Goal: Answer question/provide support: Share knowledge or assist other users

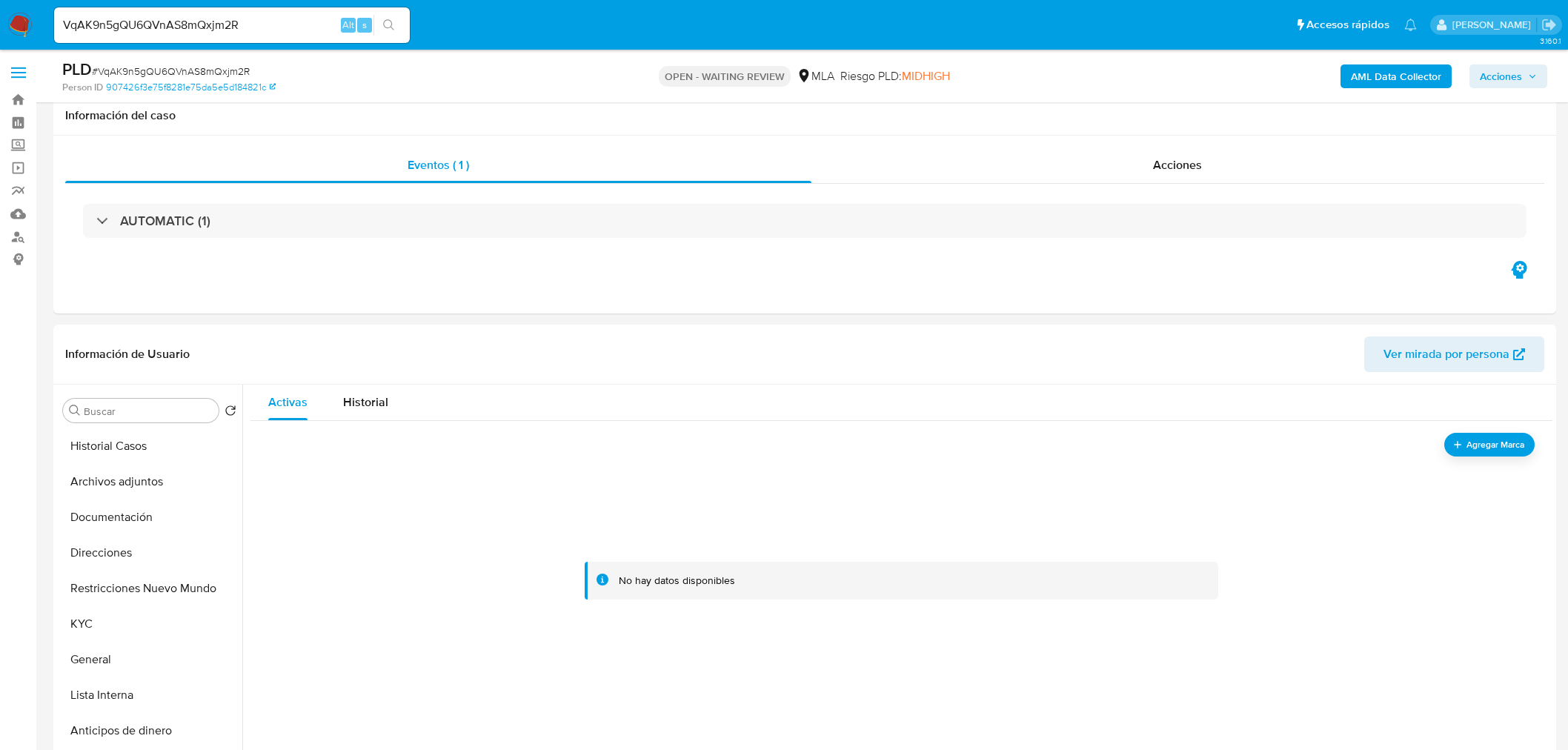
select select "10"
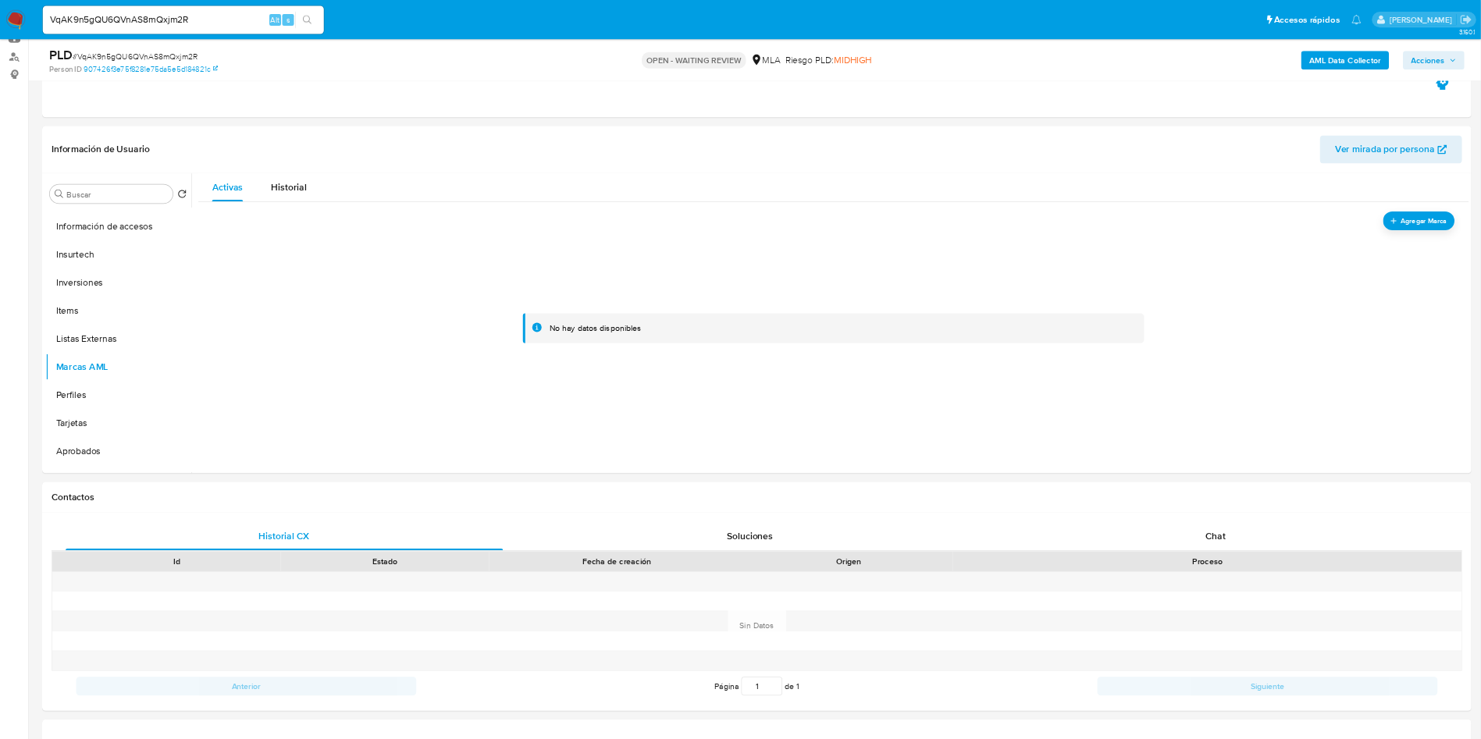
scroll to position [781, 0]
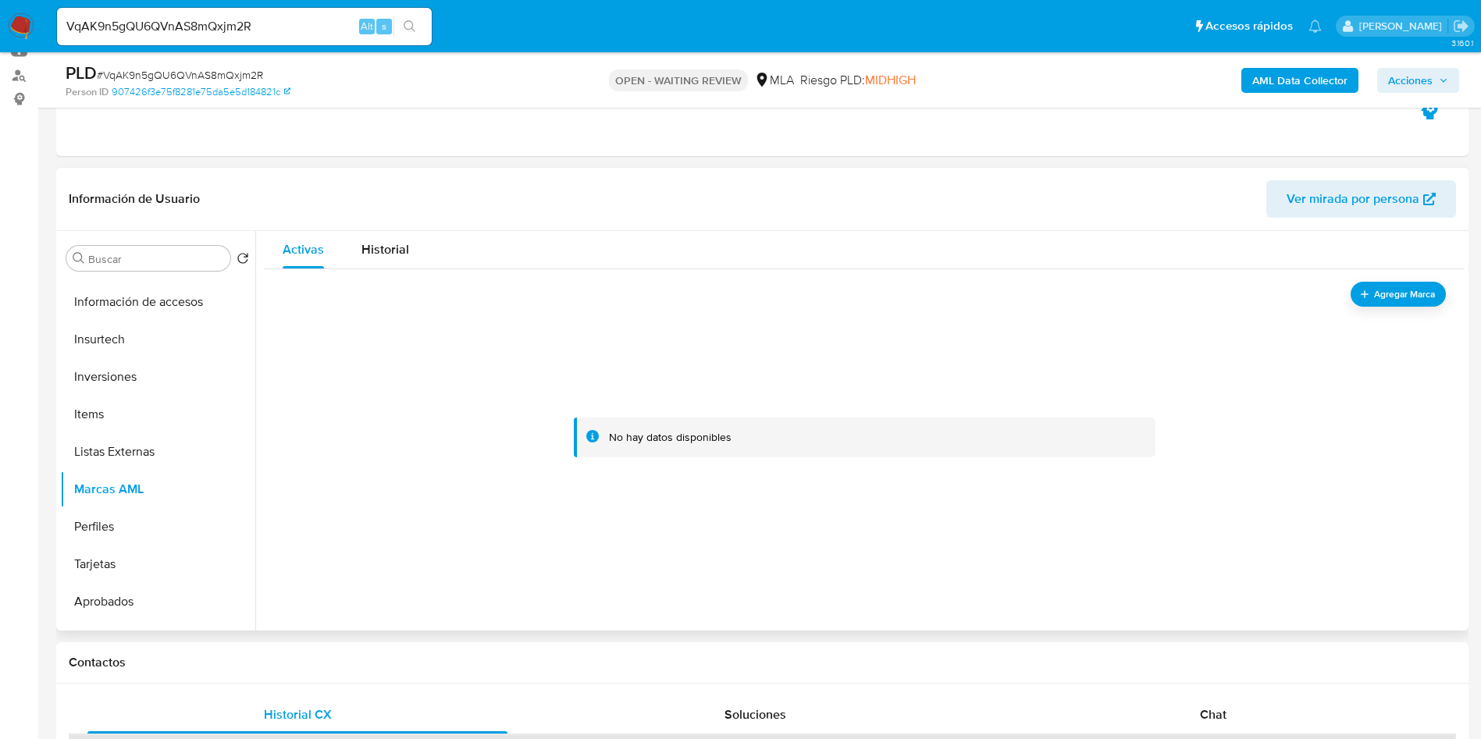
drag, startPoint x: 1041, startPoint y: 0, endPoint x: 1029, endPoint y: 289, distance: 289.2
click at [1029, 289] on div at bounding box center [864, 438] width 1163 height 312
click at [1389, 294] on span "Agregar Marca" at bounding box center [1405, 294] width 62 height 20
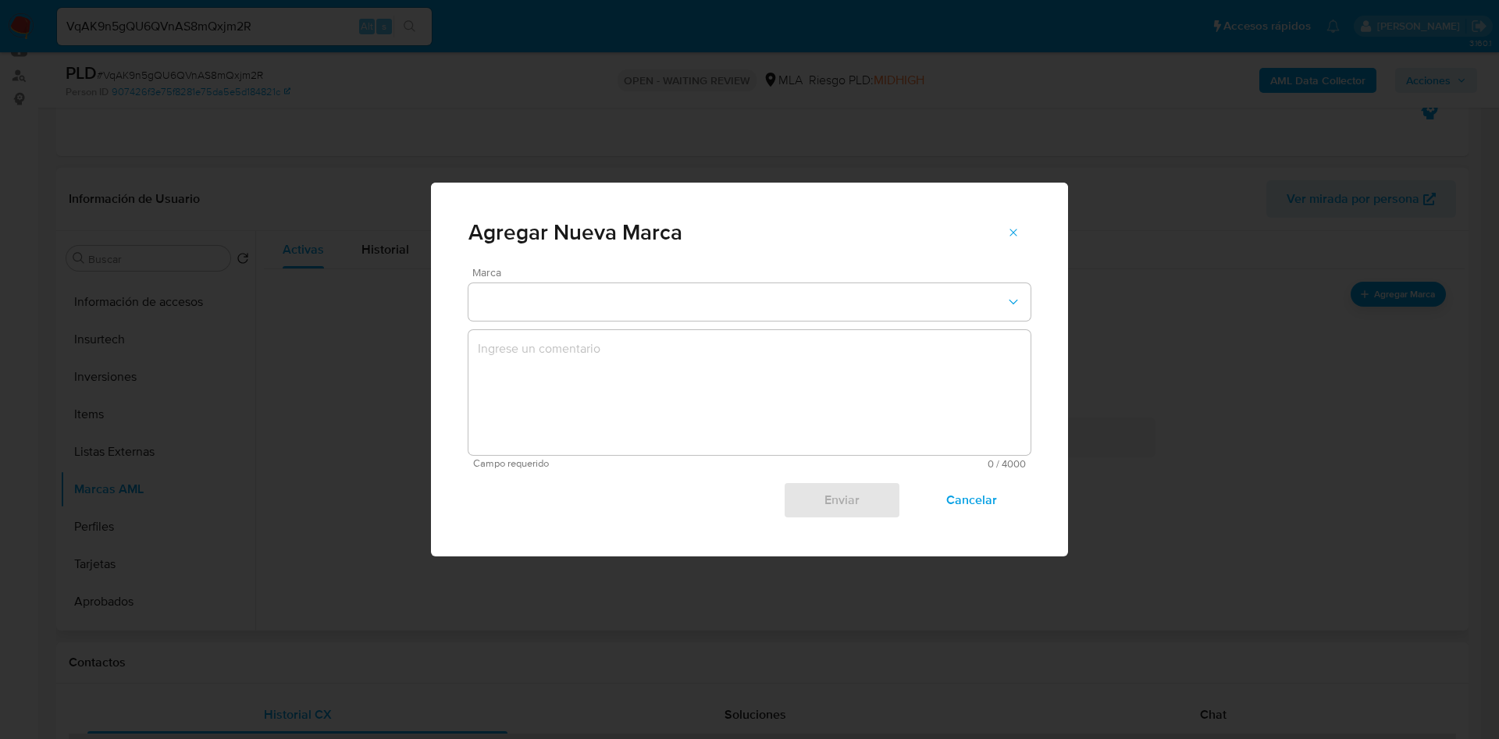
click at [794, 267] on span "Marca" at bounding box center [753, 272] width 562 height 11
click at [794, 297] on button "marks-modal" at bounding box center [750, 301] width 562 height 37
click at [1014, 226] on icon "marks-modal" at bounding box center [1013, 232] width 12 height 12
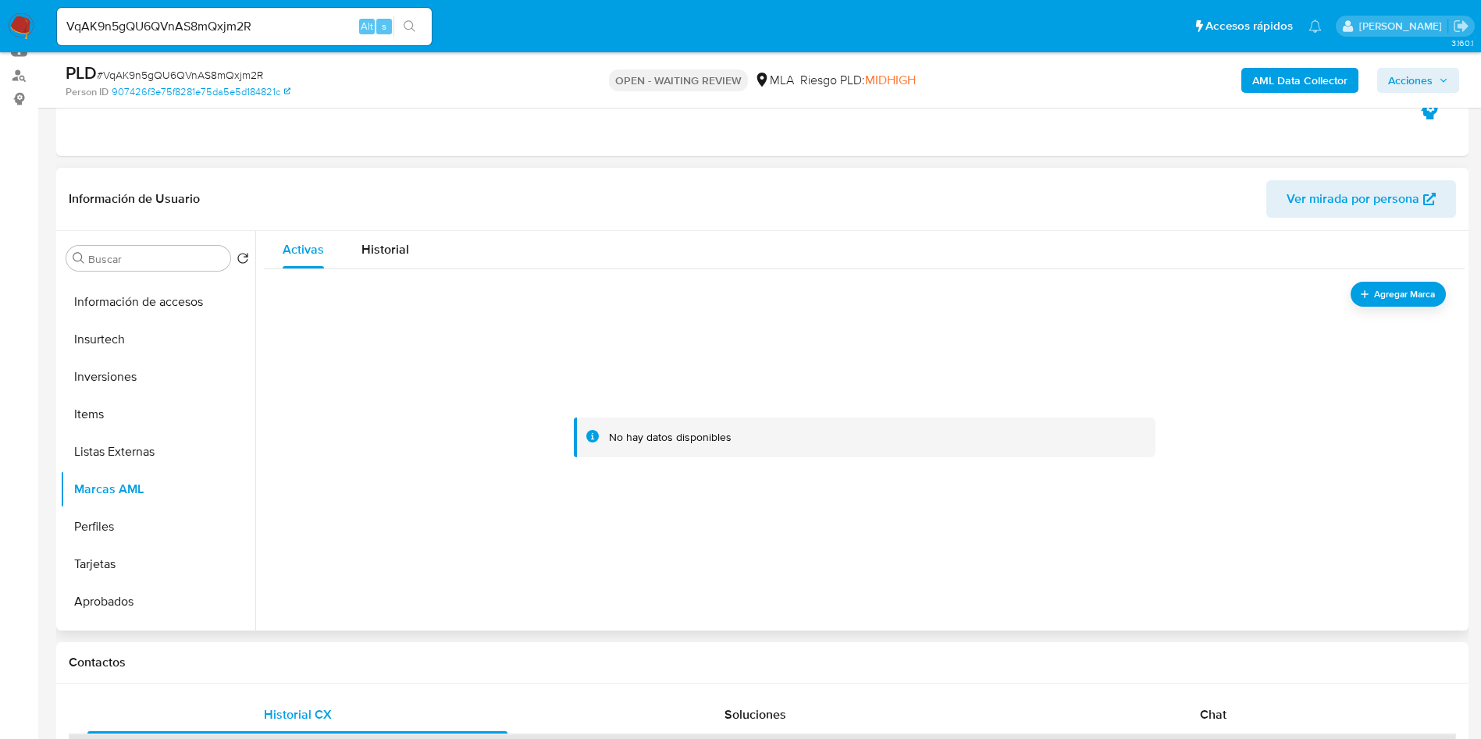
click at [194, 23] on input "VqAK9n5gQU6QVnAS8mQxjm2R" at bounding box center [244, 26] width 375 height 20
click at [406, 18] on button "search-icon" at bounding box center [410, 27] width 32 height 22
click at [413, 27] on icon "search-icon" at bounding box center [410, 26] width 12 height 12
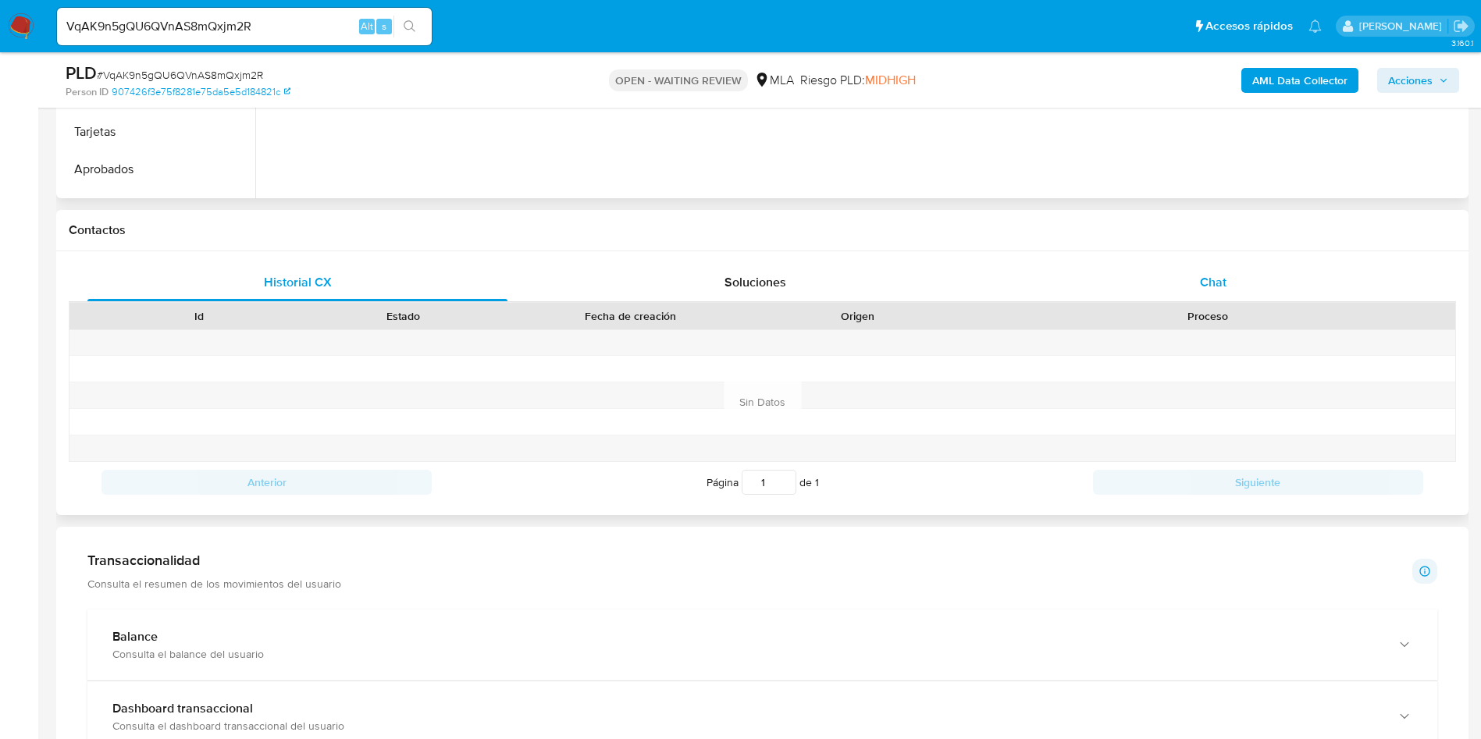
scroll to position [643, 0]
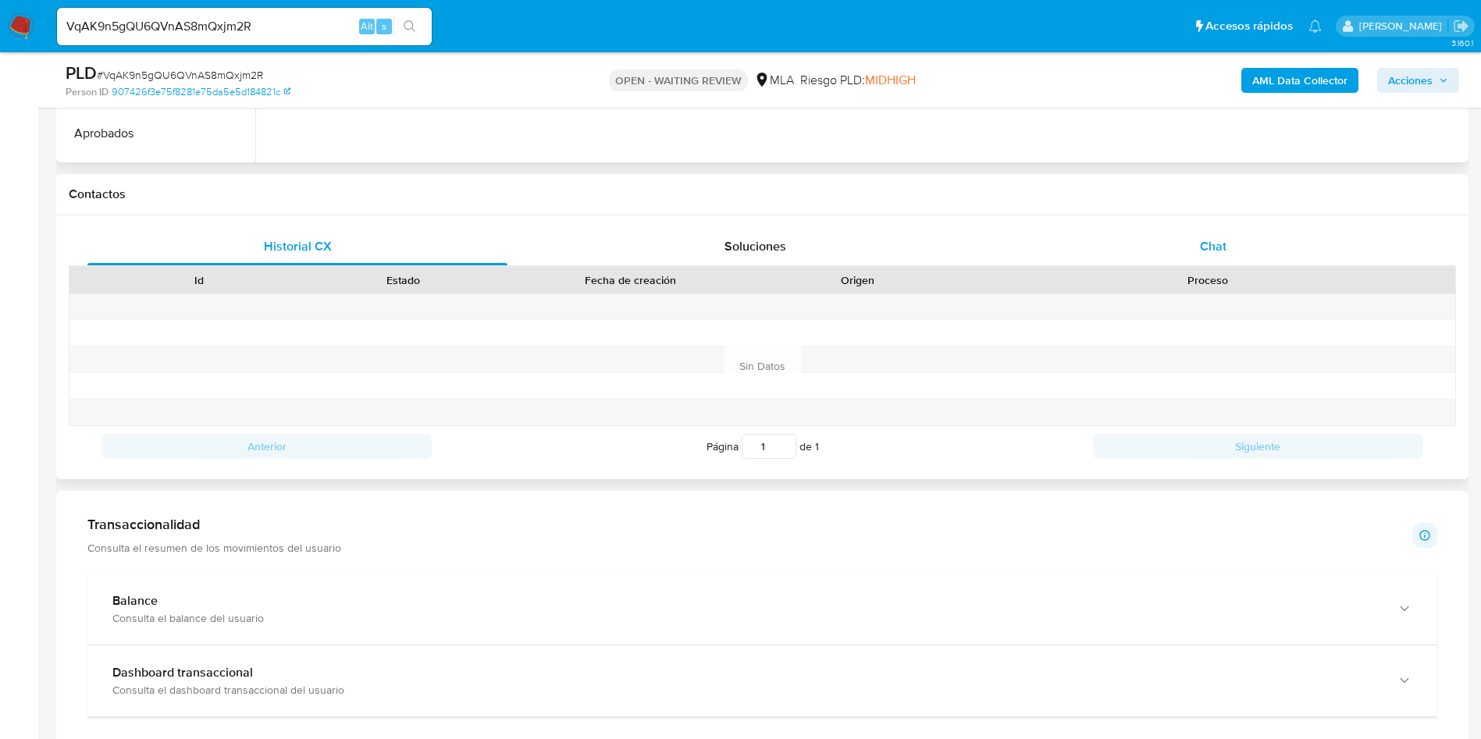
click at [1174, 245] on div "Chat" at bounding box center [1213, 246] width 420 height 37
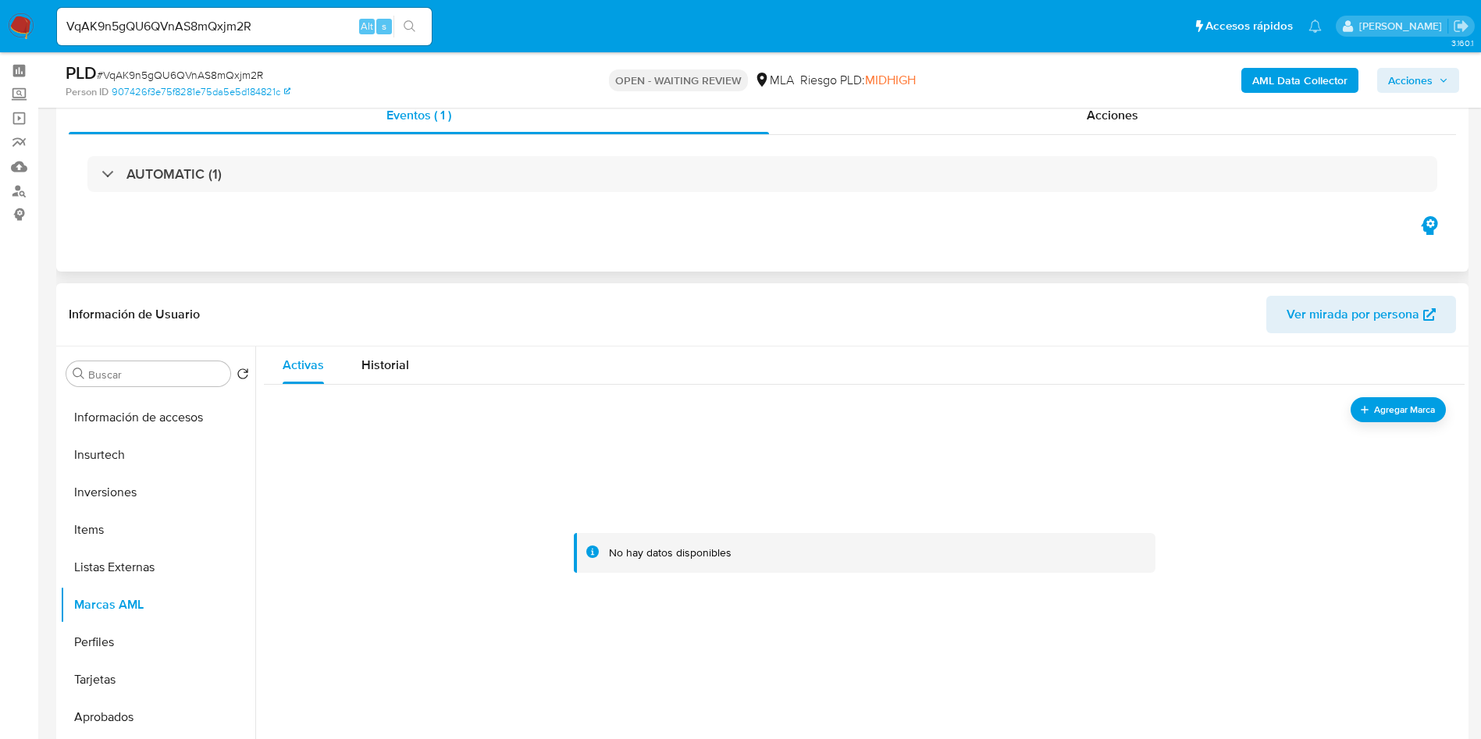
scroll to position [57, 0]
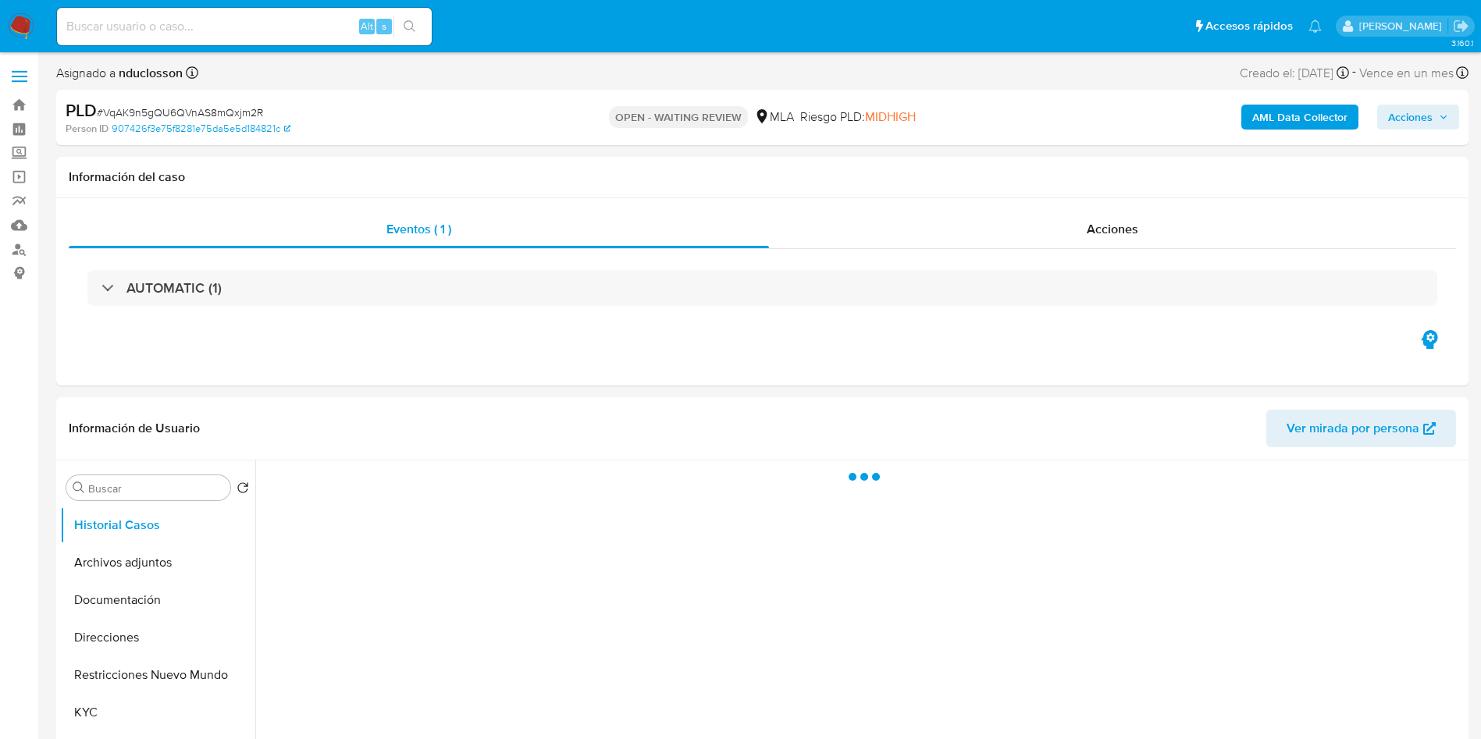
select select "10"
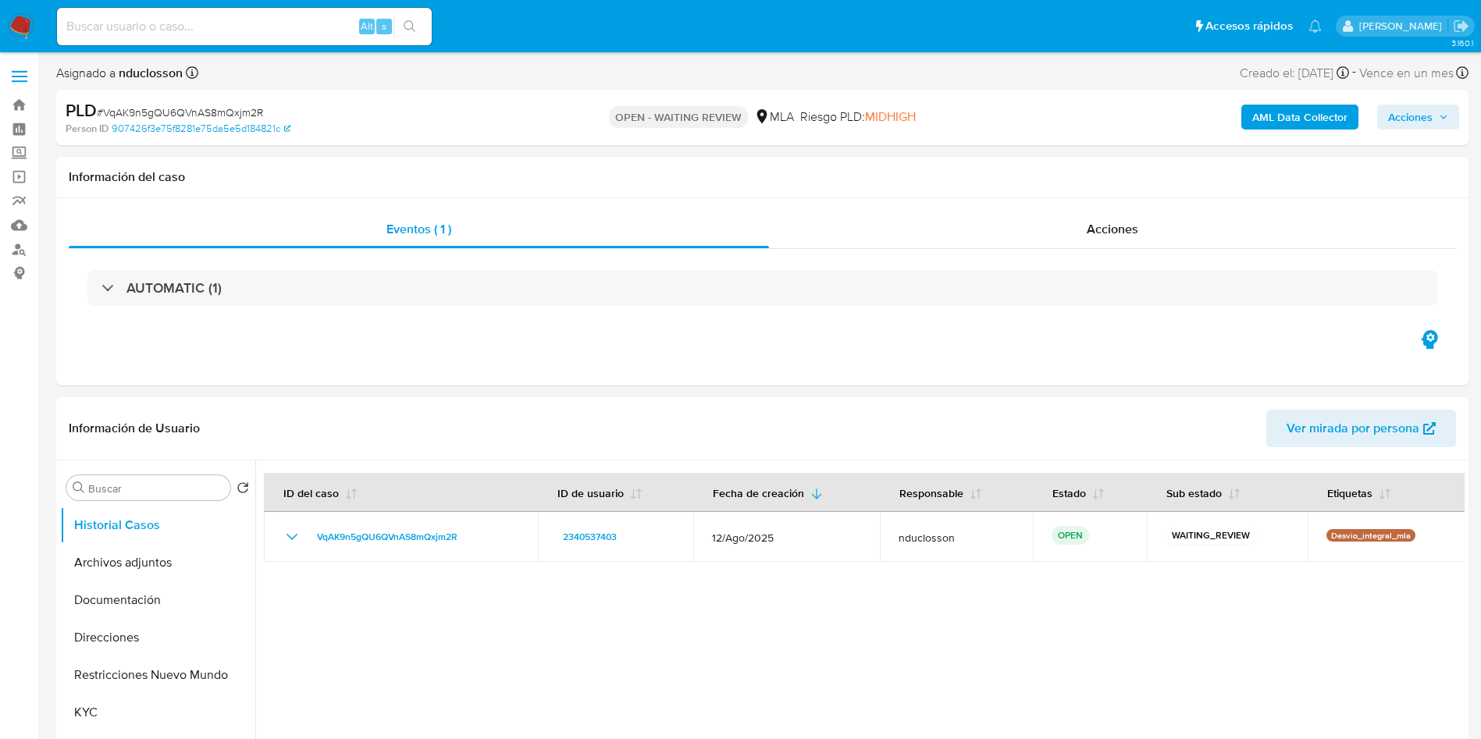
click at [177, 34] on input at bounding box center [244, 26] width 375 height 20
paste input "VqAK9n5gQU6QVnAS8mQxjm2R"
type input "VqAK9n5gQU6QVnAS8mQxjm2R"
click at [408, 20] on icon "search-icon" at bounding box center [410, 26] width 12 height 12
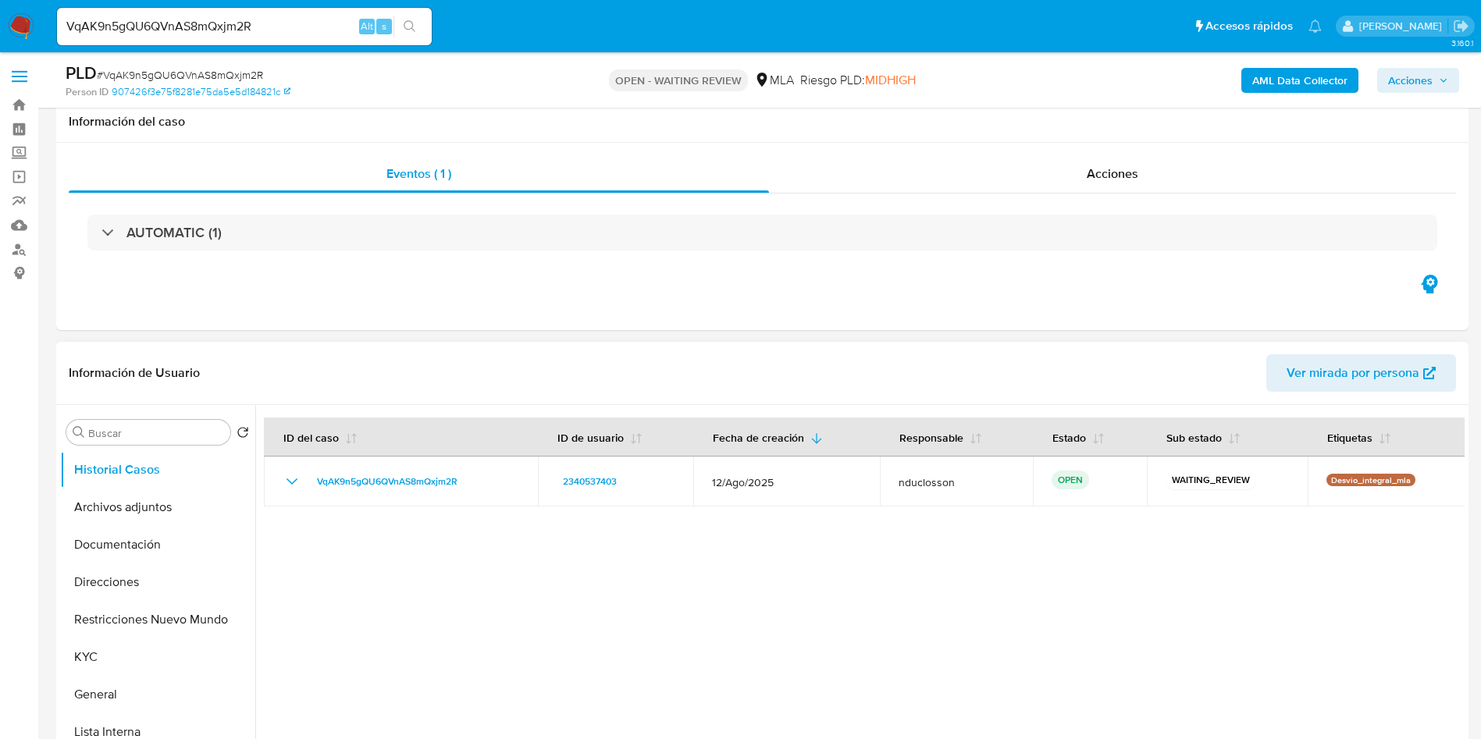
scroll to position [469, 0]
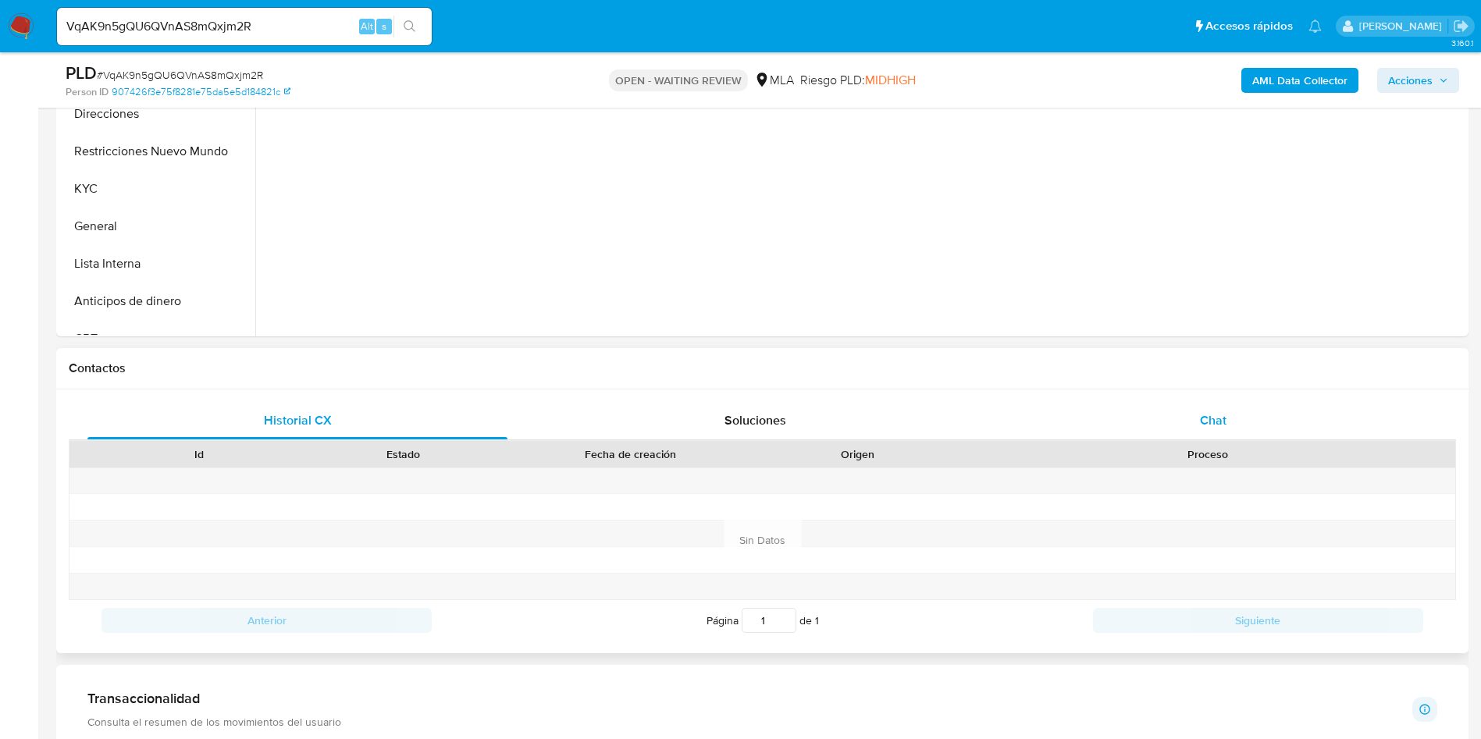
click at [1236, 428] on div "Chat" at bounding box center [1213, 420] width 420 height 37
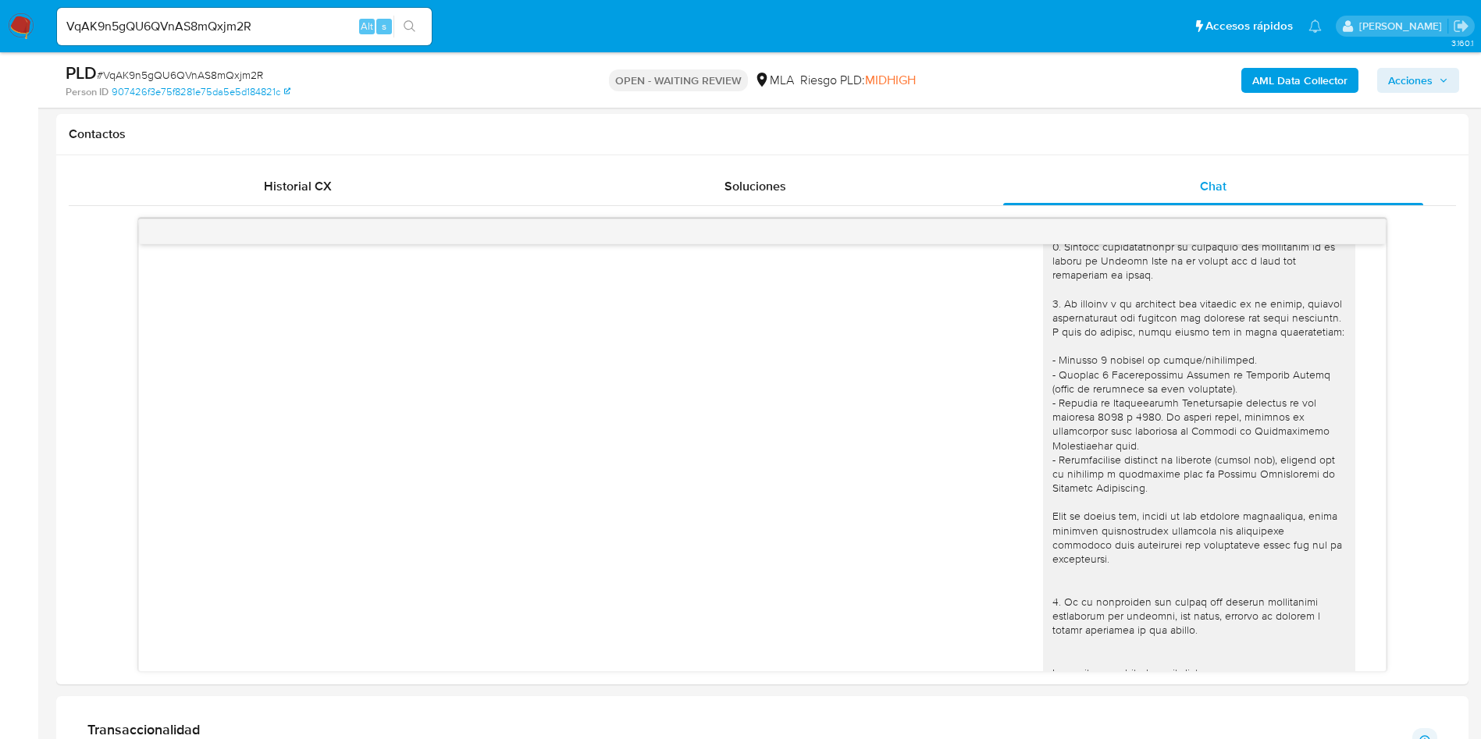
scroll to position [351, 0]
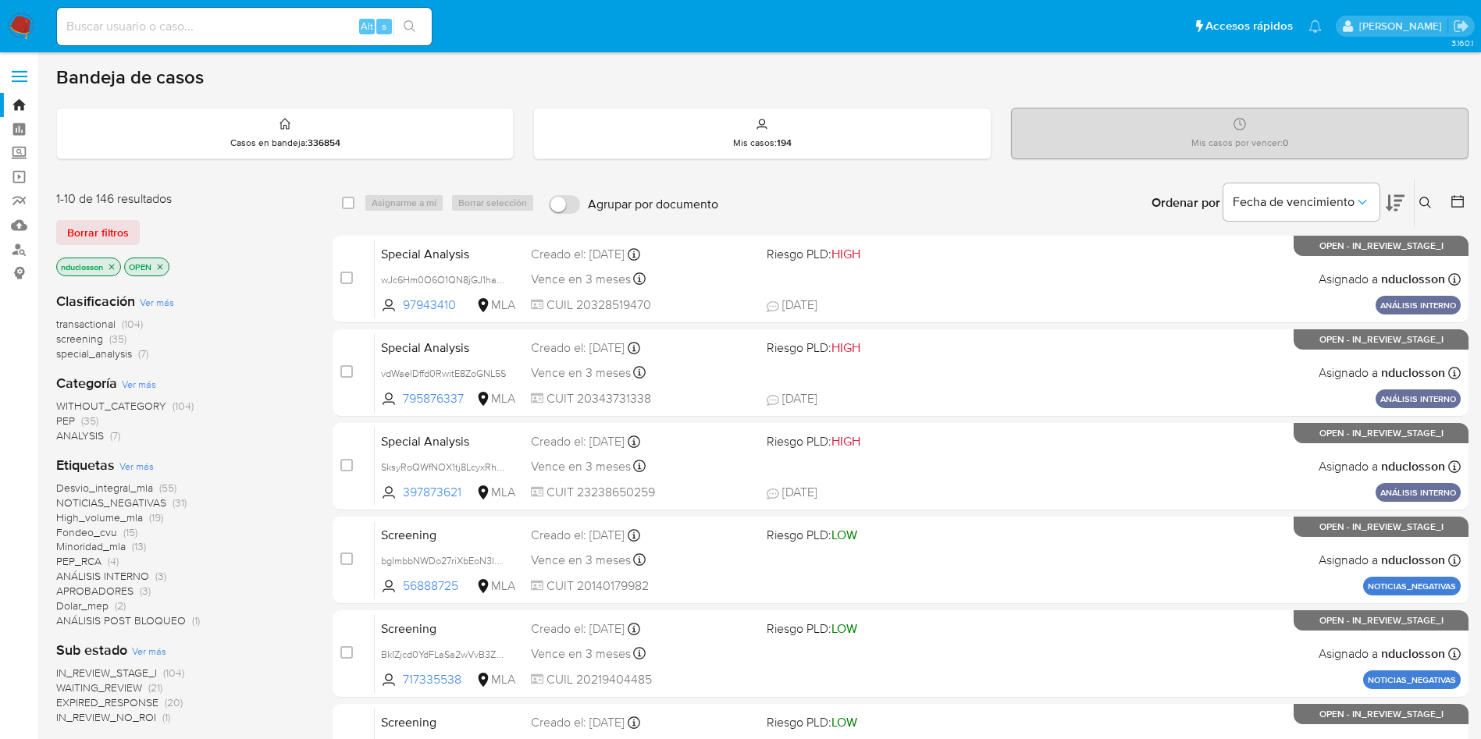
click at [1427, 202] on icon at bounding box center [1426, 203] width 12 height 12
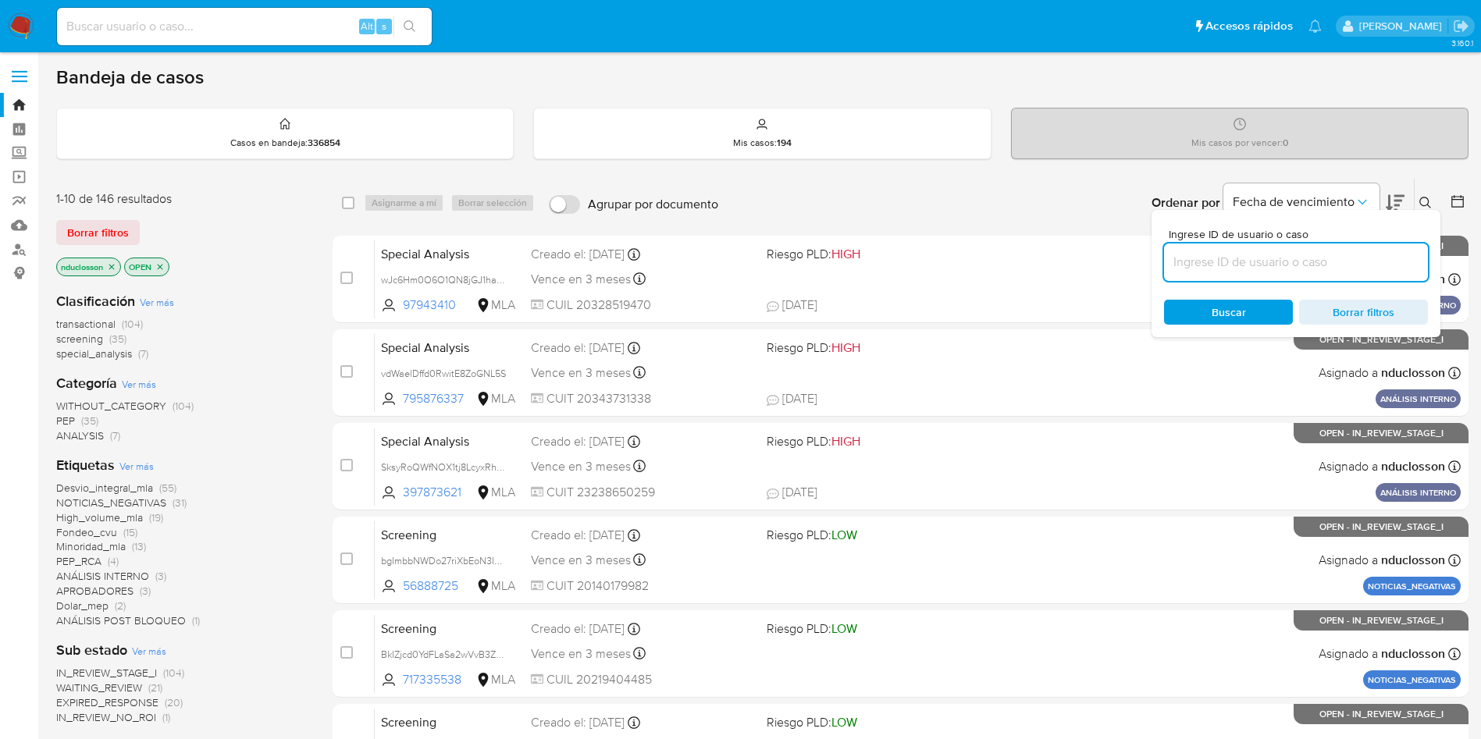
click at [1236, 262] on input at bounding box center [1296, 262] width 264 height 20
type input "VqAK9n5gQU6QVnAS8mQxjm2R"
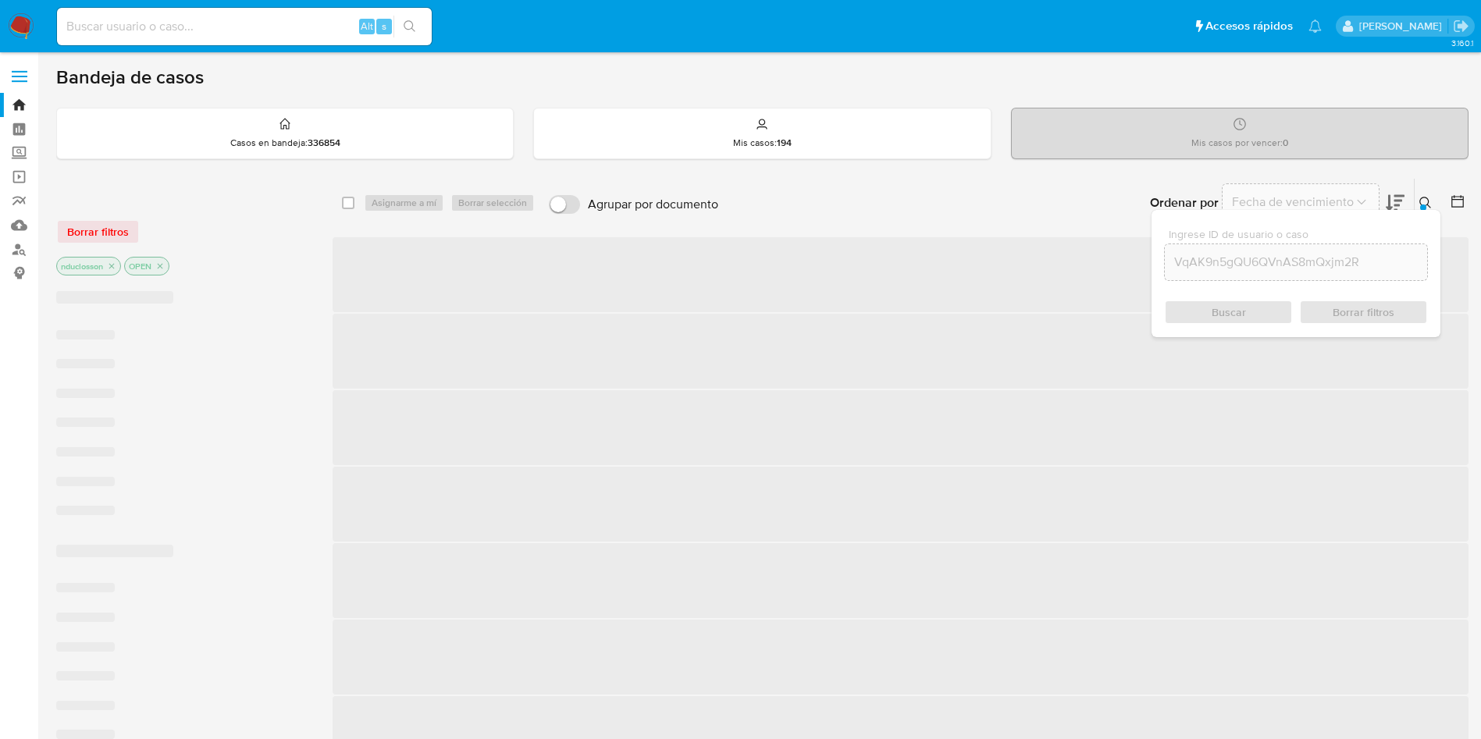
click at [1192, 310] on div "Buscar Borrar filtros" at bounding box center [1296, 312] width 264 height 25
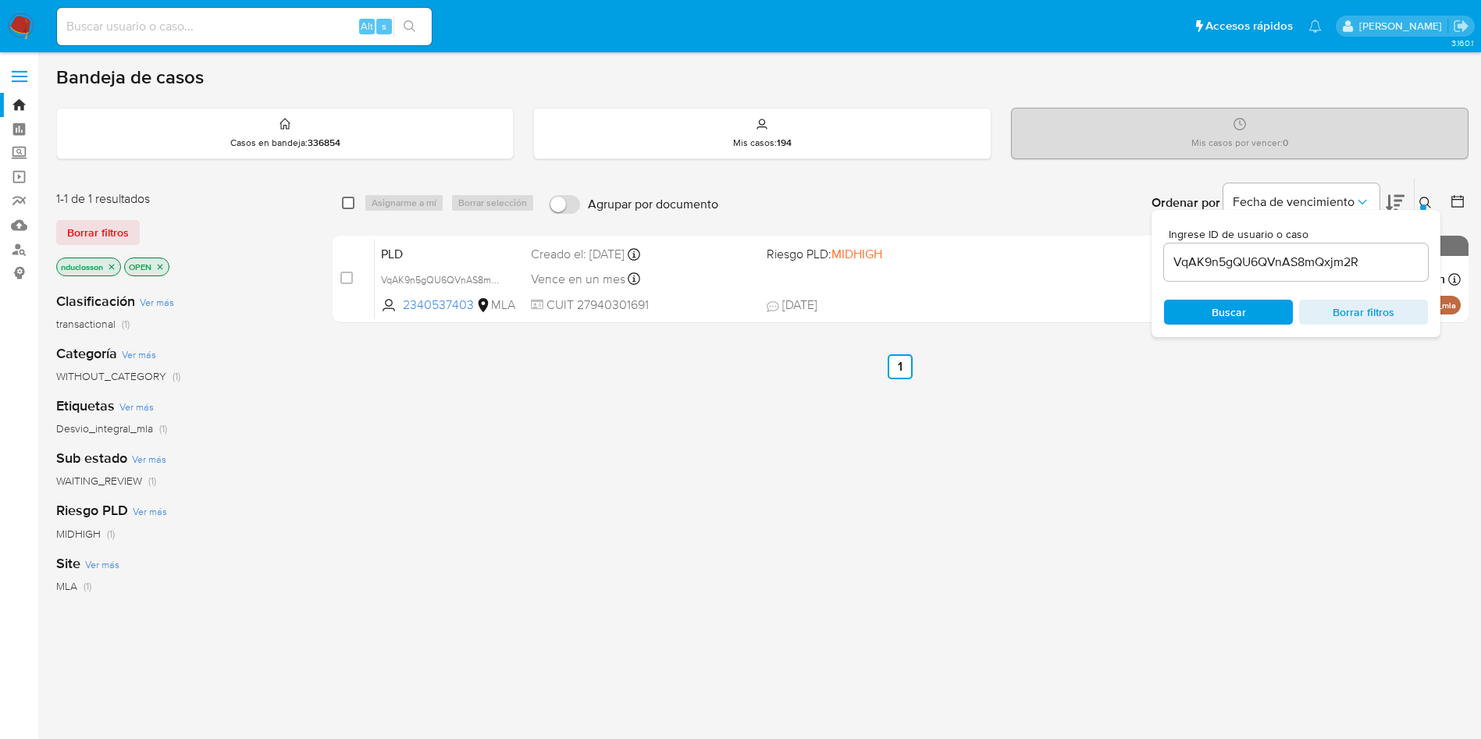
click at [343, 207] on input "checkbox" at bounding box center [348, 203] width 12 height 12
checkbox input "true"
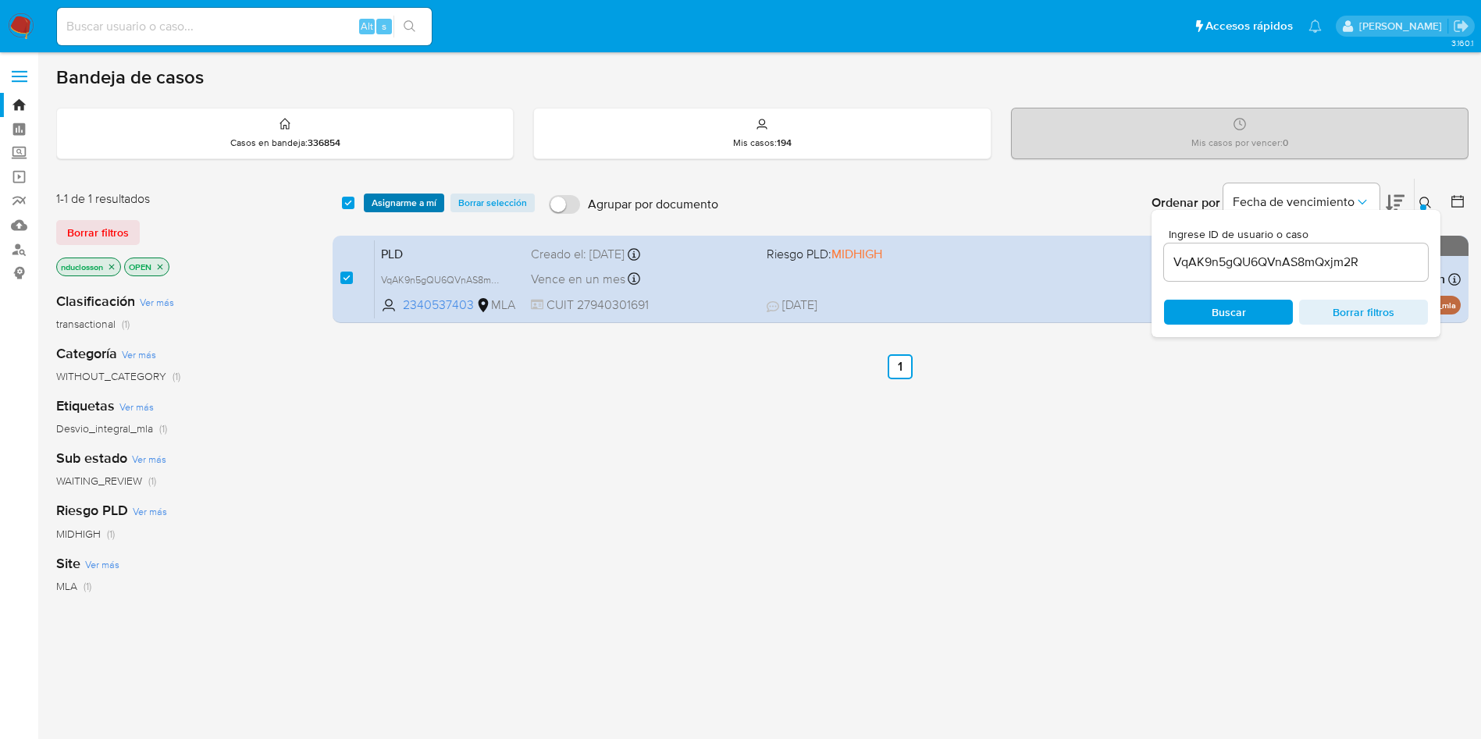
click at [417, 198] on span "Asignarme a mí" at bounding box center [404, 203] width 65 height 16
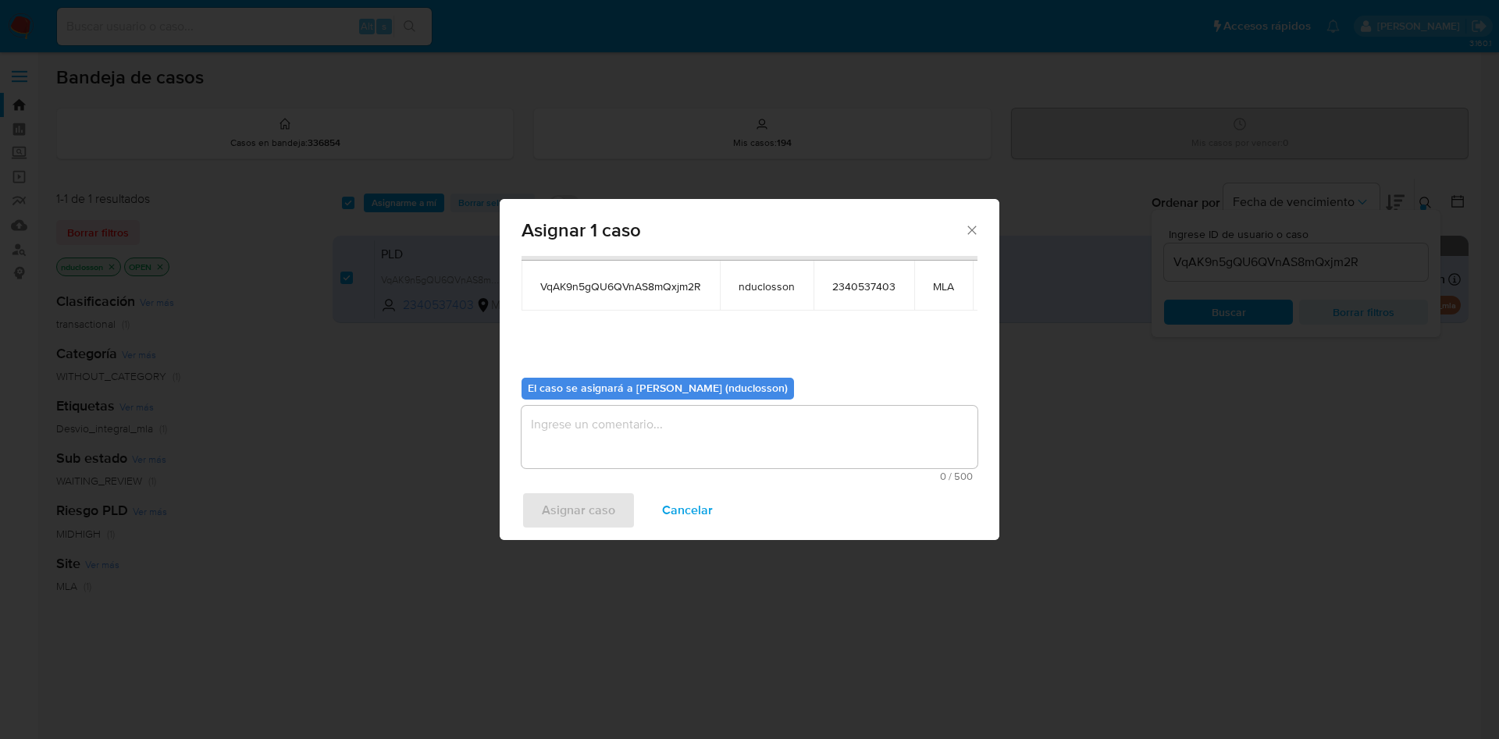
scroll to position [99, 0]
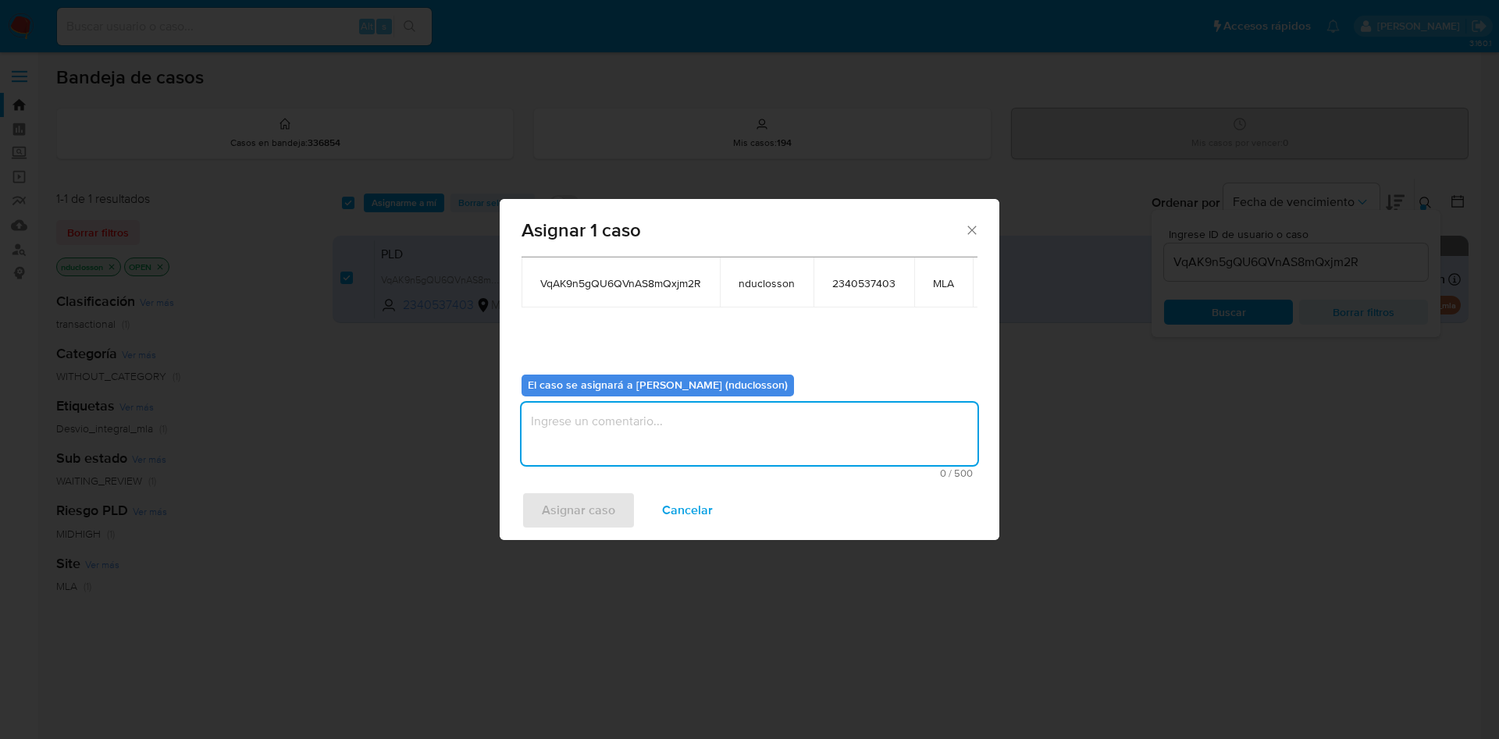
click at [684, 408] on textarea "assign-modal" at bounding box center [750, 434] width 456 height 62
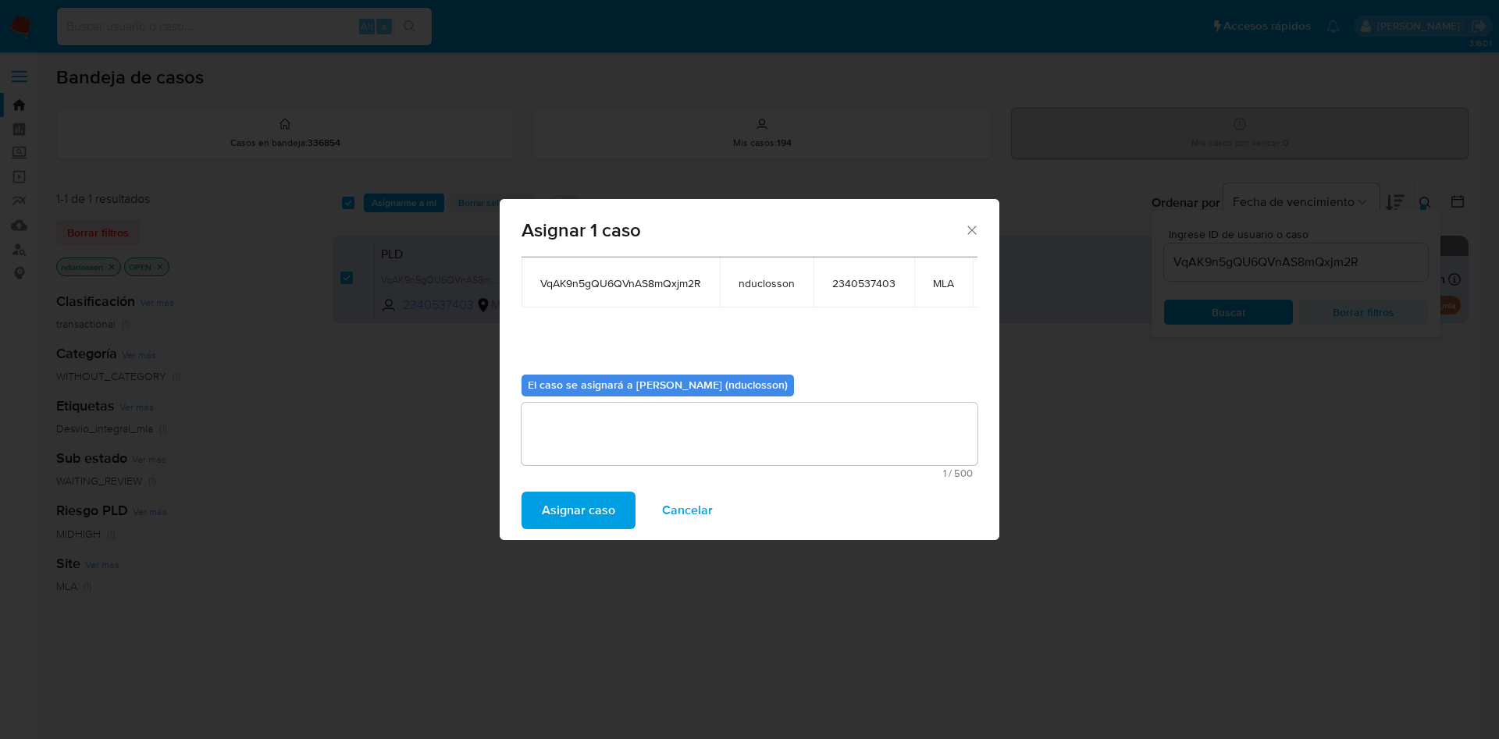
click at [591, 495] on span "Asignar caso" at bounding box center [578, 510] width 73 height 34
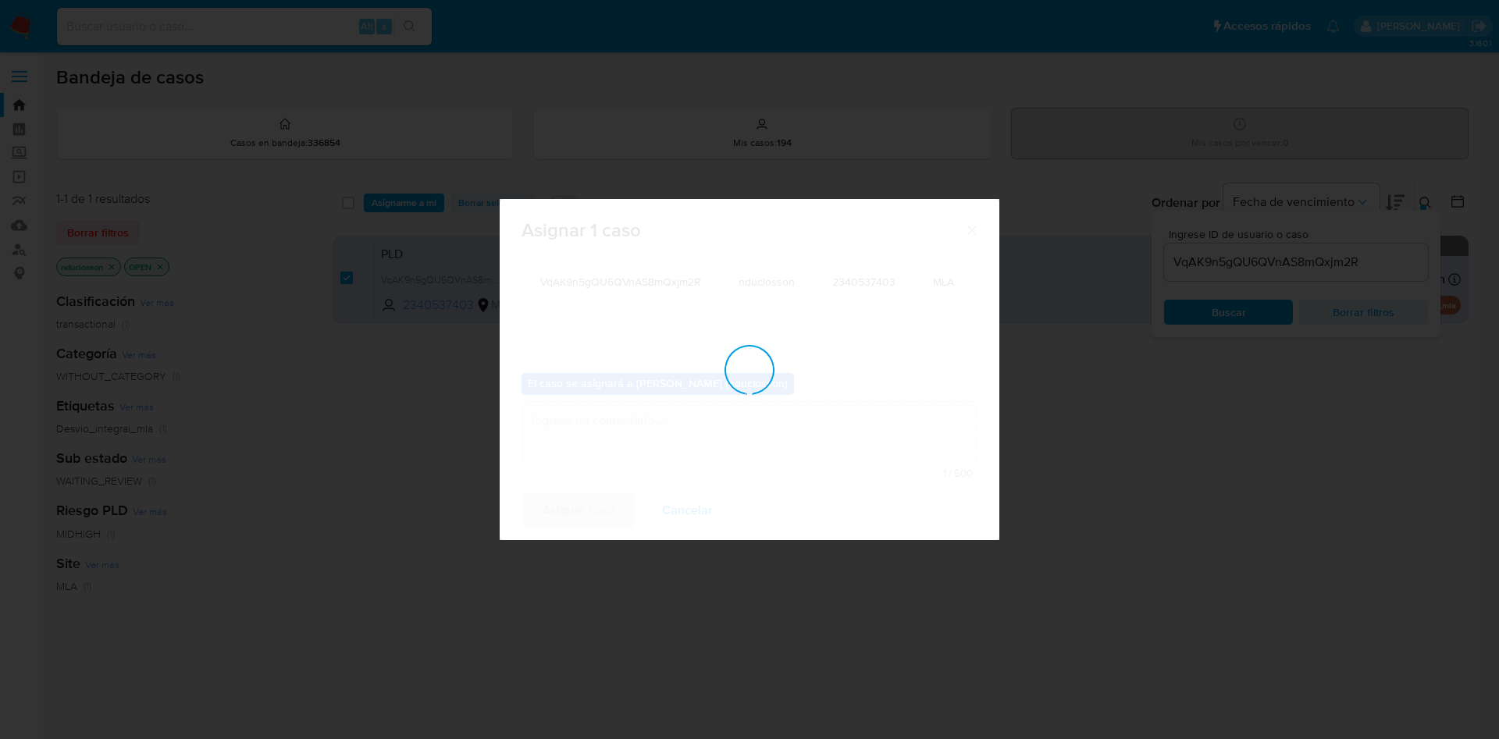
checkbox input "false"
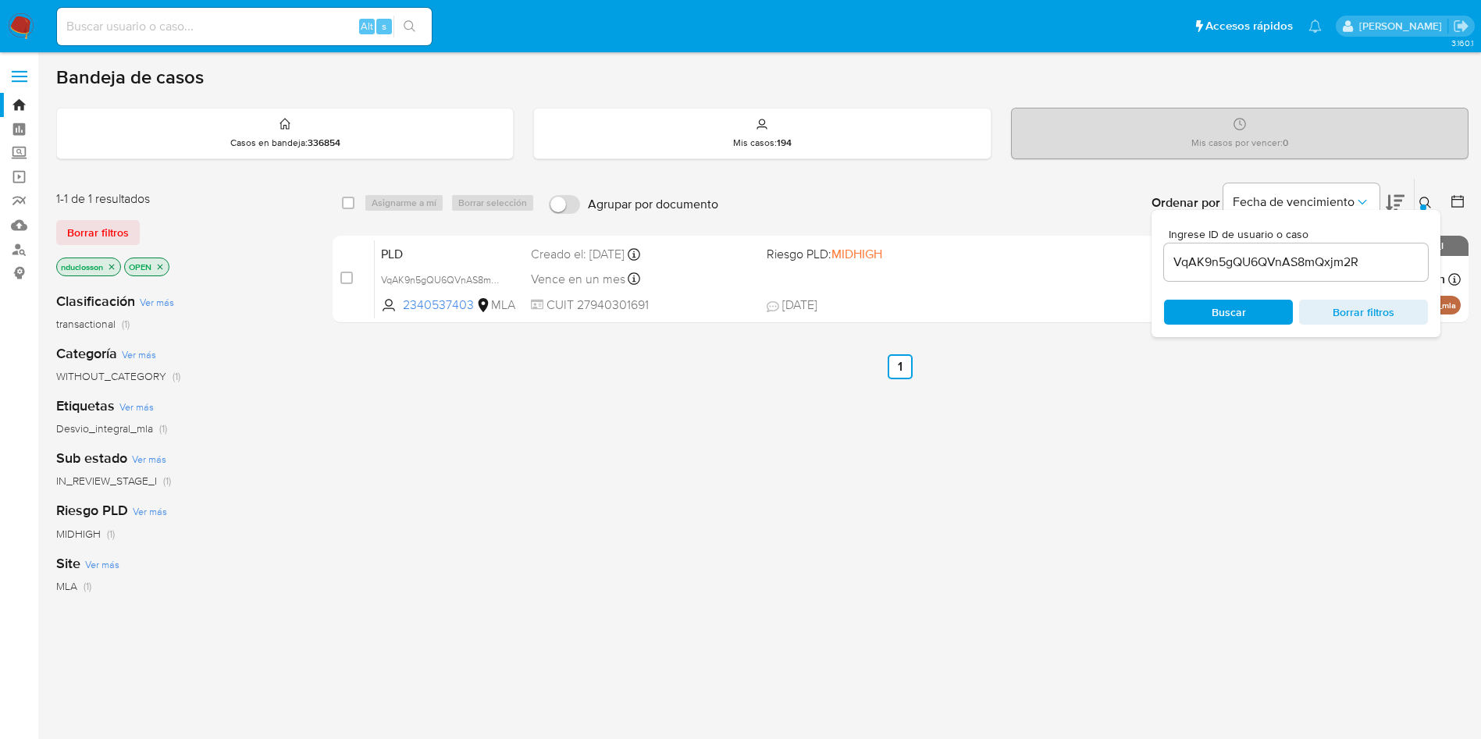
click at [1208, 251] on div "VqAK9n5gQU6QVnAS8mQxjm2R" at bounding box center [1296, 262] width 264 height 37
click at [1213, 259] on input "VqAK9n5gQU6QVnAS8mQxjm2R" at bounding box center [1296, 262] width 264 height 20
paste input "XHqKve8BnohIJOBCuwF61Eir"
type input "XHqKve8BnohIJOBCuwF61Eir"
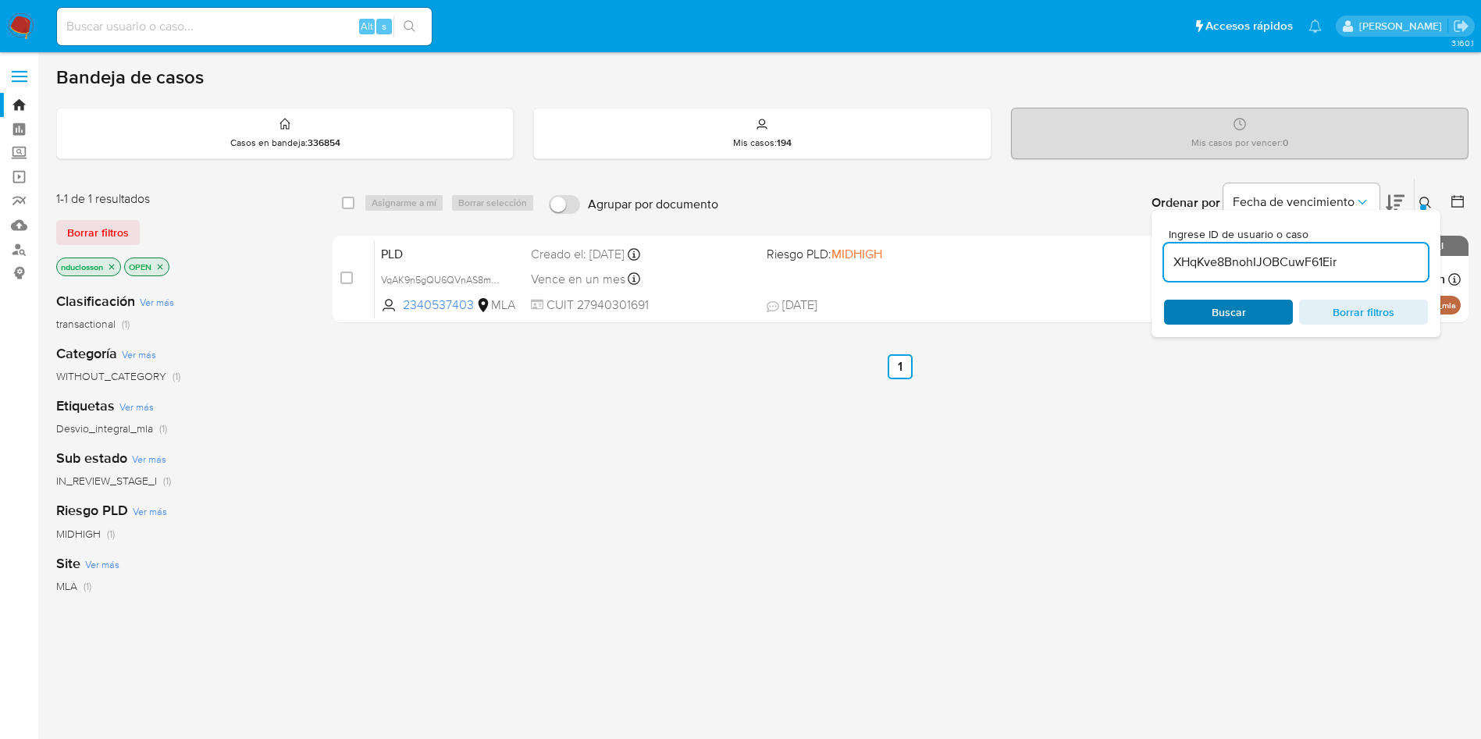
click at [1214, 312] on span "Buscar" at bounding box center [1229, 312] width 34 height 25
click at [355, 200] on div "select-all-cases-checkbox" at bounding box center [351, 203] width 19 height 19
drag, startPoint x: 403, startPoint y: 206, endPoint x: 373, endPoint y: 206, distance: 29.7
click at [373, 206] on div "Asignarme a mí Borrar selección" at bounding box center [452, 203] width 177 height 19
click at [347, 200] on input "checkbox" at bounding box center [348, 203] width 12 height 12
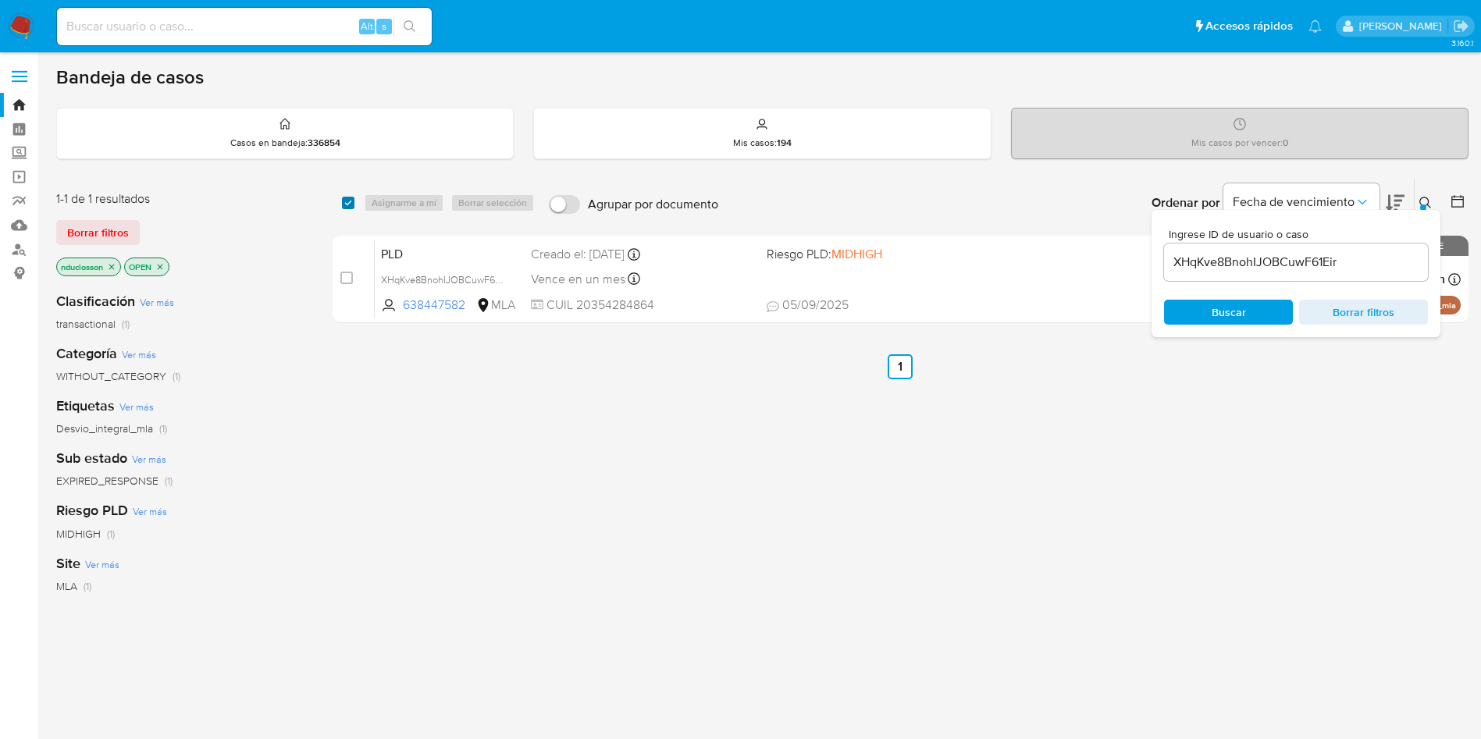
checkbox input "true"
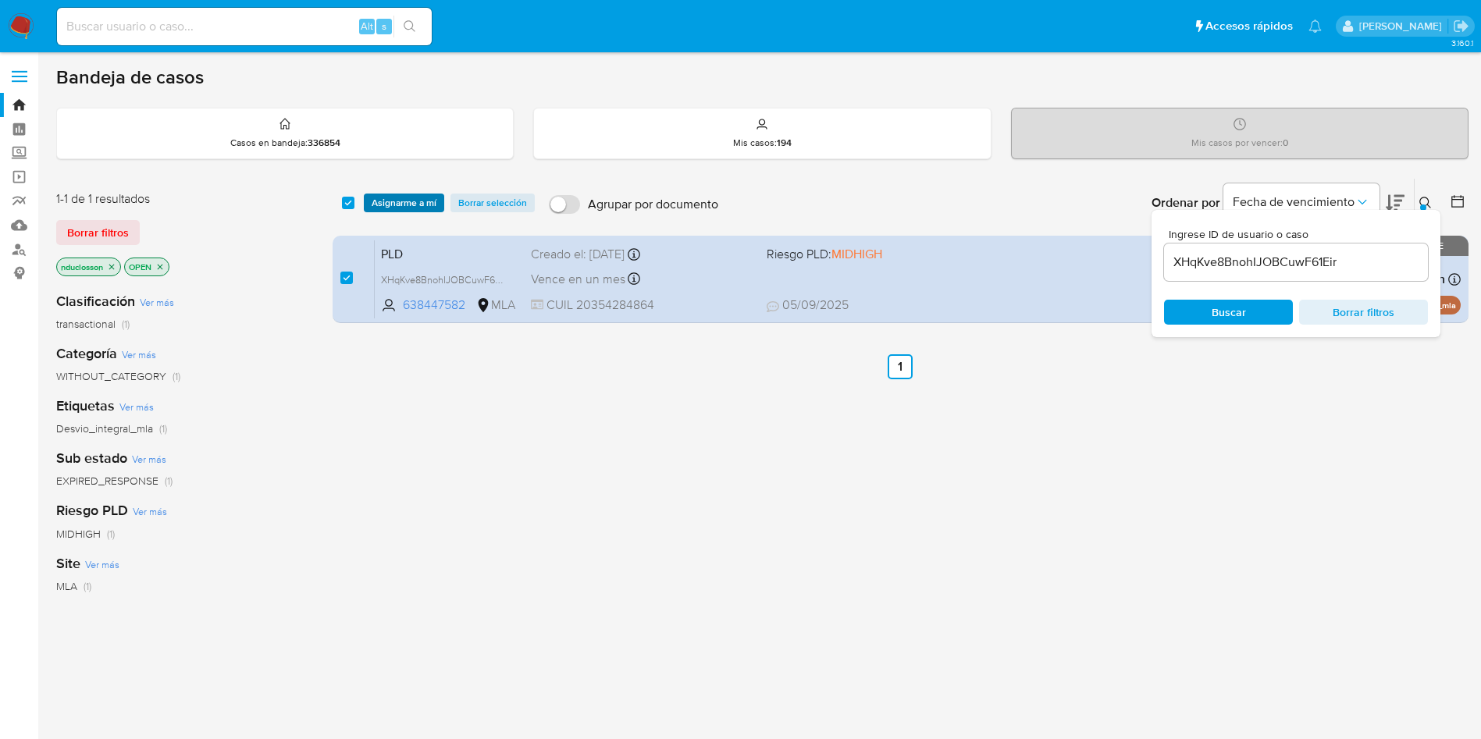
click at [415, 200] on span "Asignarme a mí" at bounding box center [404, 203] width 65 height 16
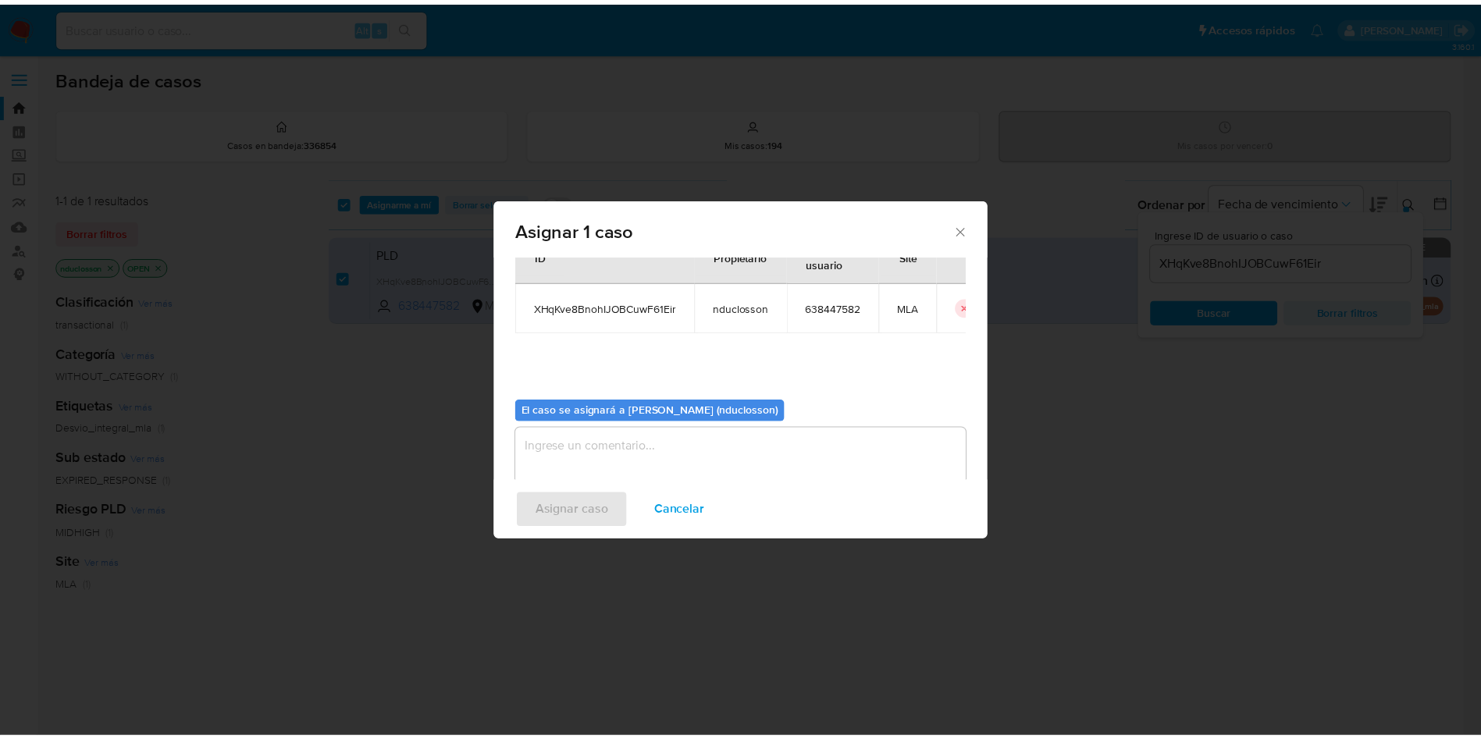
scroll to position [81, 0]
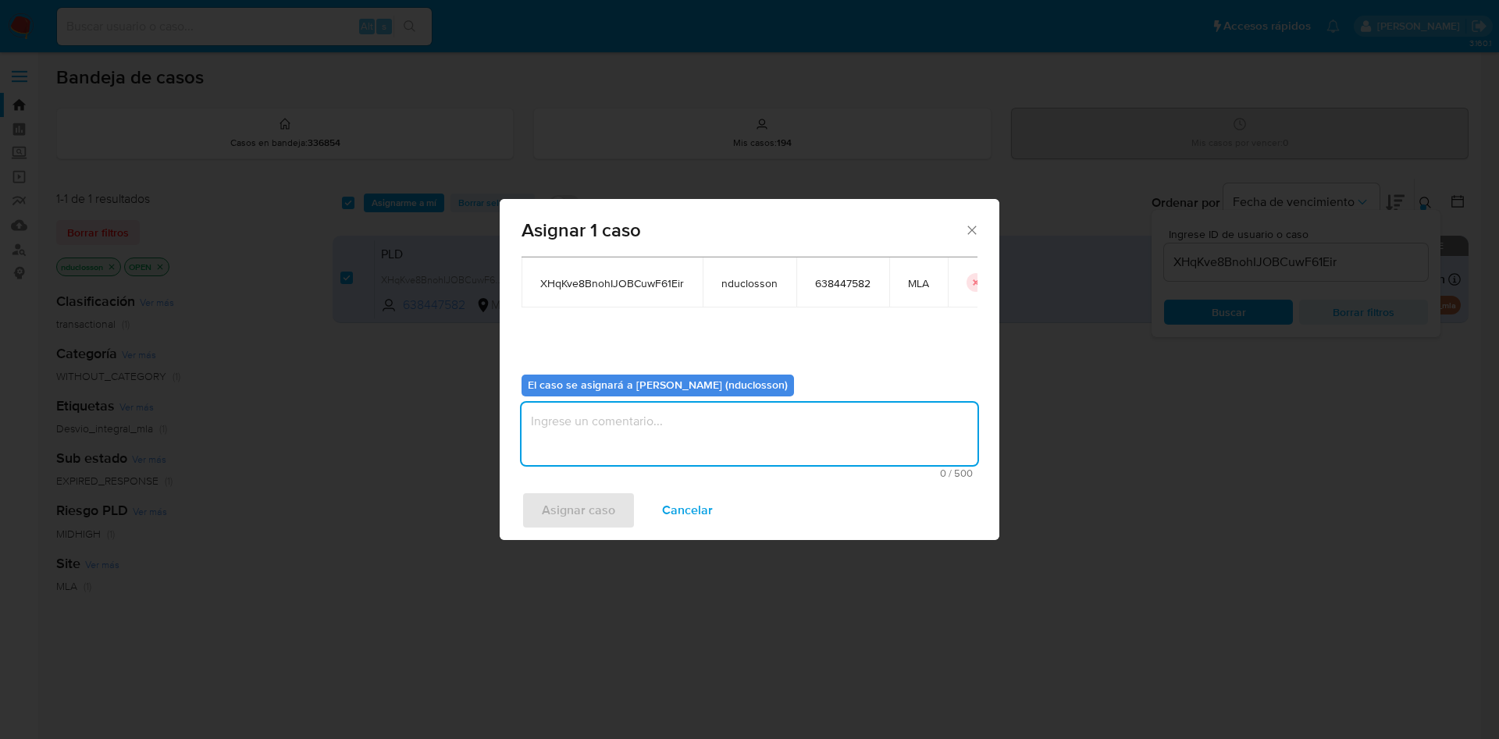
click at [748, 440] on textarea "assign-modal" at bounding box center [750, 434] width 456 height 62
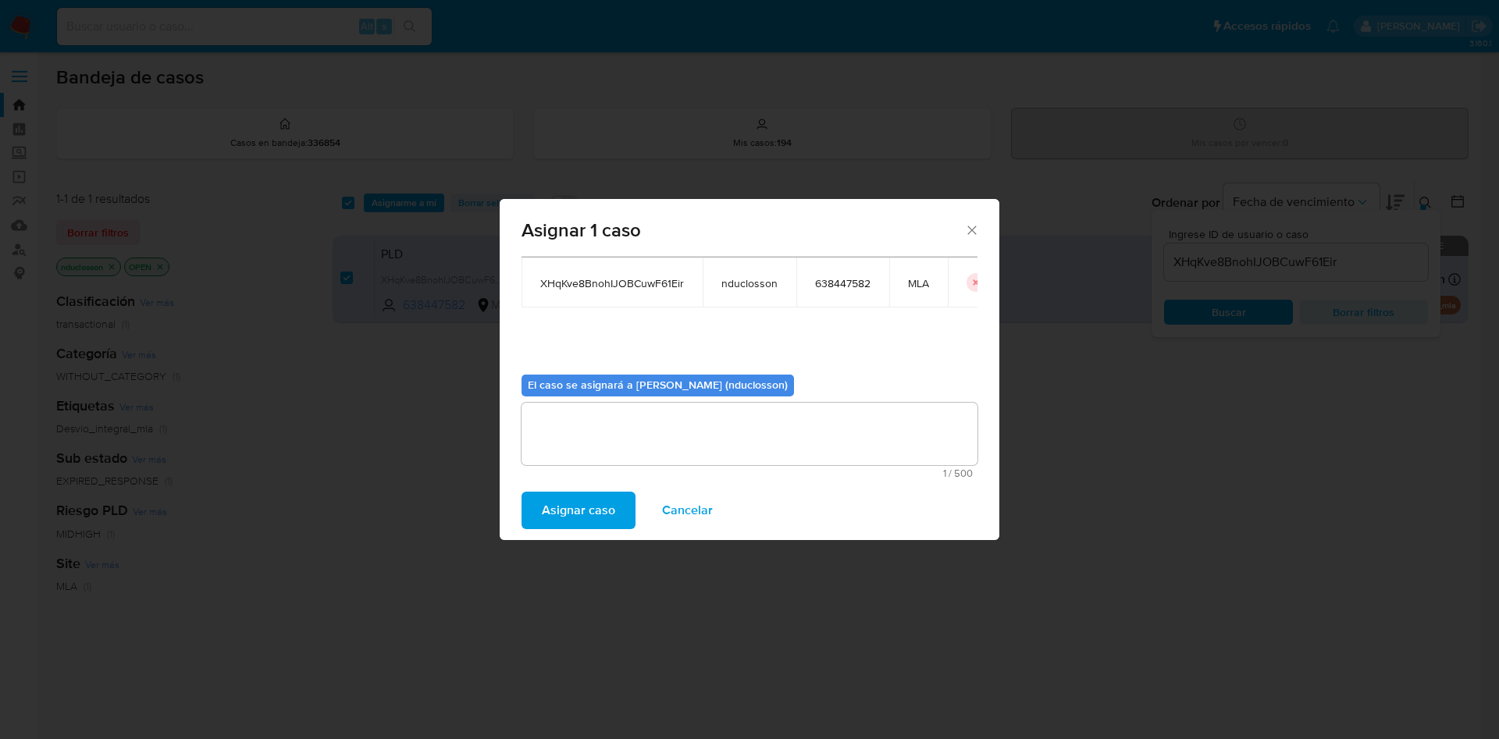
click at [591, 509] on span "Asignar caso" at bounding box center [578, 510] width 73 height 34
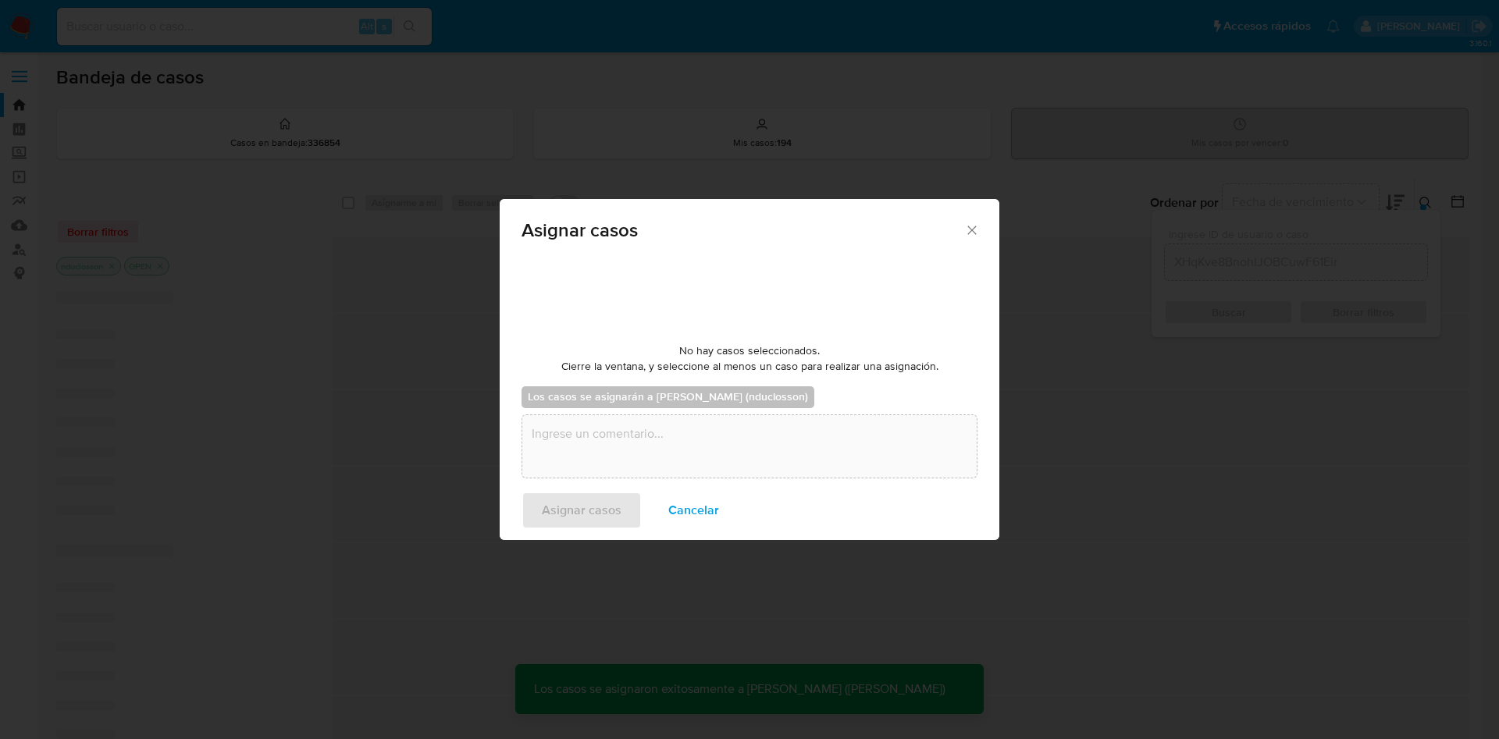
checkbox input "false"
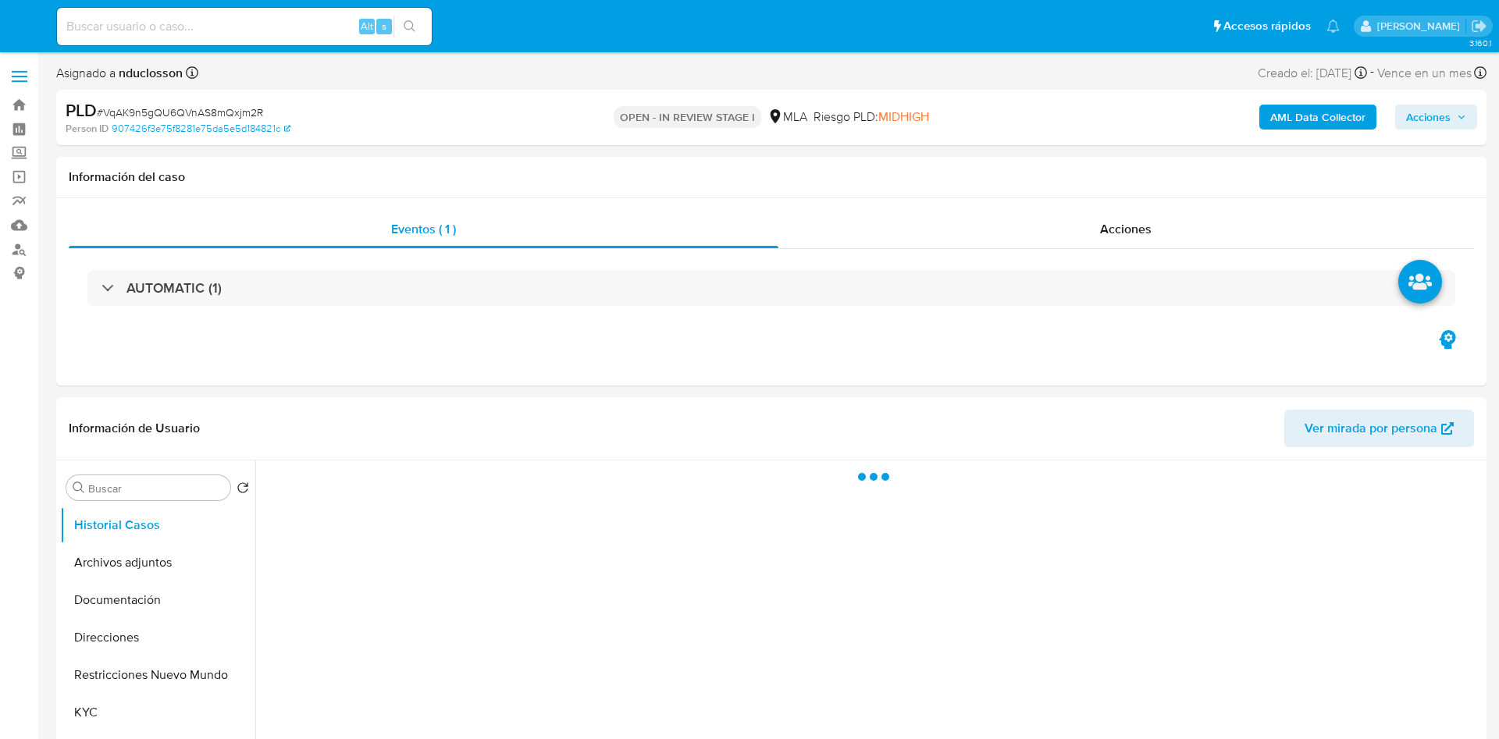
select select "10"
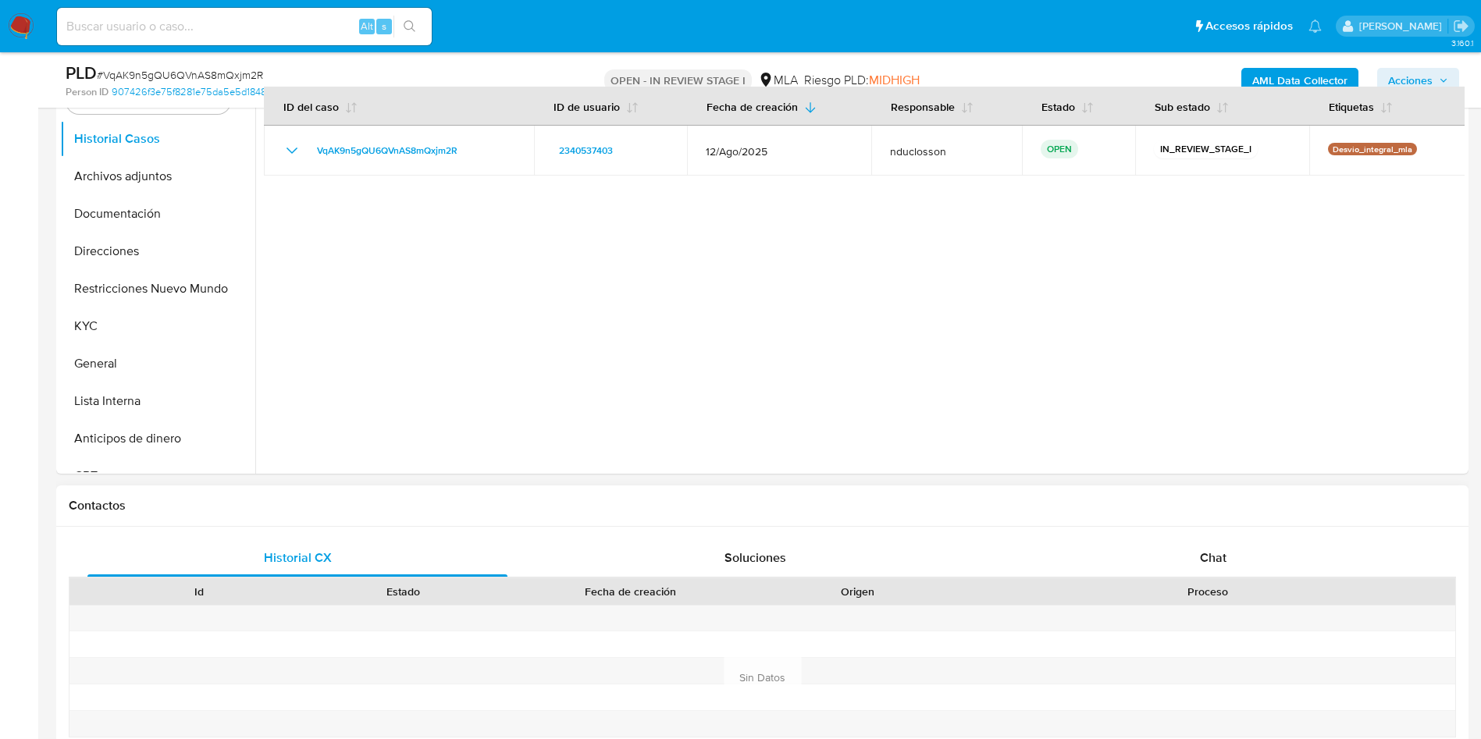
scroll to position [586, 0]
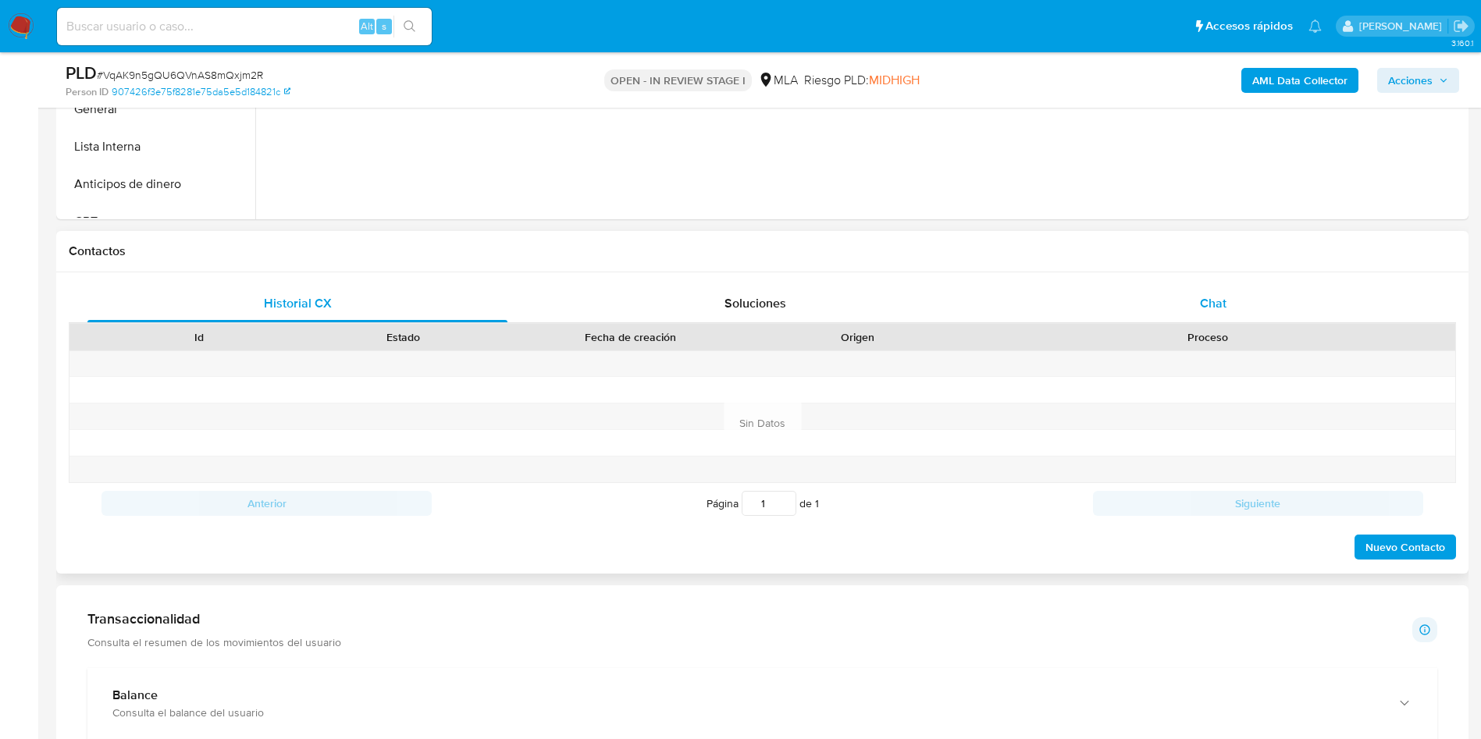
click at [1246, 307] on div "Chat" at bounding box center [1213, 303] width 420 height 37
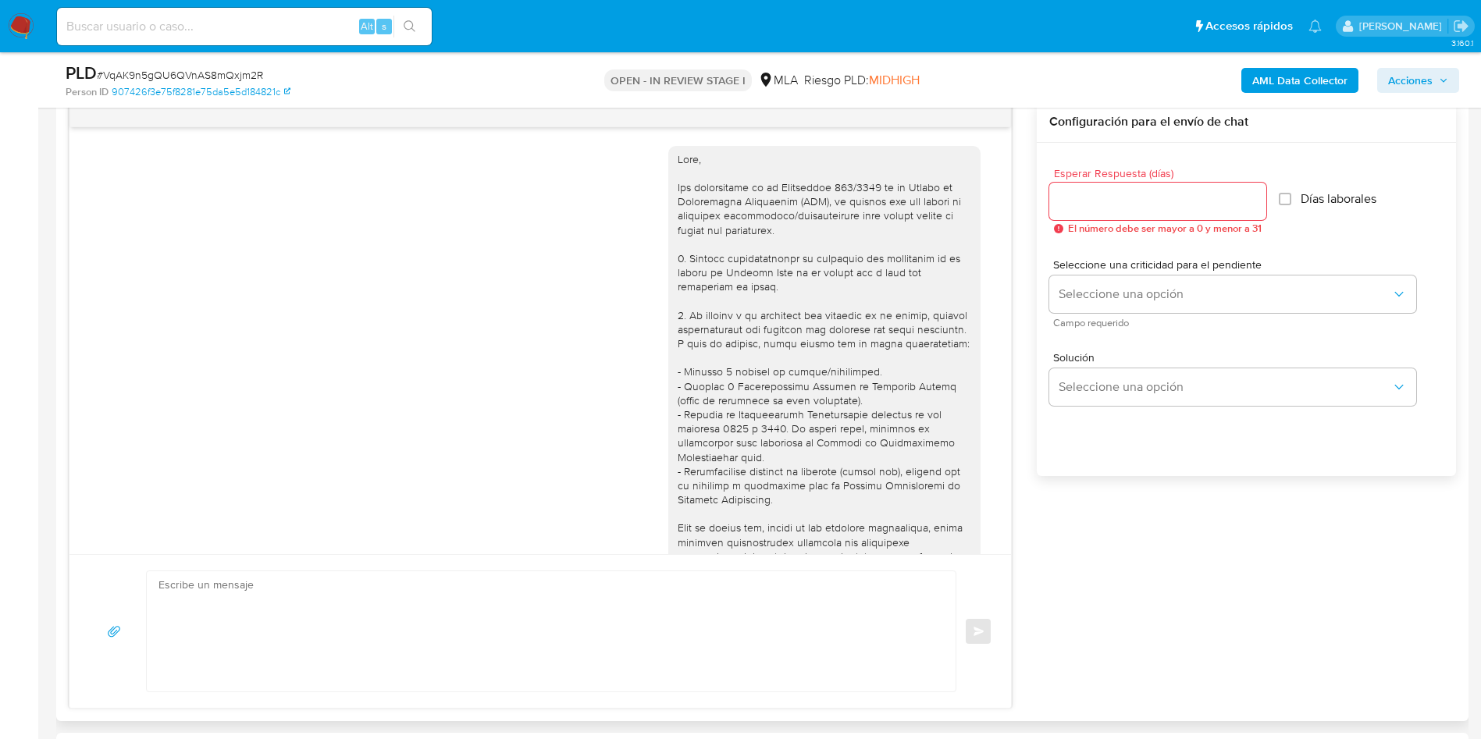
scroll to position [646, 0]
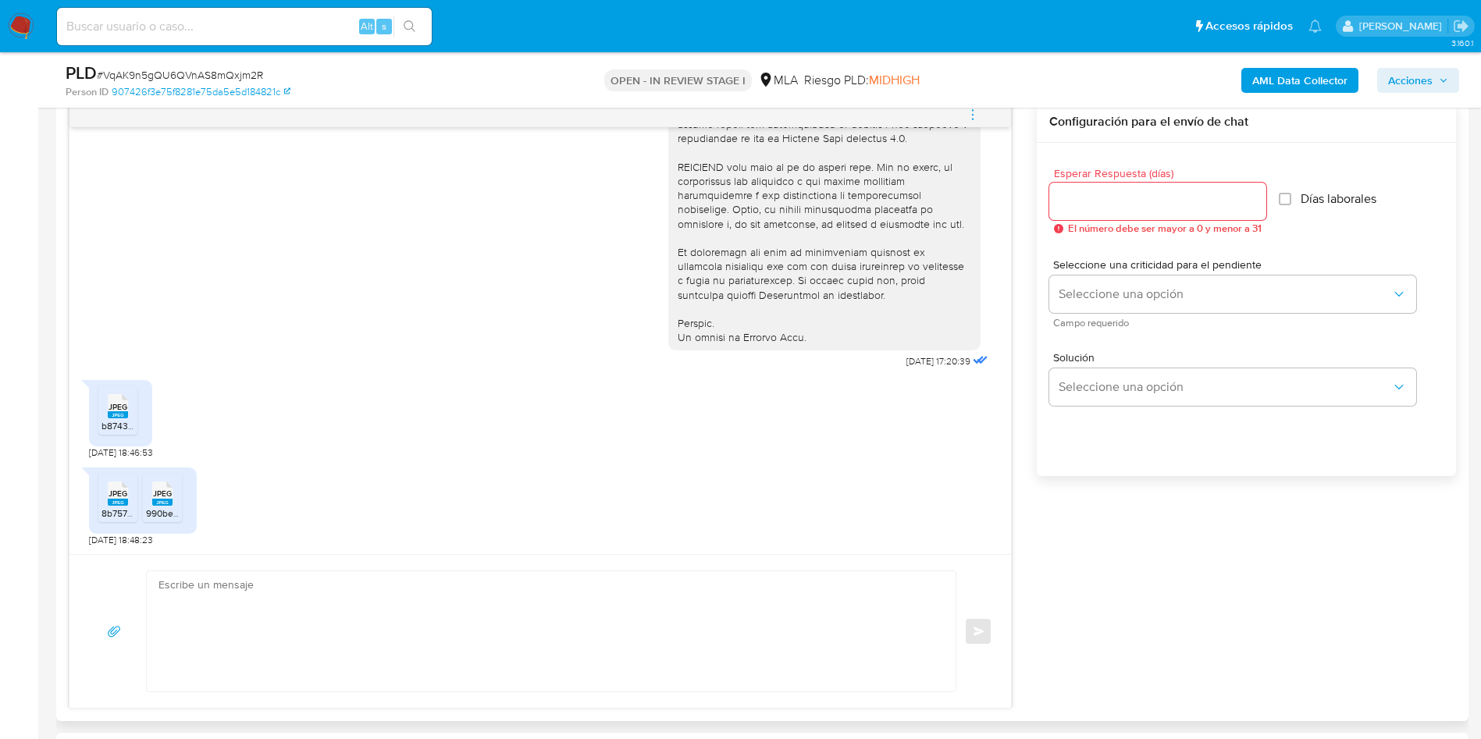
click at [492, 603] on textarea at bounding box center [548, 632] width 778 height 120
paste textarea "Hola Lihui Chen, Muchas gracias por tu respuesta. Recibimos la “Certificación s…"
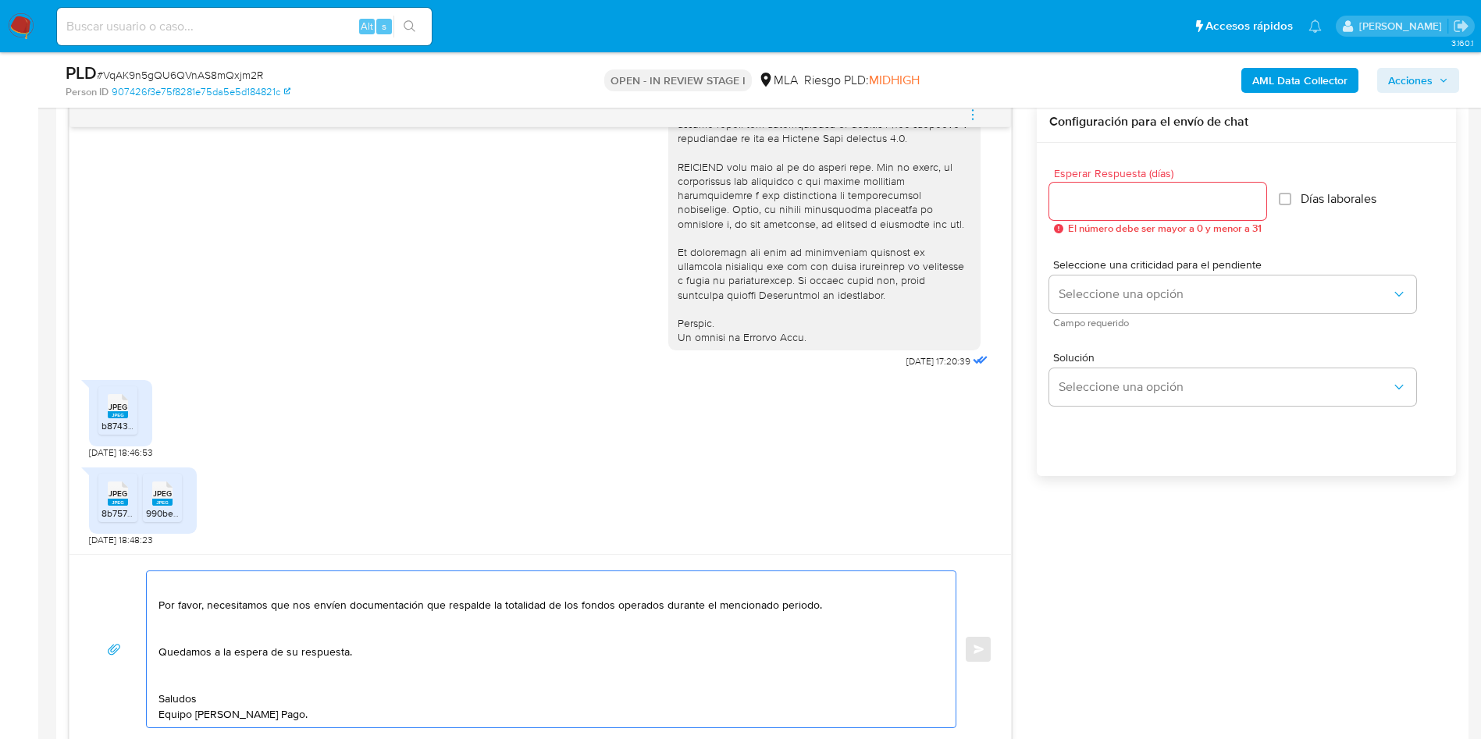
click at [201, 677] on textarea "Hola Lihui Chen, Muchas gracias por tu respuesta. Recibimos la “Certificación s…" at bounding box center [548, 650] width 778 height 156
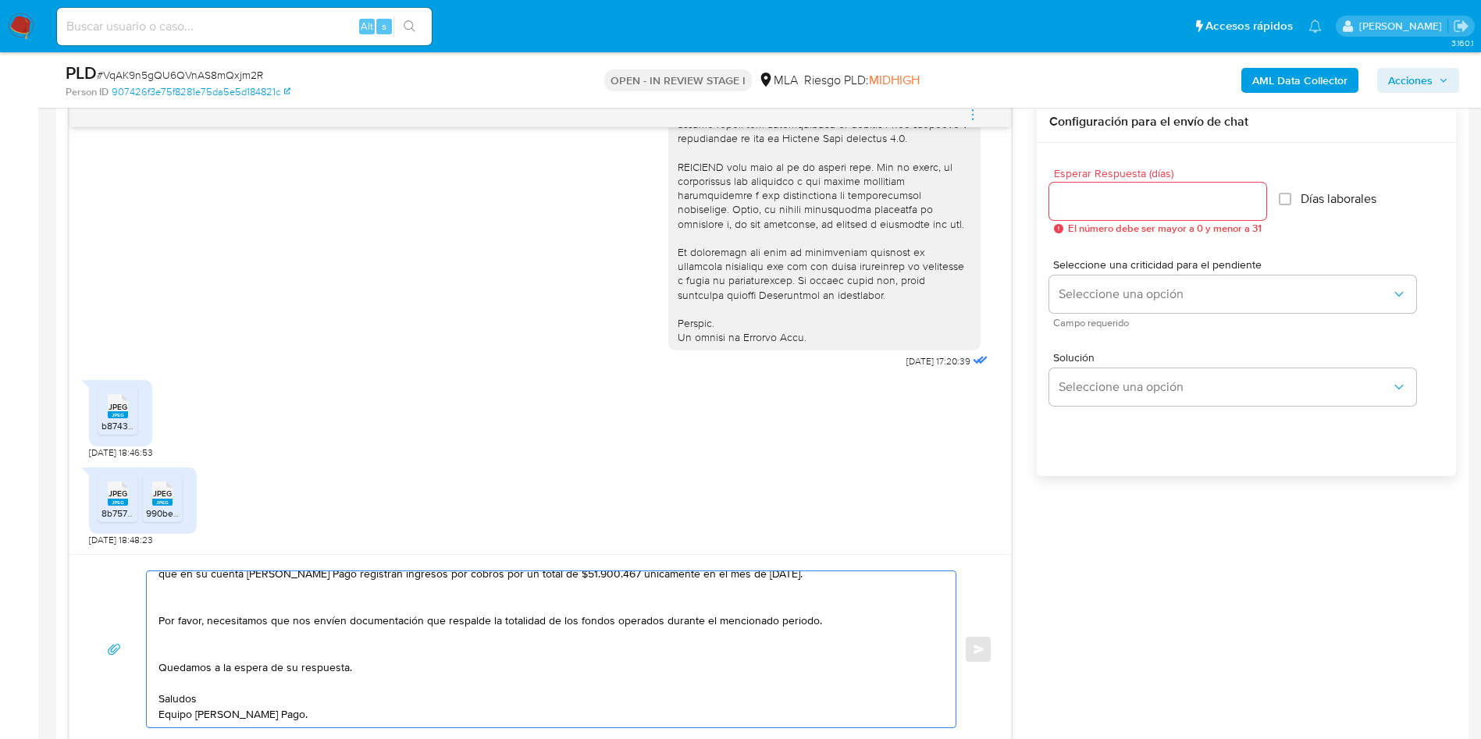
click at [186, 654] on textarea "Hola Lihui Chen, Muchas gracias por tu respuesta. Recibimos la “Certificación s…" at bounding box center [548, 650] width 778 height 156
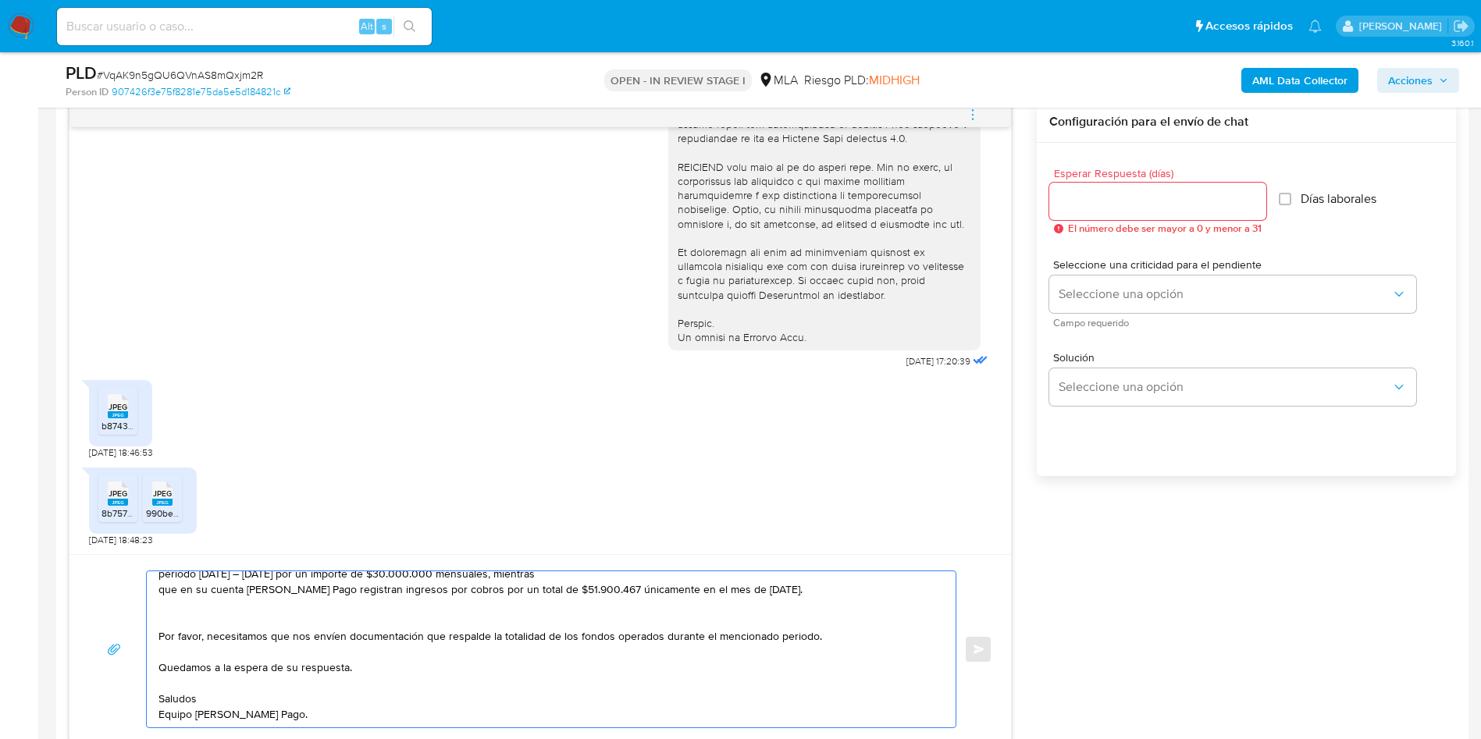
click at [188, 618] on textarea "Hola Lihui Chen, Muchas gracias por tu respuesta. Recibimos la “Certificación s…" at bounding box center [548, 650] width 778 height 156
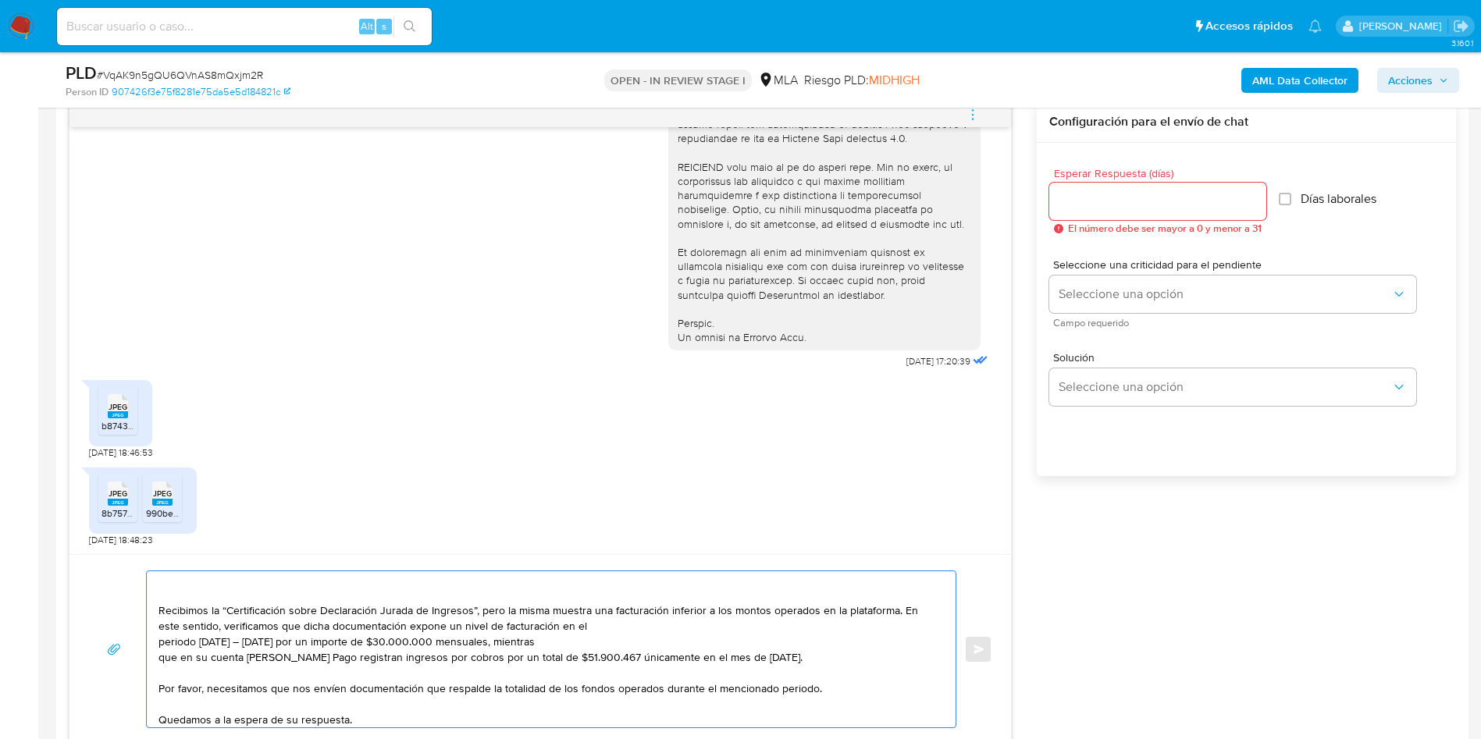
scroll to position [3, 0]
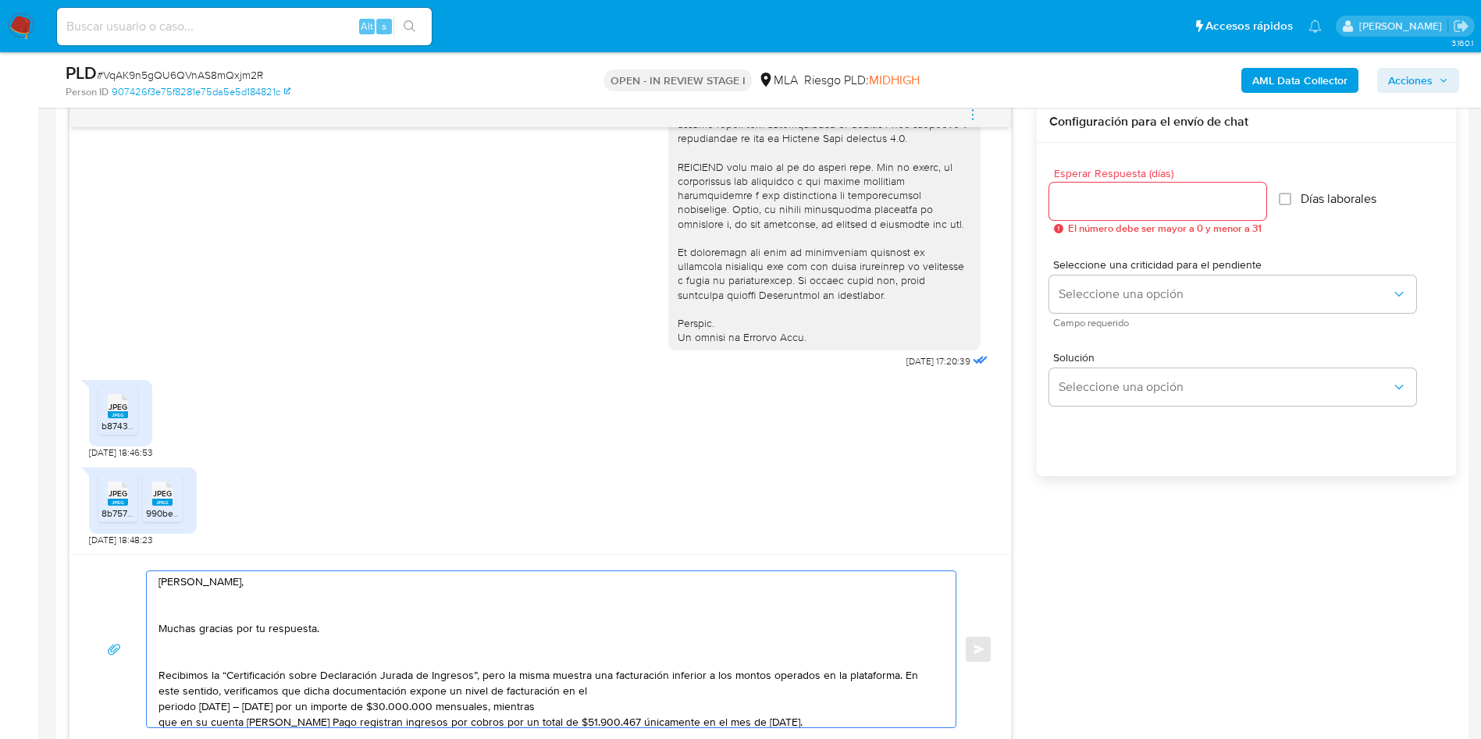
click at [194, 659] on textarea "Hola Lihui Chen, Muchas gracias por tu respuesta. Recibimos la “Certificación s…" at bounding box center [548, 650] width 778 height 156
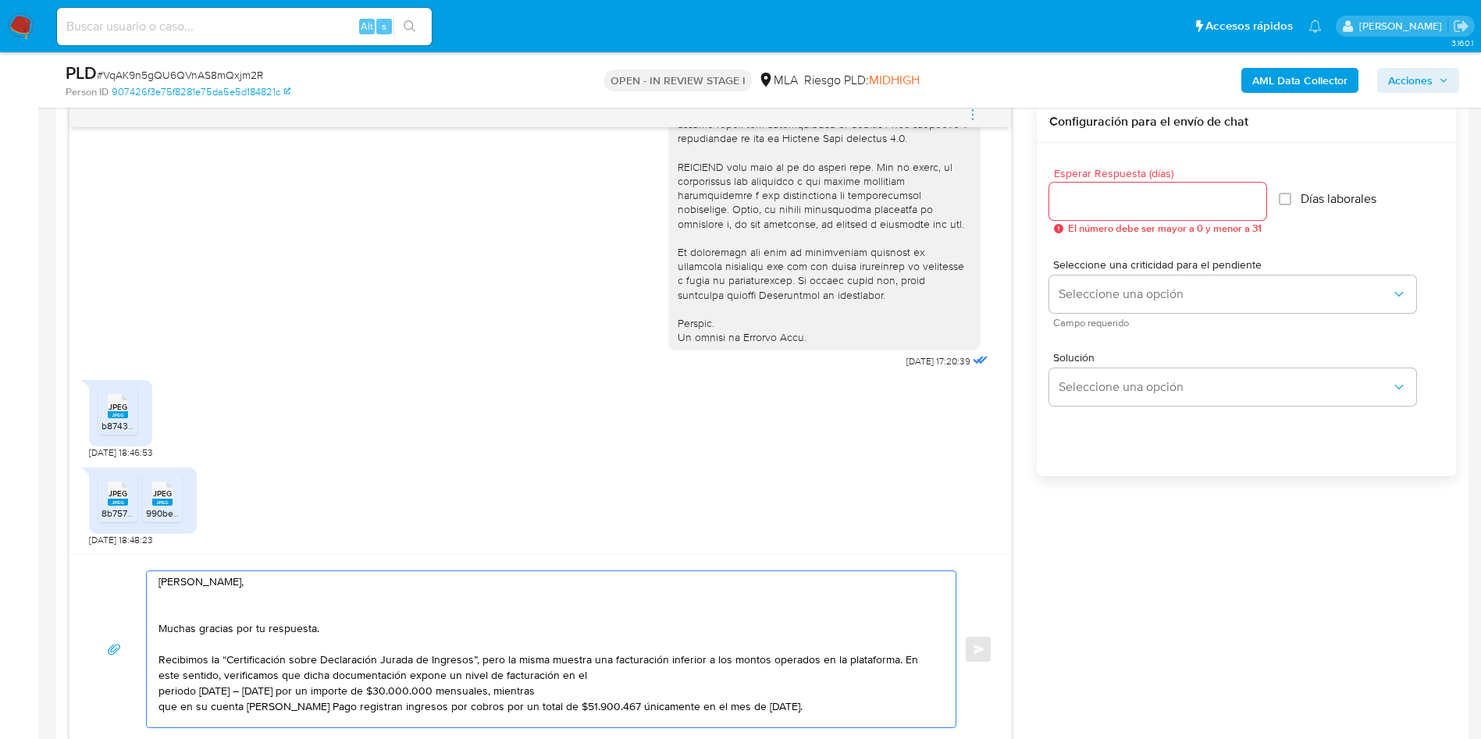
click at [191, 615] on textarea "Hola Lihui Chen, Muchas gracias por tu respuesta. Recibimos la “Certificación s…" at bounding box center [548, 650] width 778 height 156
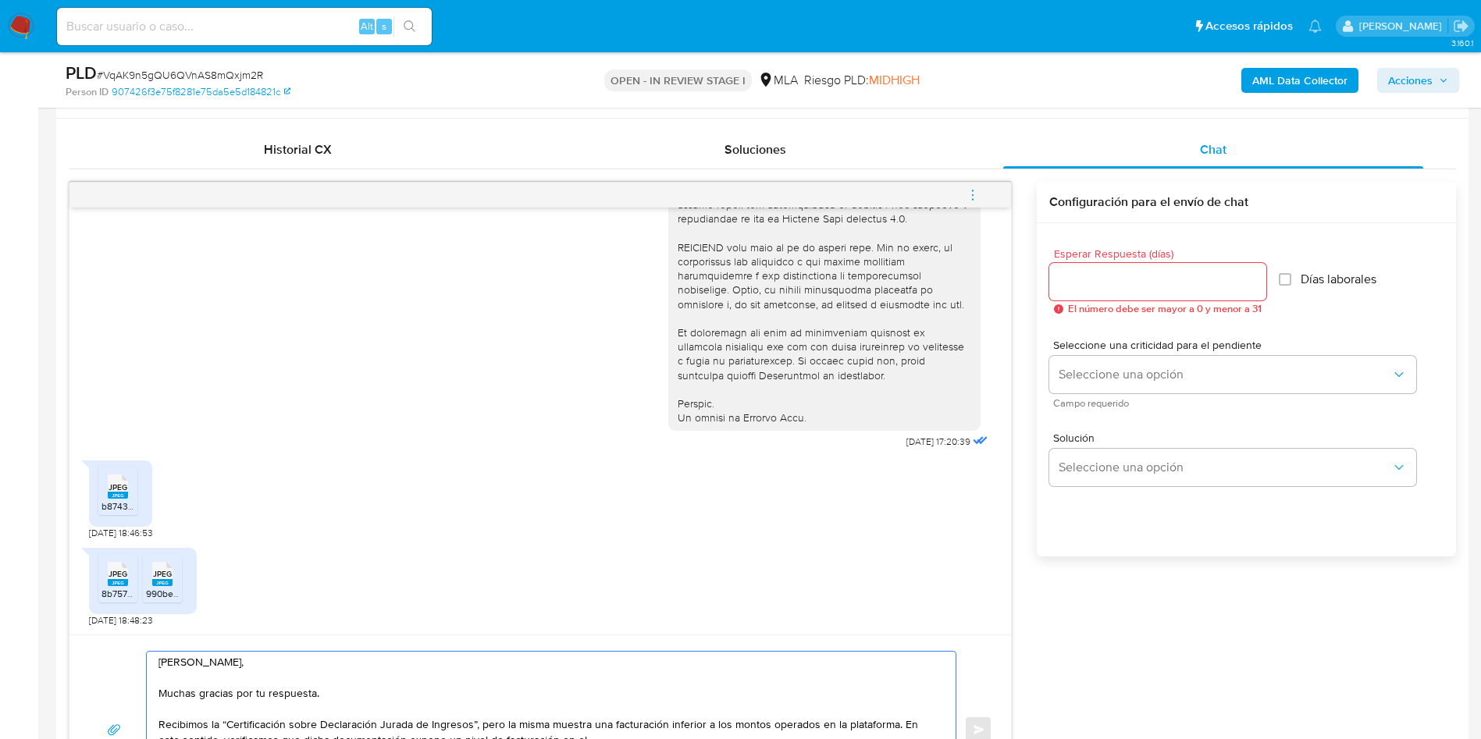
scroll to position [703, 0]
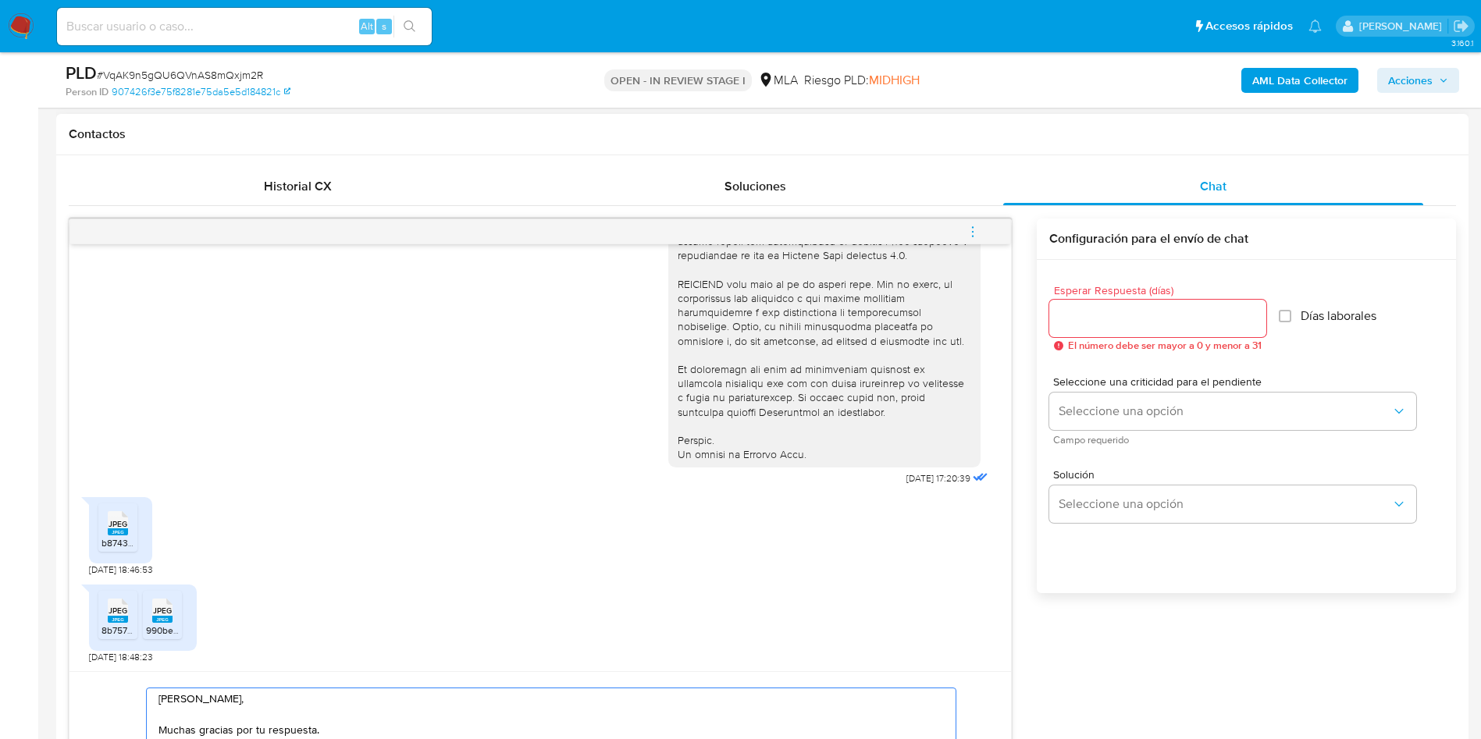
type textarea "Hola Lihui Chen, Muchas gracias por tu respuesta. Recibimos la “Certificación s…"
click at [1108, 326] on input "Esperar Respuesta (días)" at bounding box center [1157, 318] width 217 height 20
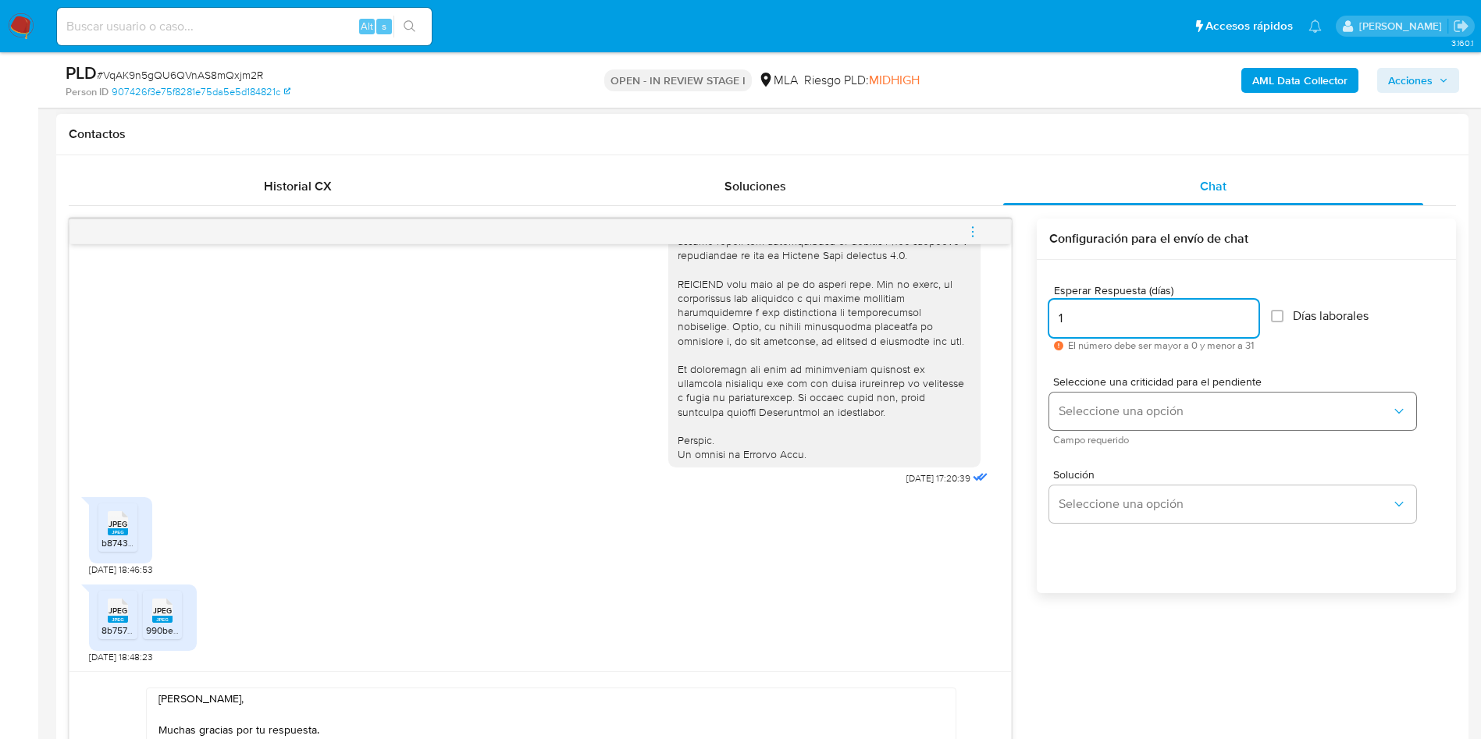
type input "1"
click at [1092, 399] on button "Seleccione una opción" at bounding box center [1232, 411] width 367 height 37
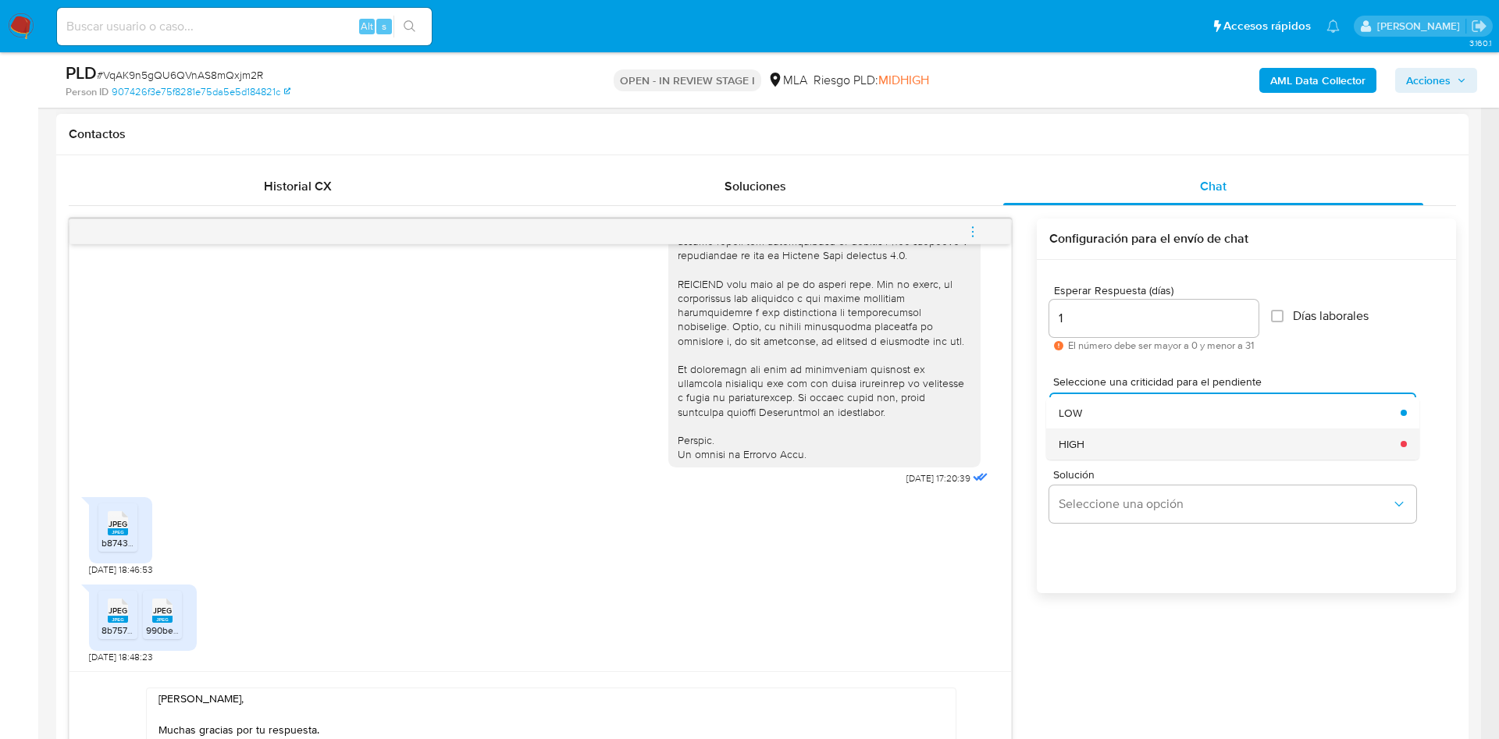
click at [1086, 444] on div "HIGH" at bounding box center [1225, 444] width 333 height 31
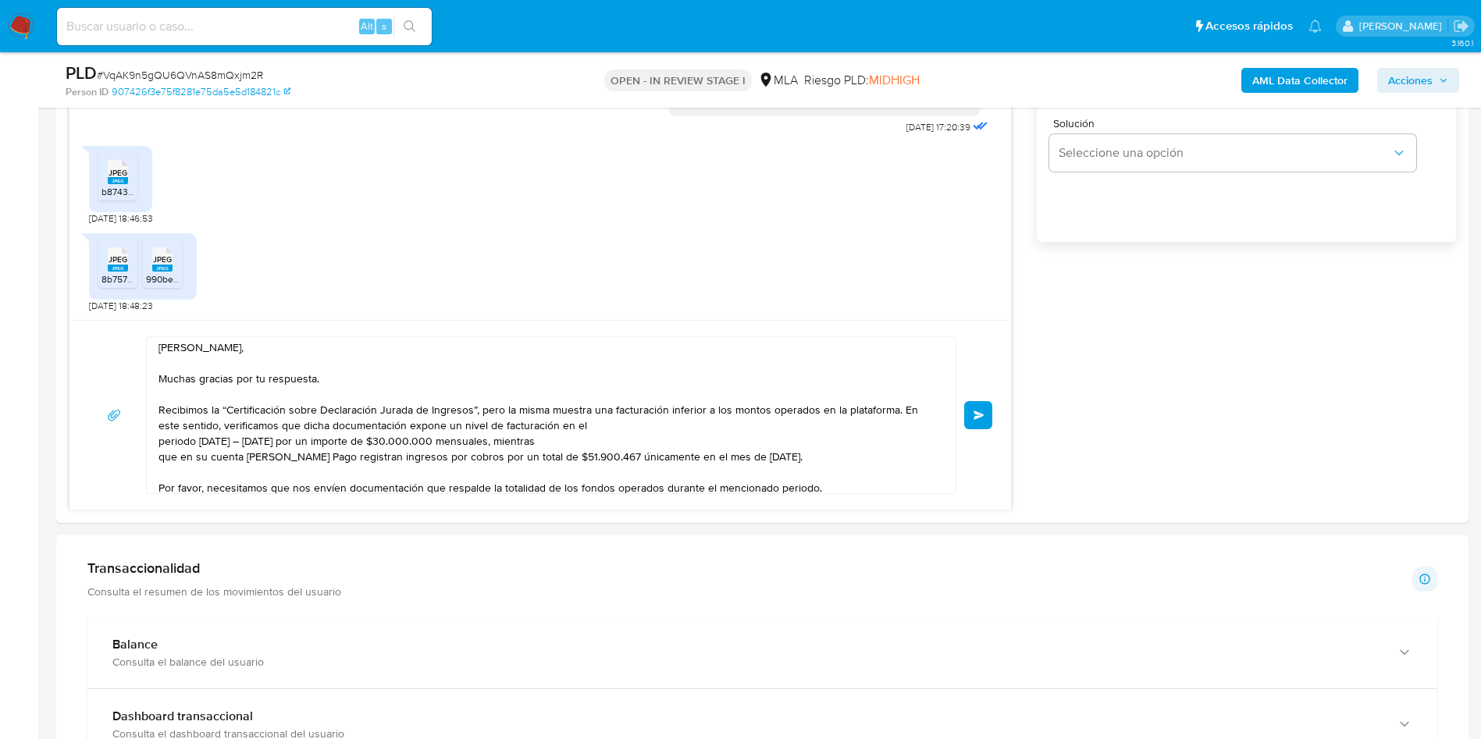
scroll to position [89, 0]
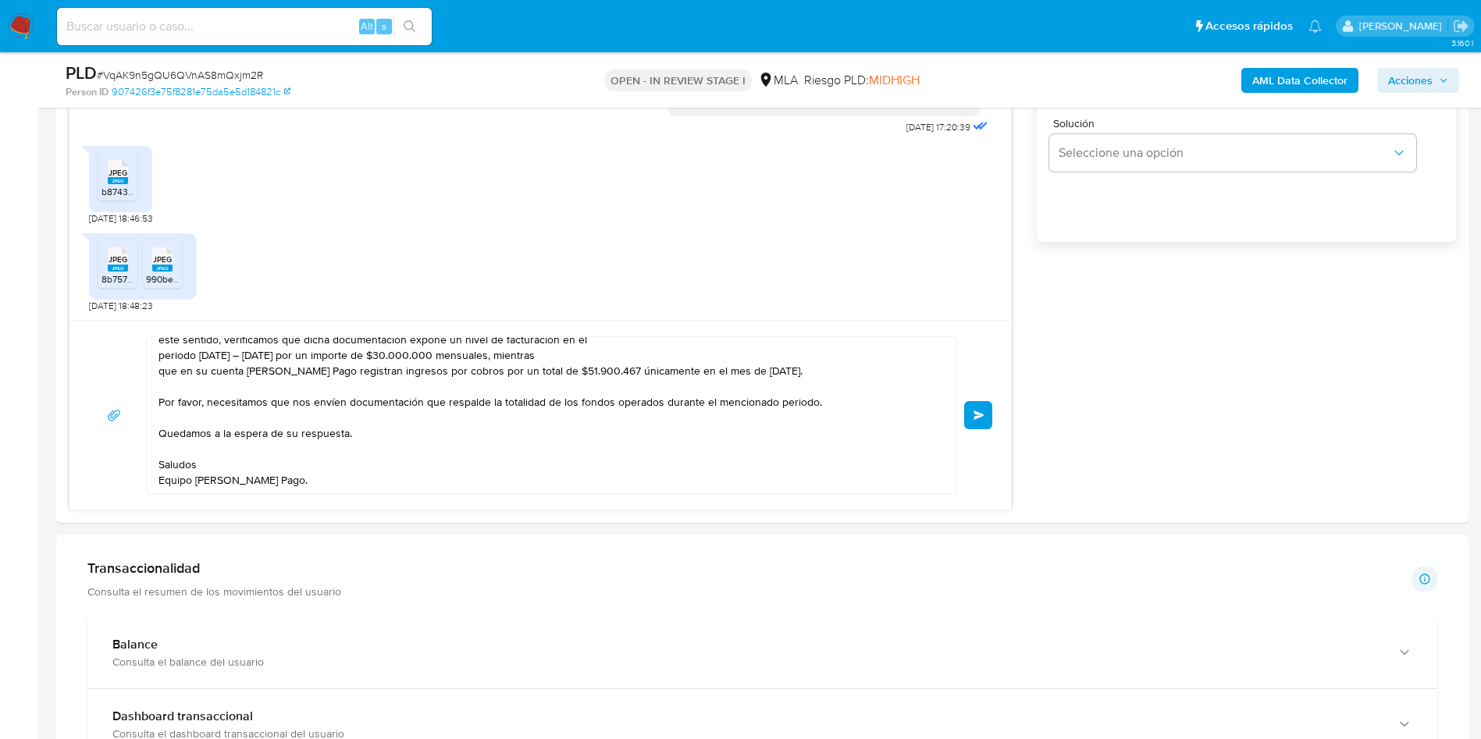
click at [164, 369] on textarea "Hola Lihui Chen, Muchas gracias por tu respuesta. Recibimos la “Certificación s…" at bounding box center [548, 415] width 778 height 156
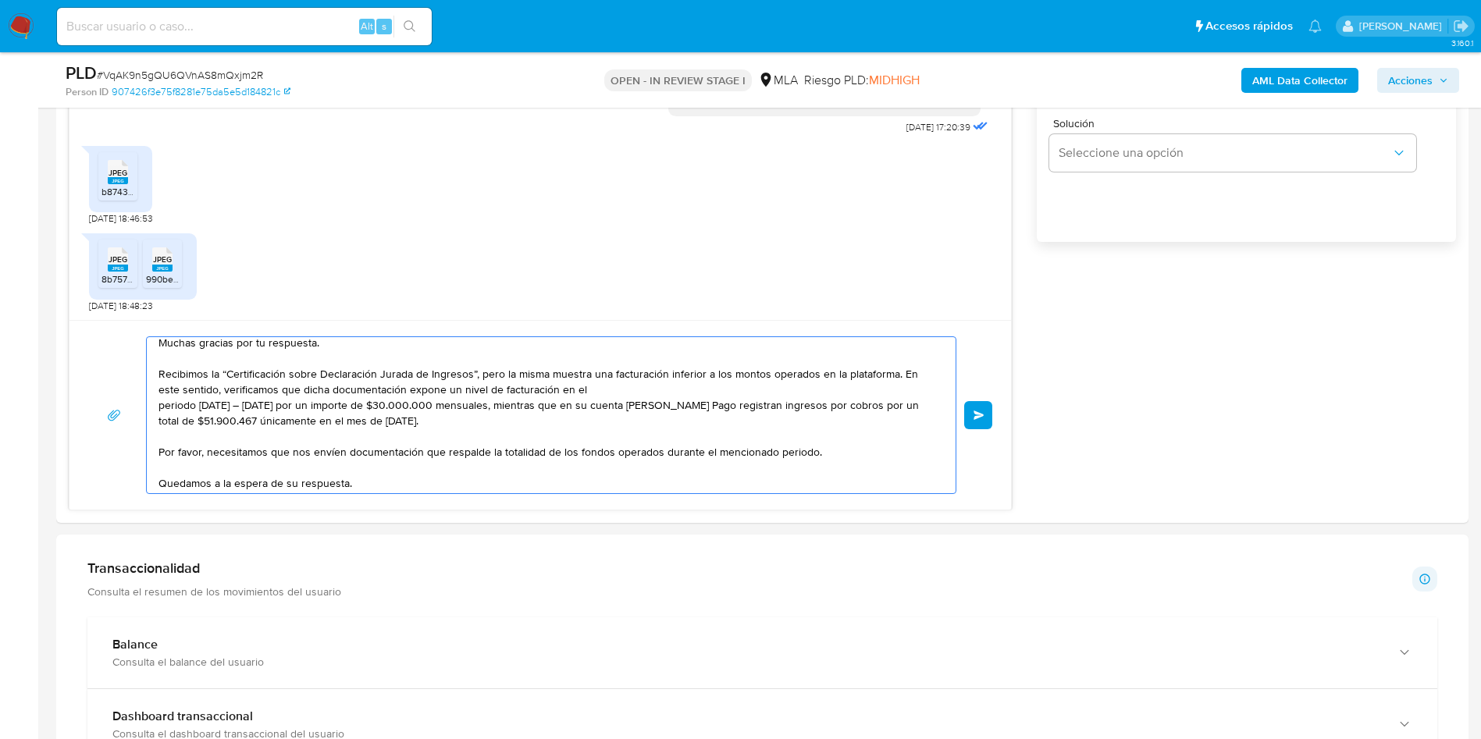
scroll to position [0, 0]
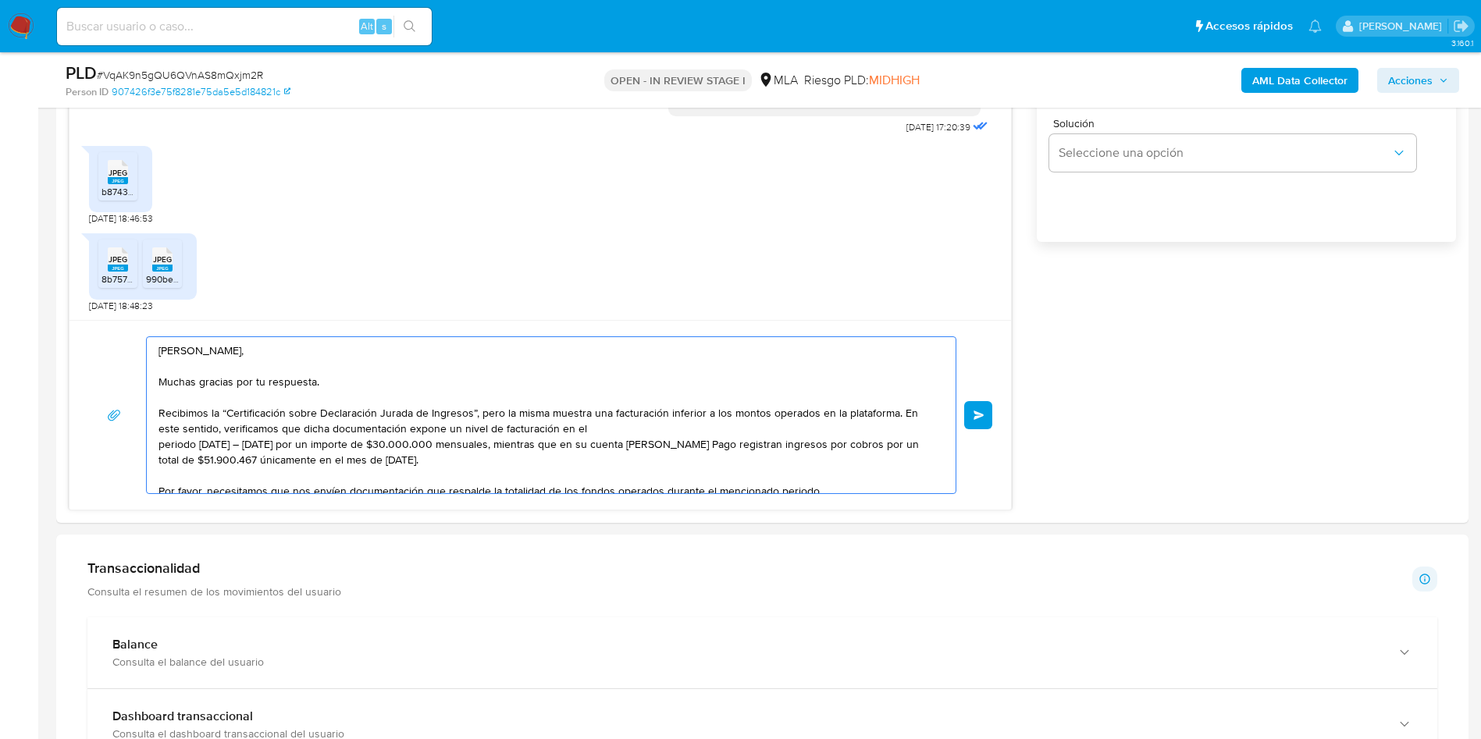
click at [159, 446] on textarea "Hola Lihui Chen, Muchas gracias por tu respuesta. Recibimos la “Certificación s…" at bounding box center [548, 415] width 778 height 156
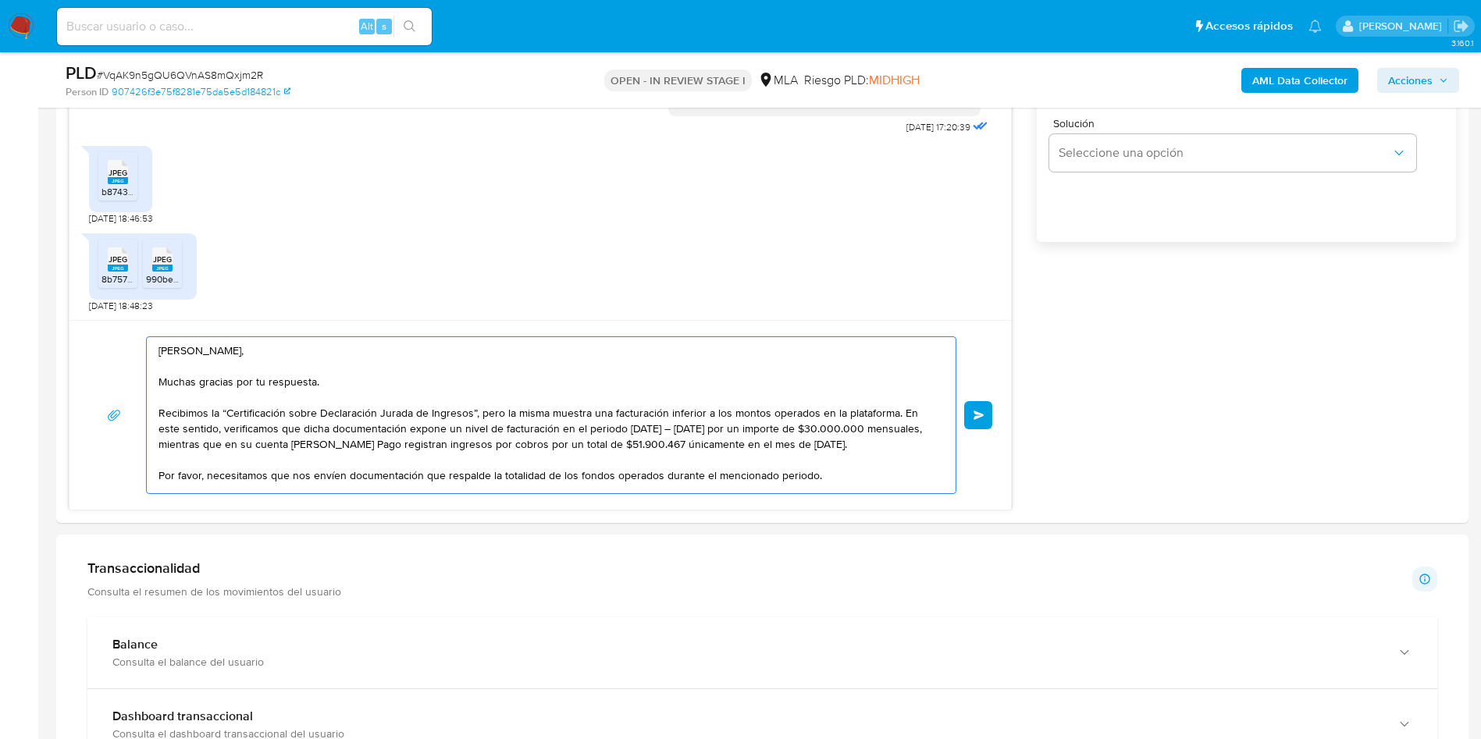
click at [156, 422] on div "Hola Lihui Chen, Muchas gracias por tu respuesta. Recibimos la “Certificación s…" at bounding box center [547, 415] width 801 height 156
click at [159, 429] on textarea "Hola Lihui Chen, Muchas gracias por tu respuesta. Recibimos la “Certificación s…" at bounding box center [548, 415] width 778 height 156
click at [156, 410] on div "Hola Lihui Chen, Muchas gracias por tu respuesta. Recibimos la “Certificación s…" at bounding box center [547, 415] width 801 height 156
click at [165, 412] on textarea "Hola Lihui Chen, Muchas gracias por tu respuesta. Recibimos la “Certificación s…" at bounding box center [548, 415] width 778 height 156
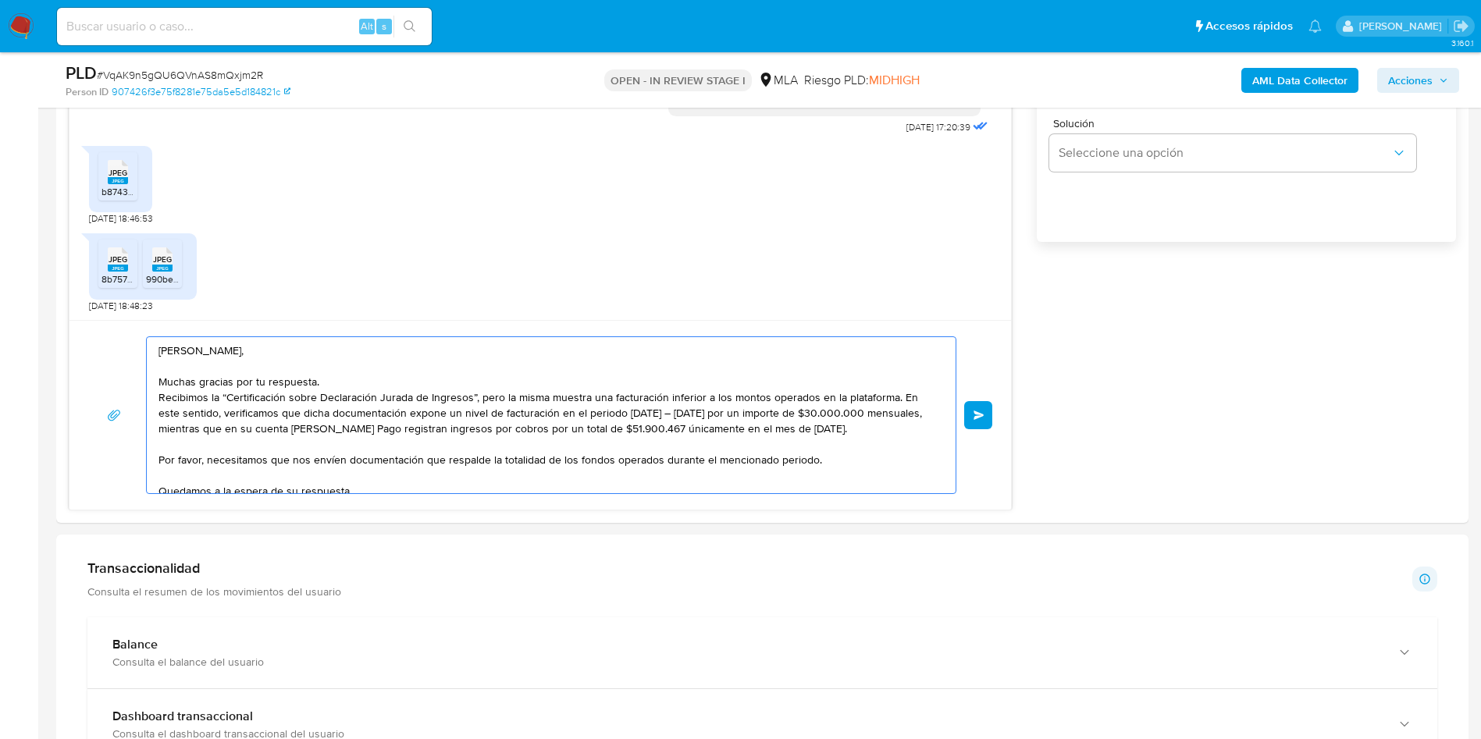
type textarea "Hola Lihui Chen, Muchas gracias por tu respuesta. Recibimos la “Certificación s…"
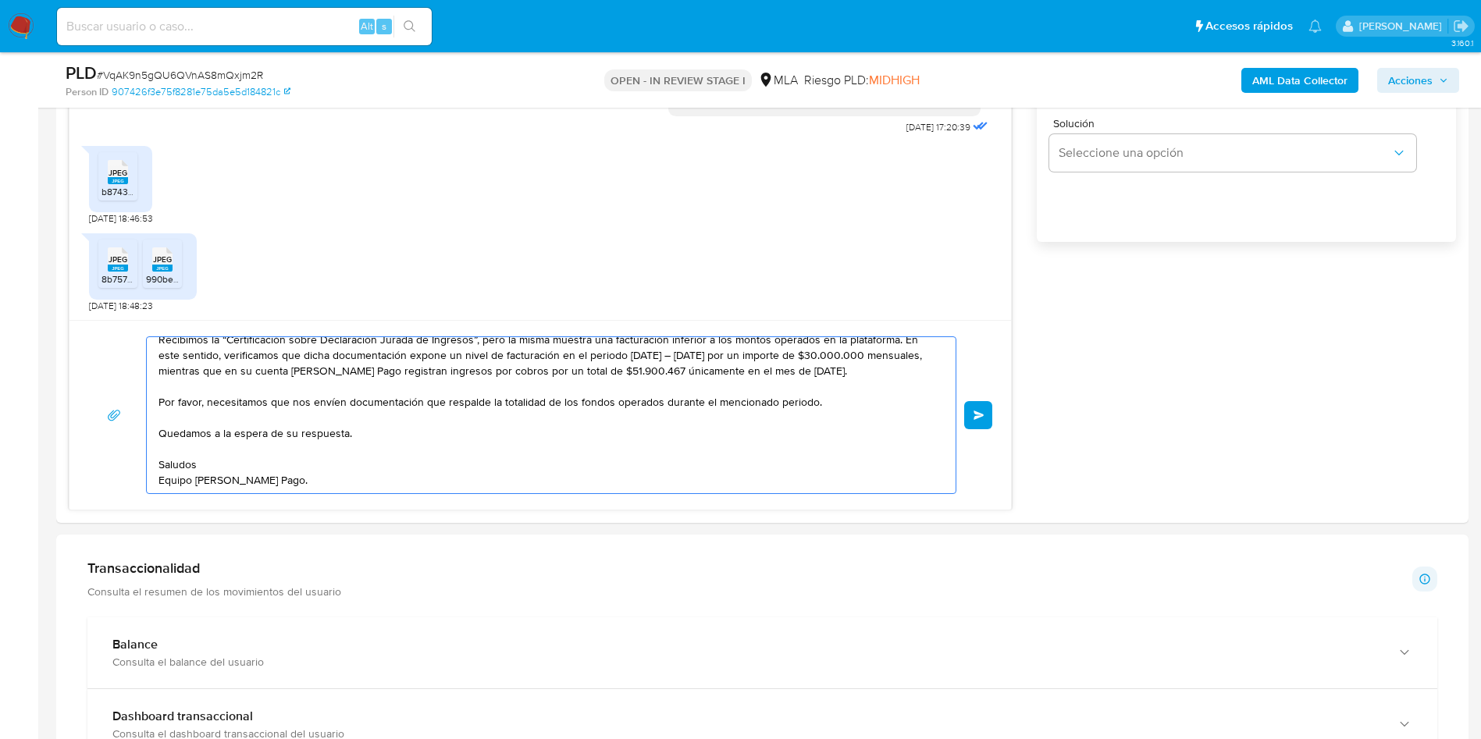
scroll to position [820, 0]
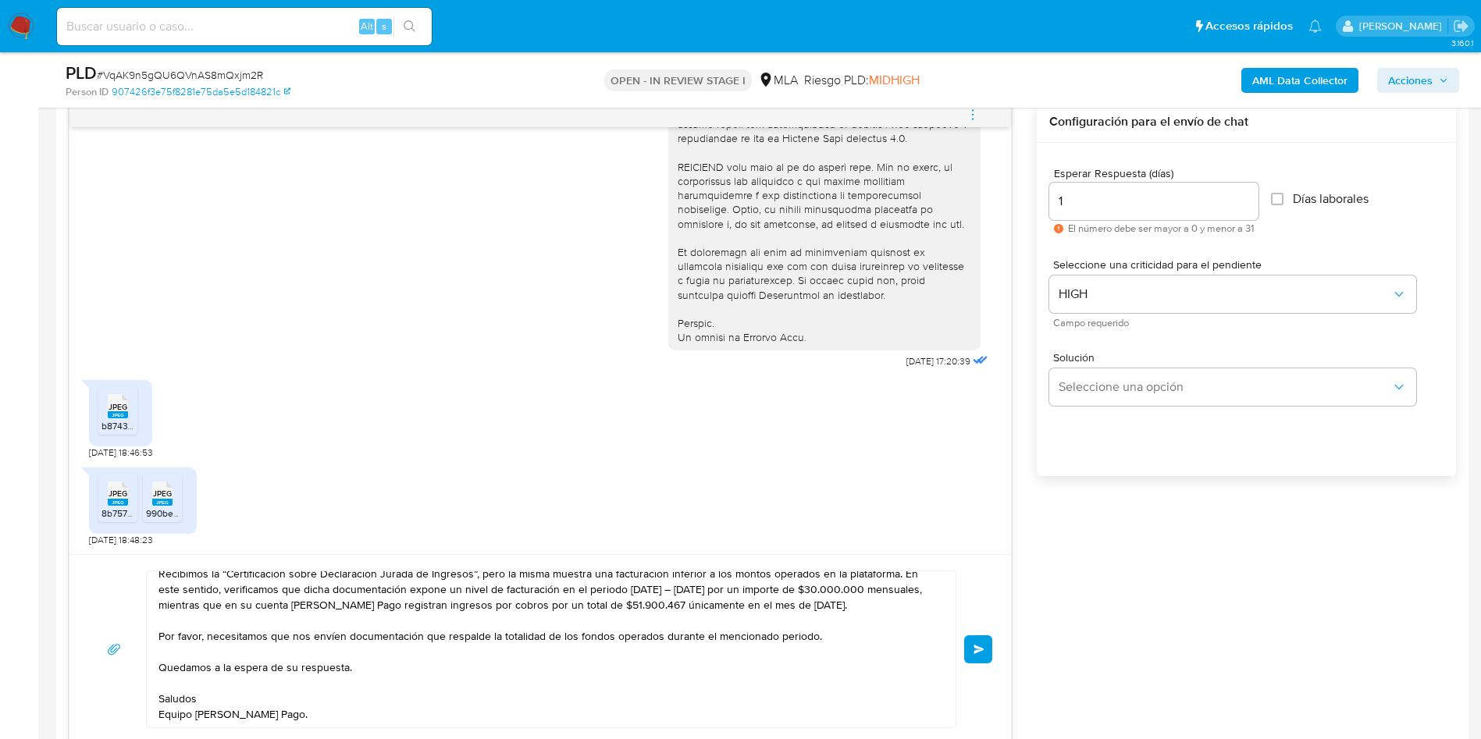
click at [968, 636] on button "Enviar" at bounding box center [978, 650] width 28 height 28
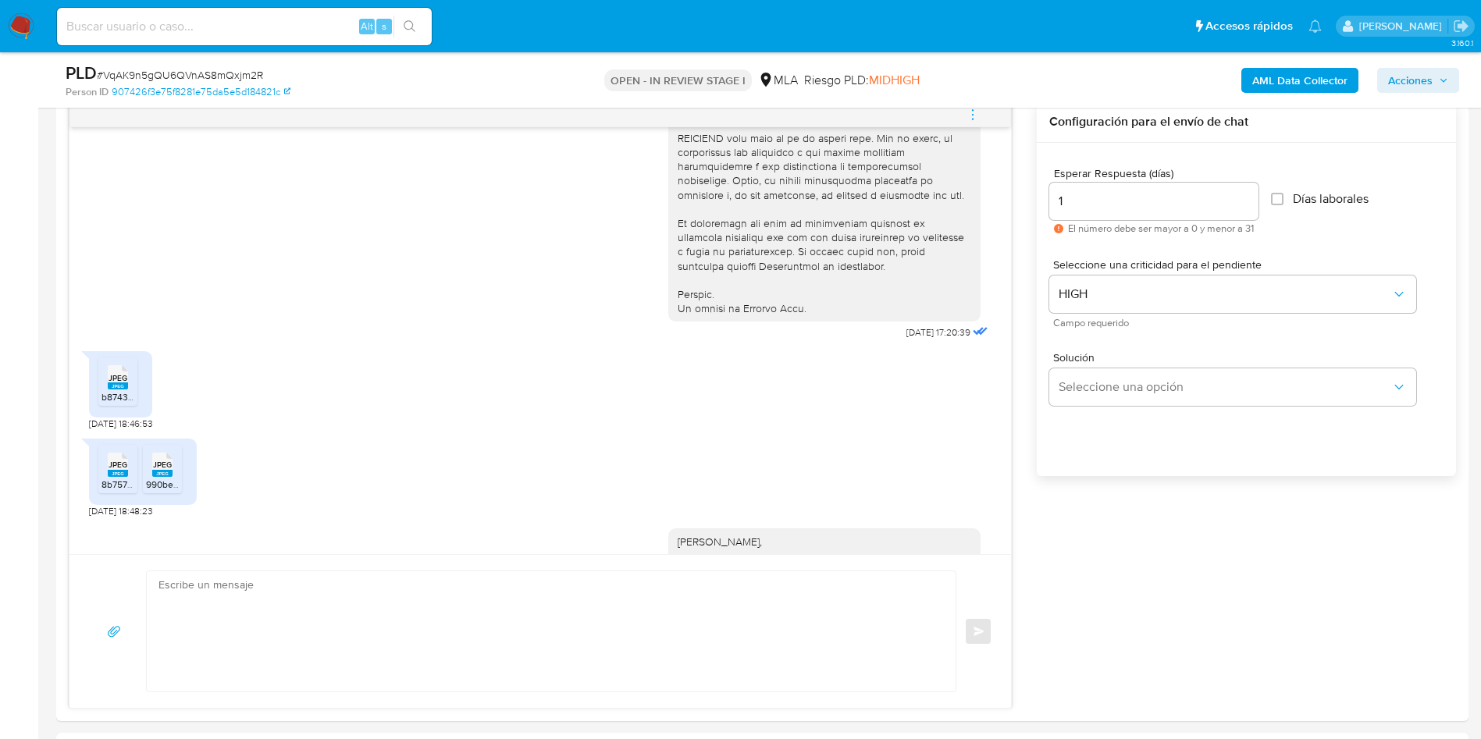
scroll to position [989, 0]
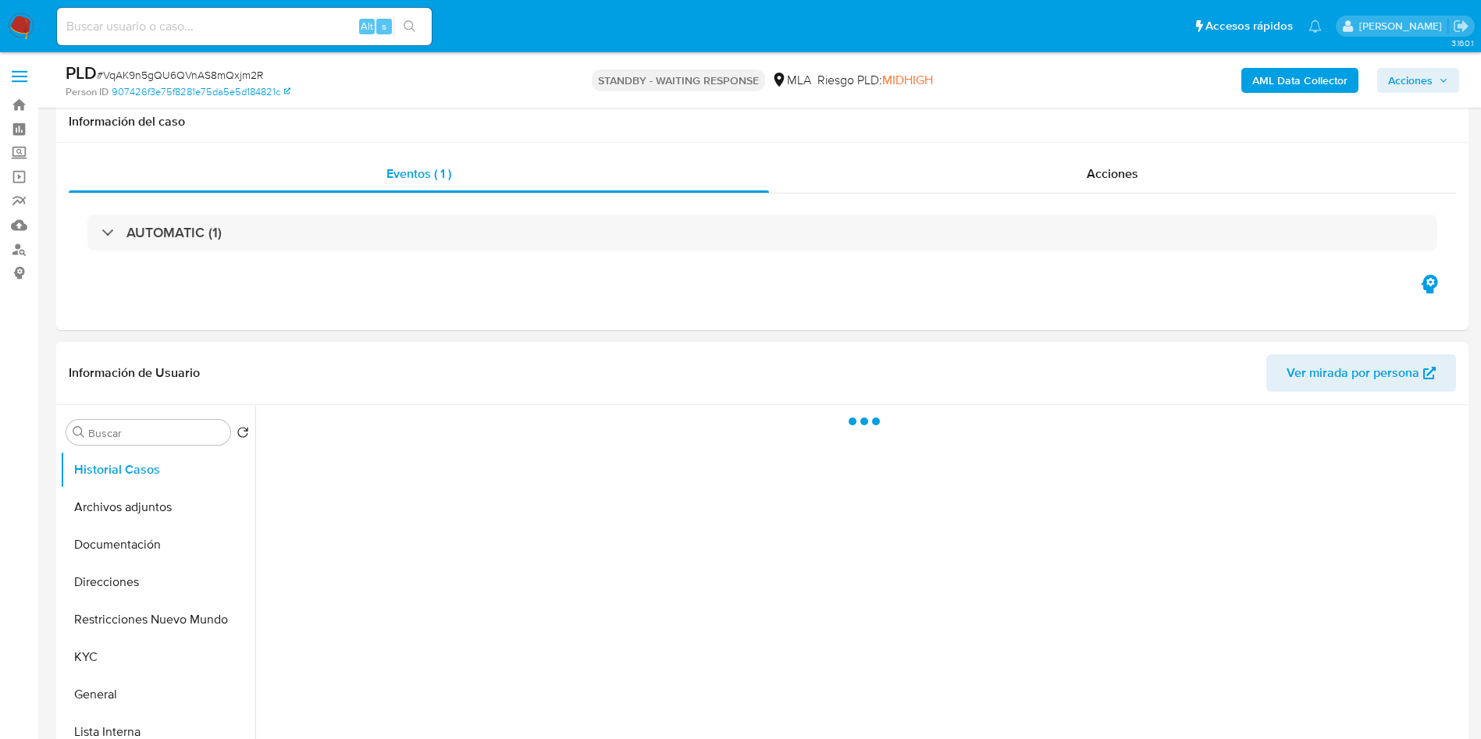
scroll to position [234, 0]
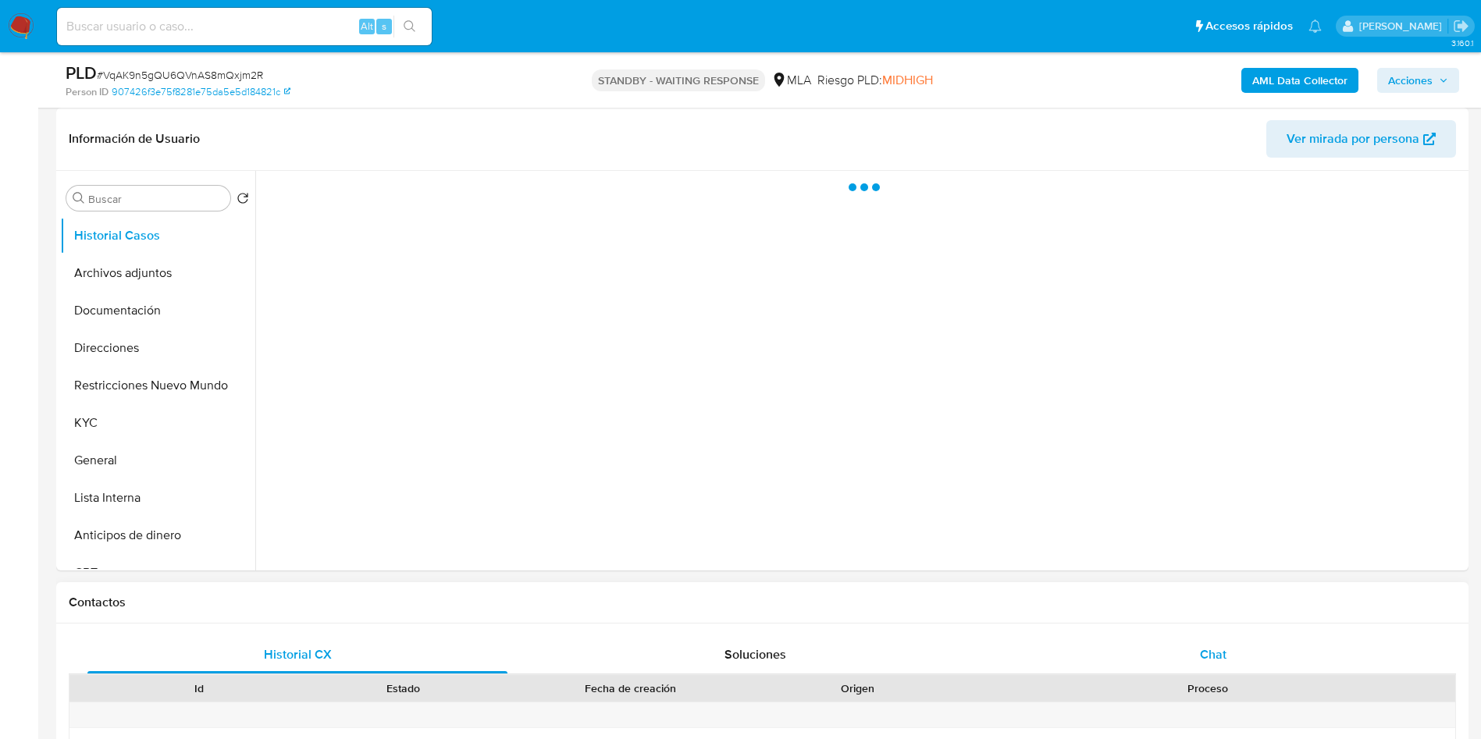
click at [1200, 636] on div "Chat" at bounding box center [1213, 654] width 420 height 37
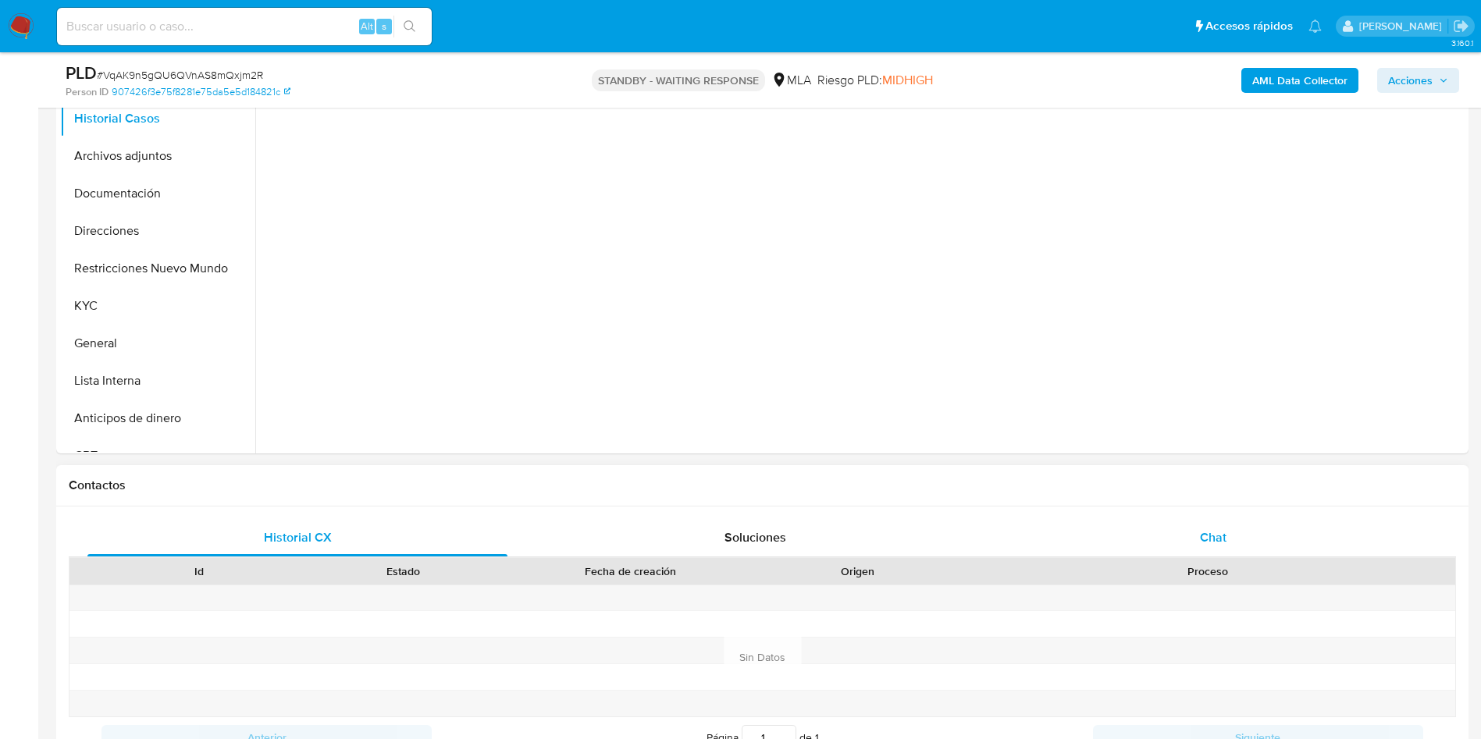
select select "10"
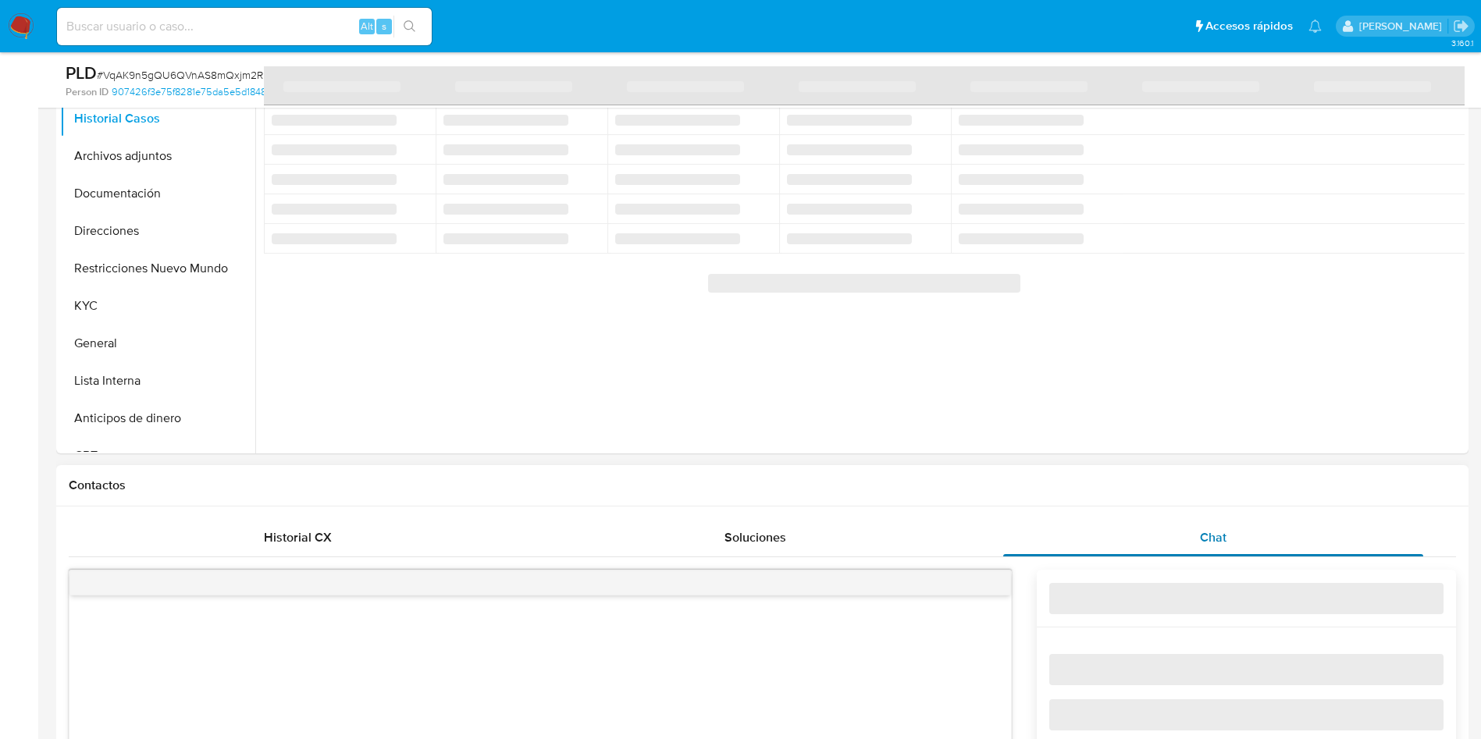
click at [1201, 536] on span "Chat" at bounding box center [1213, 538] width 27 height 18
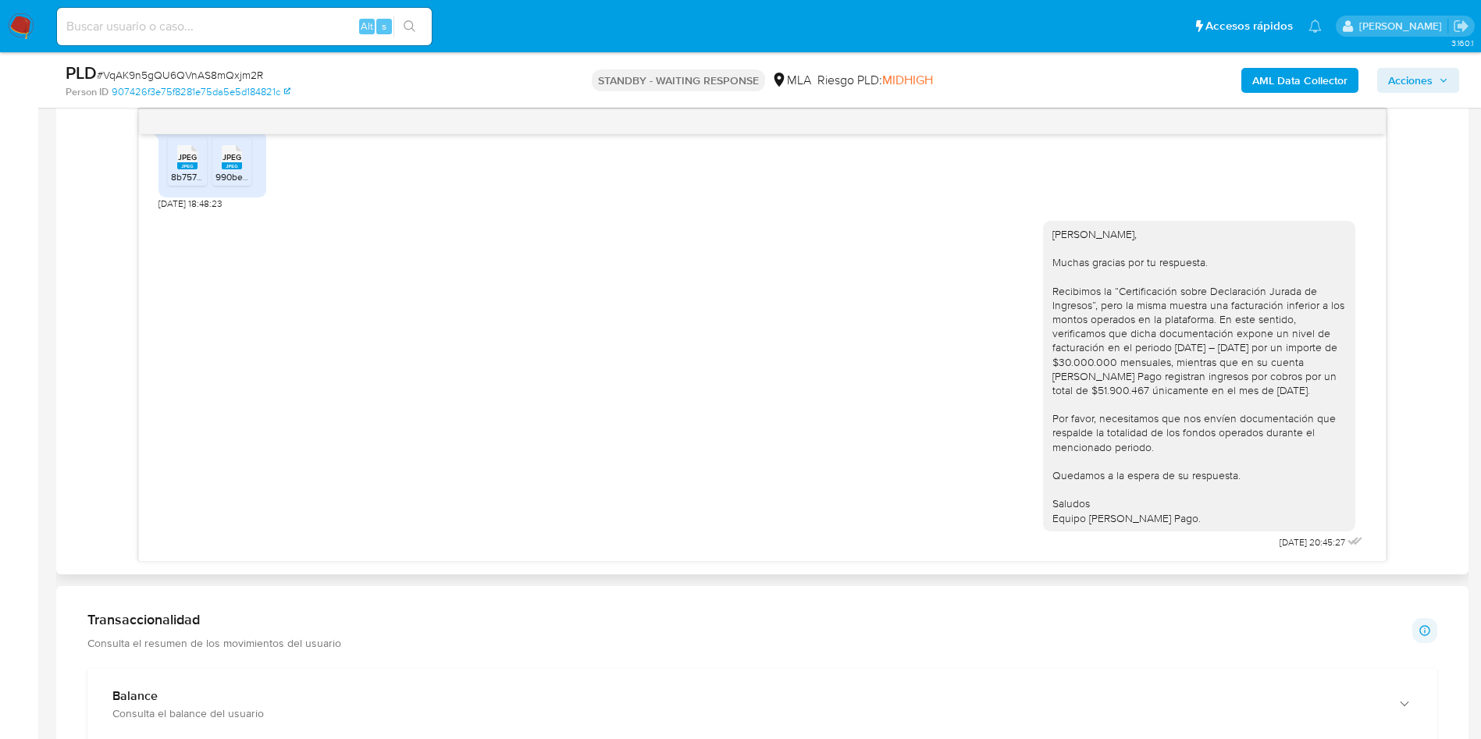
scroll to position [820, 0]
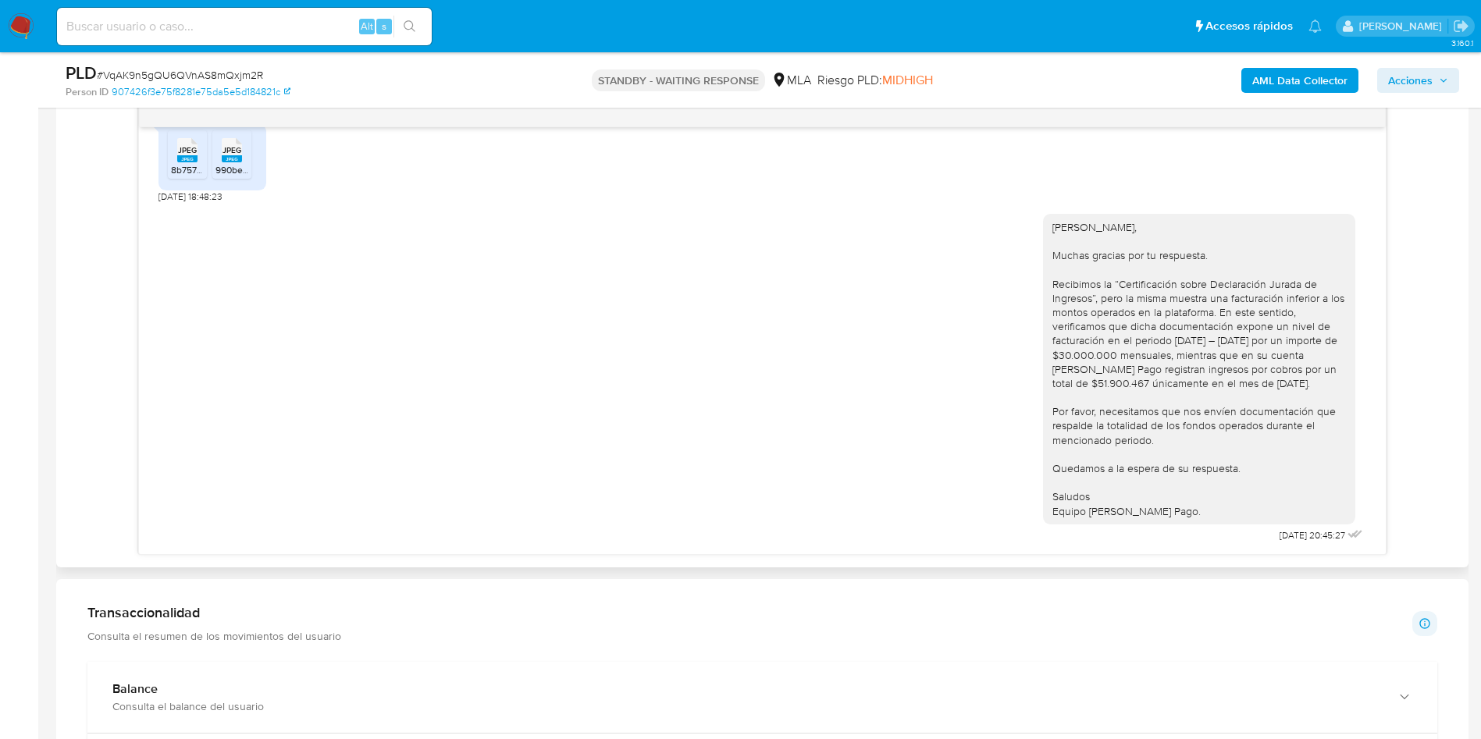
drag, startPoint x: 1176, startPoint y: 517, endPoint x: 1027, endPoint y: 219, distance: 333.5
click at [1043, 219] on div "[PERSON_NAME], Muchas gracias por tu respuesta. Recibimos la “Certificación sob…" at bounding box center [1199, 369] width 312 height 311
click at [278, 16] on input at bounding box center [244, 26] width 375 height 20
paste input "XaE8PG5siTtXd6dTBu3abCYw"
type input "XaE8PG5siTtXd6dTBu3abCYw"
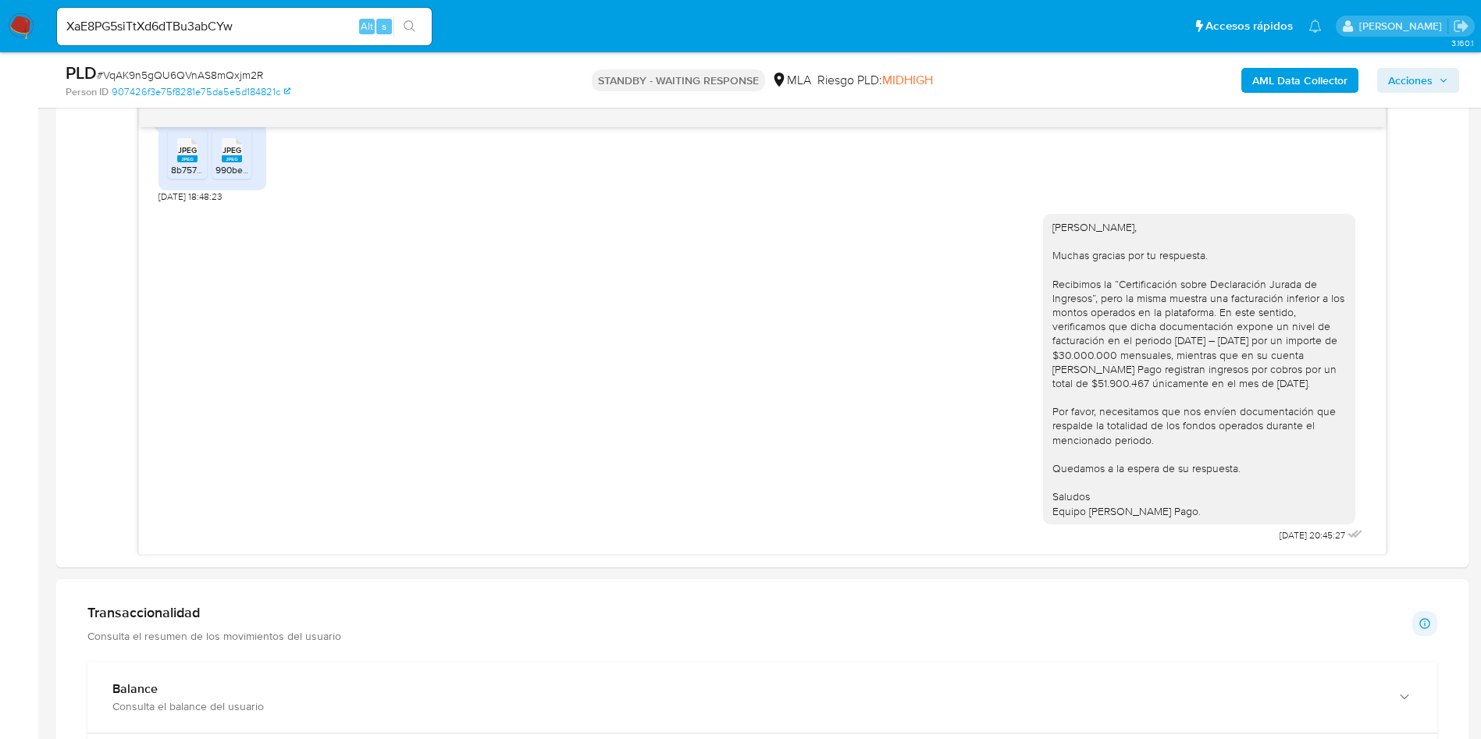
click at [417, 27] on button "search-icon" at bounding box center [410, 27] width 32 height 22
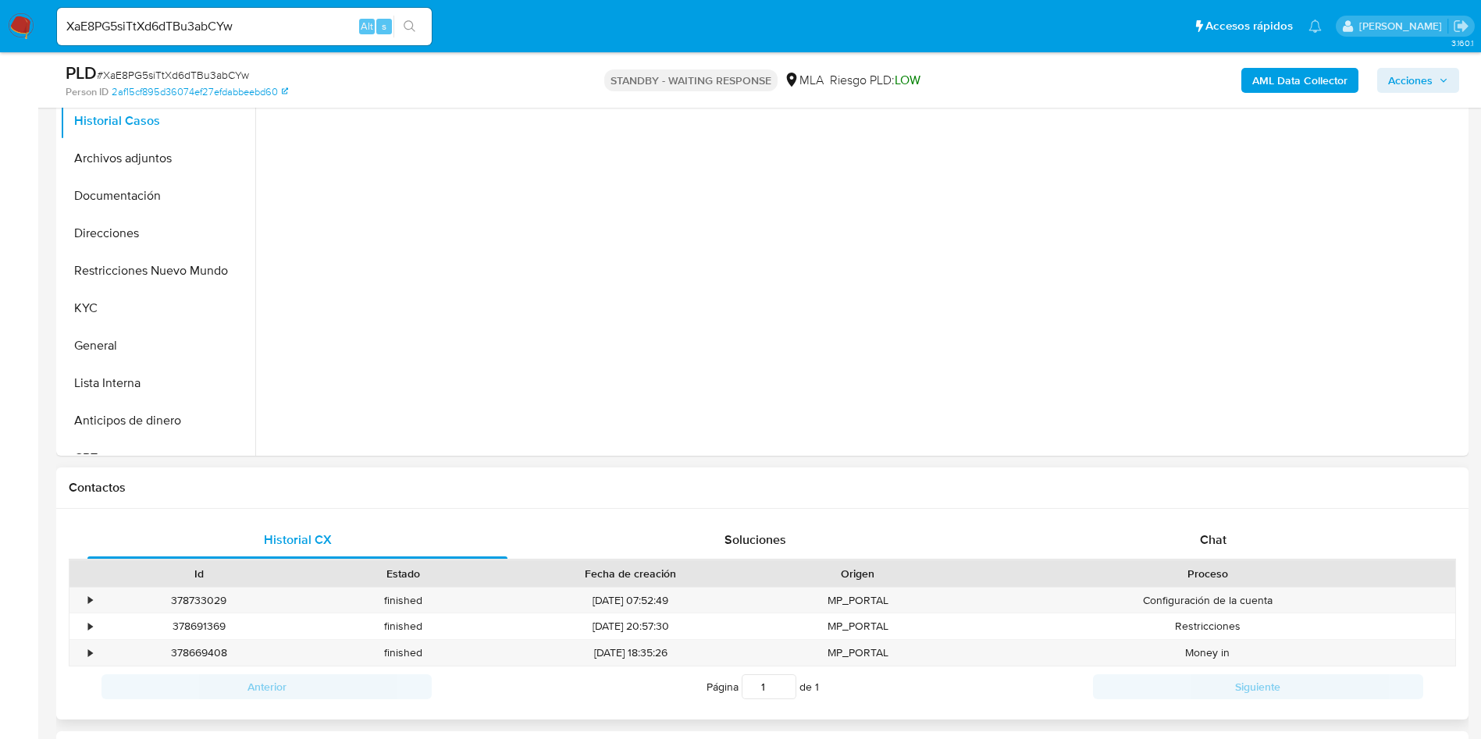
scroll to position [469, 0]
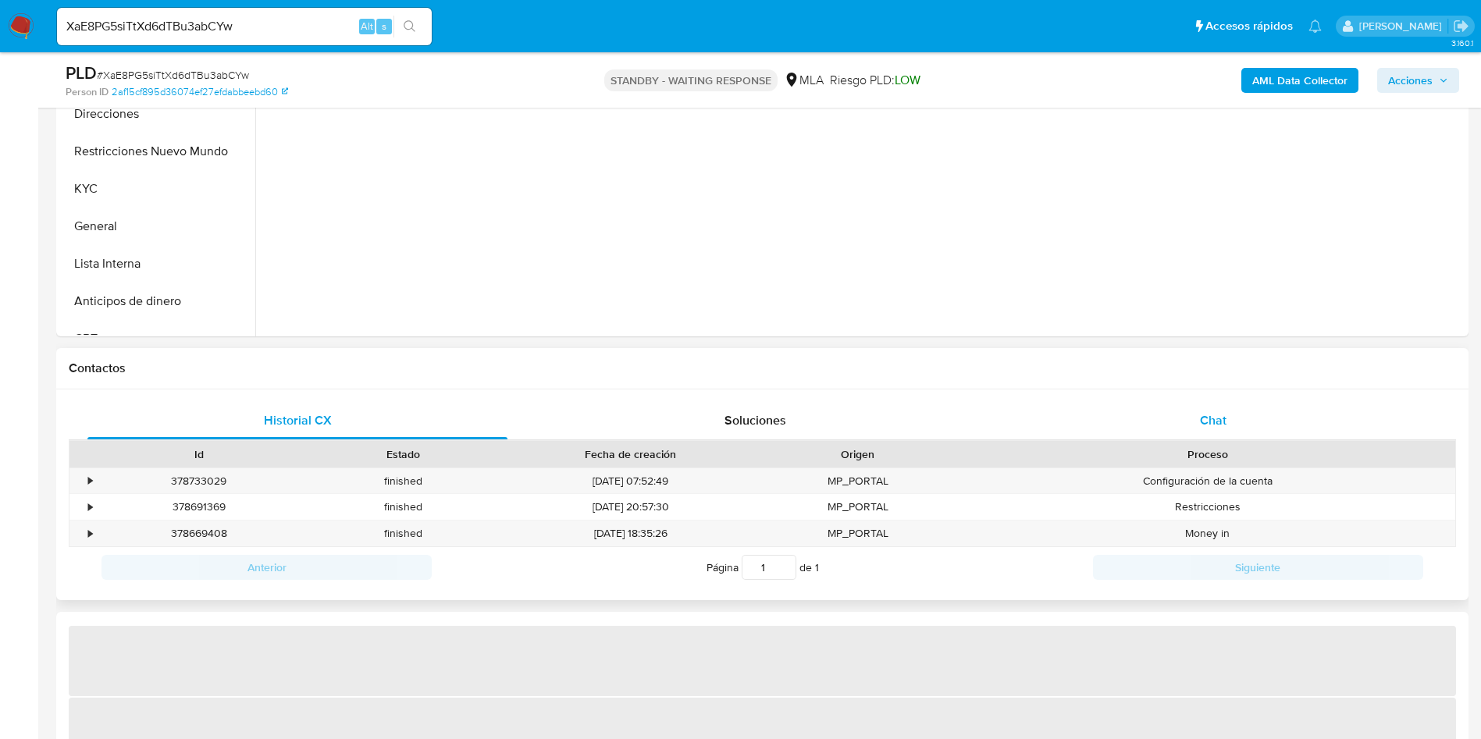
click at [1104, 423] on div "Chat" at bounding box center [1213, 420] width 420 height 37
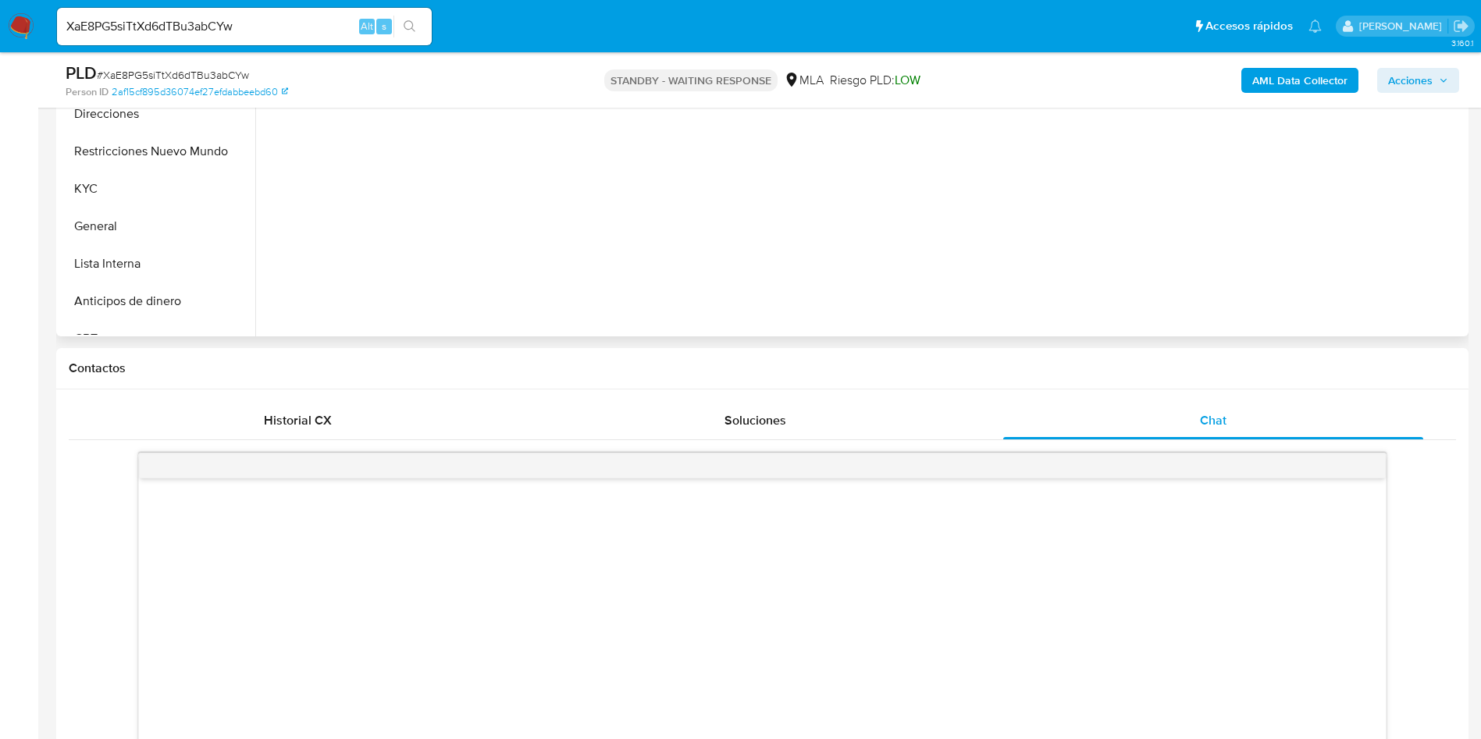
select select "10"
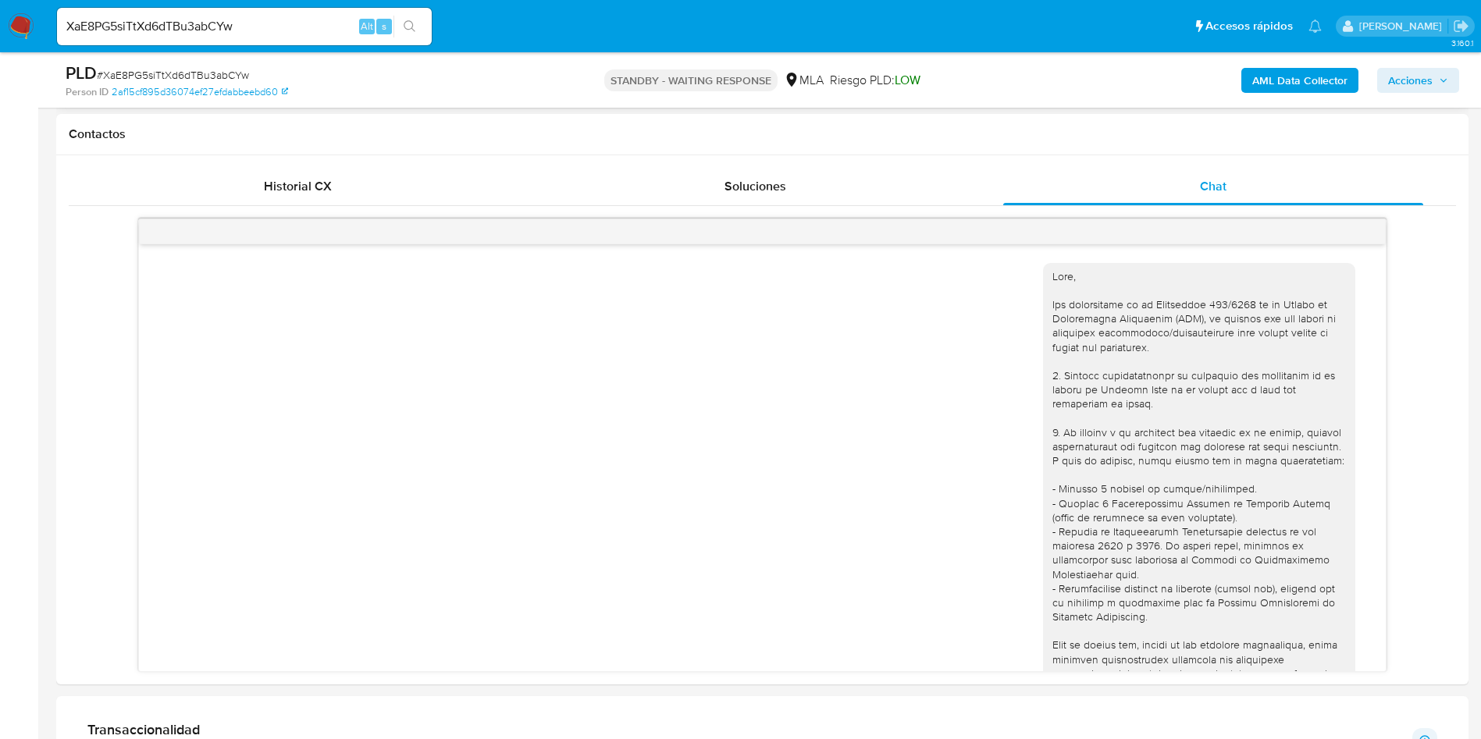
scroll to position [1523, 0]
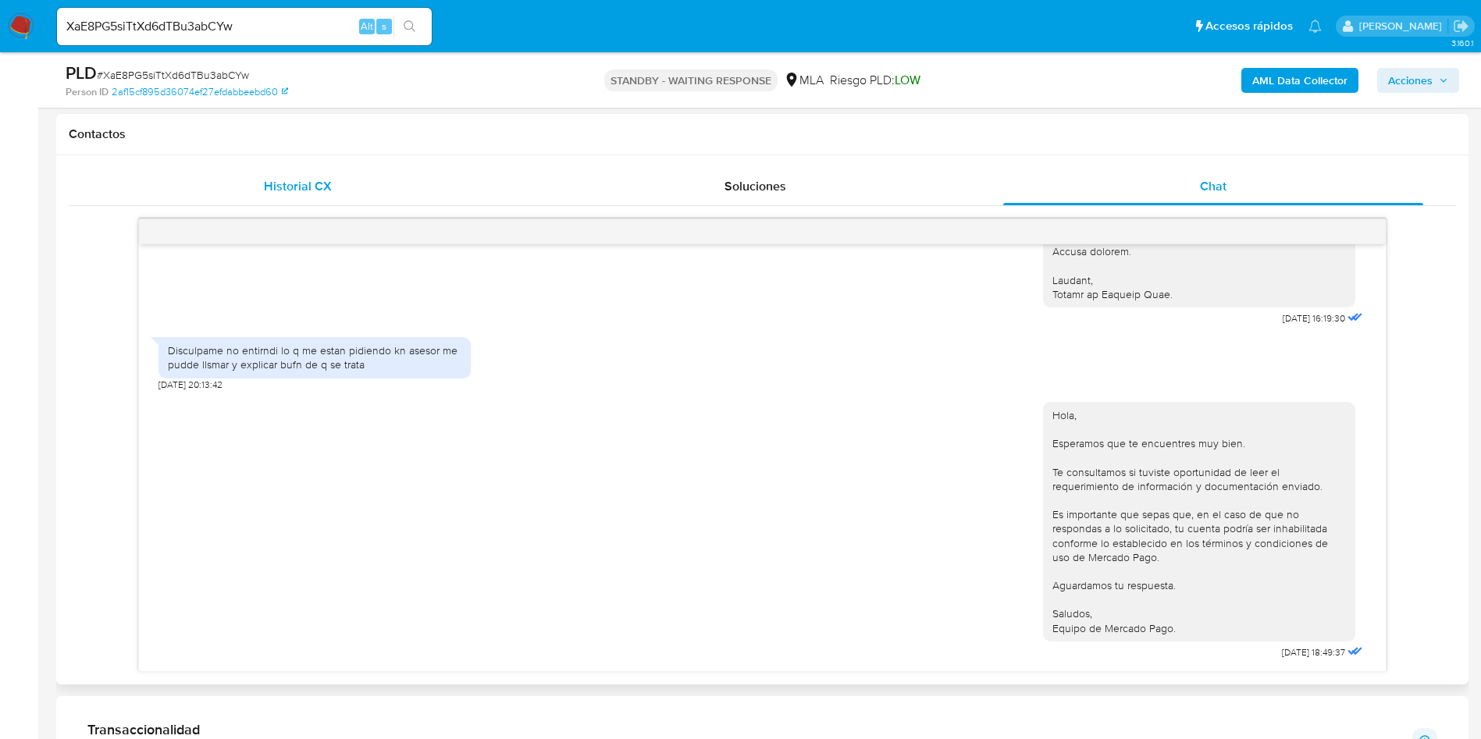
click at [370, 174] on div "Historial CX" at bounding box center [297, 186] width 420 height 37
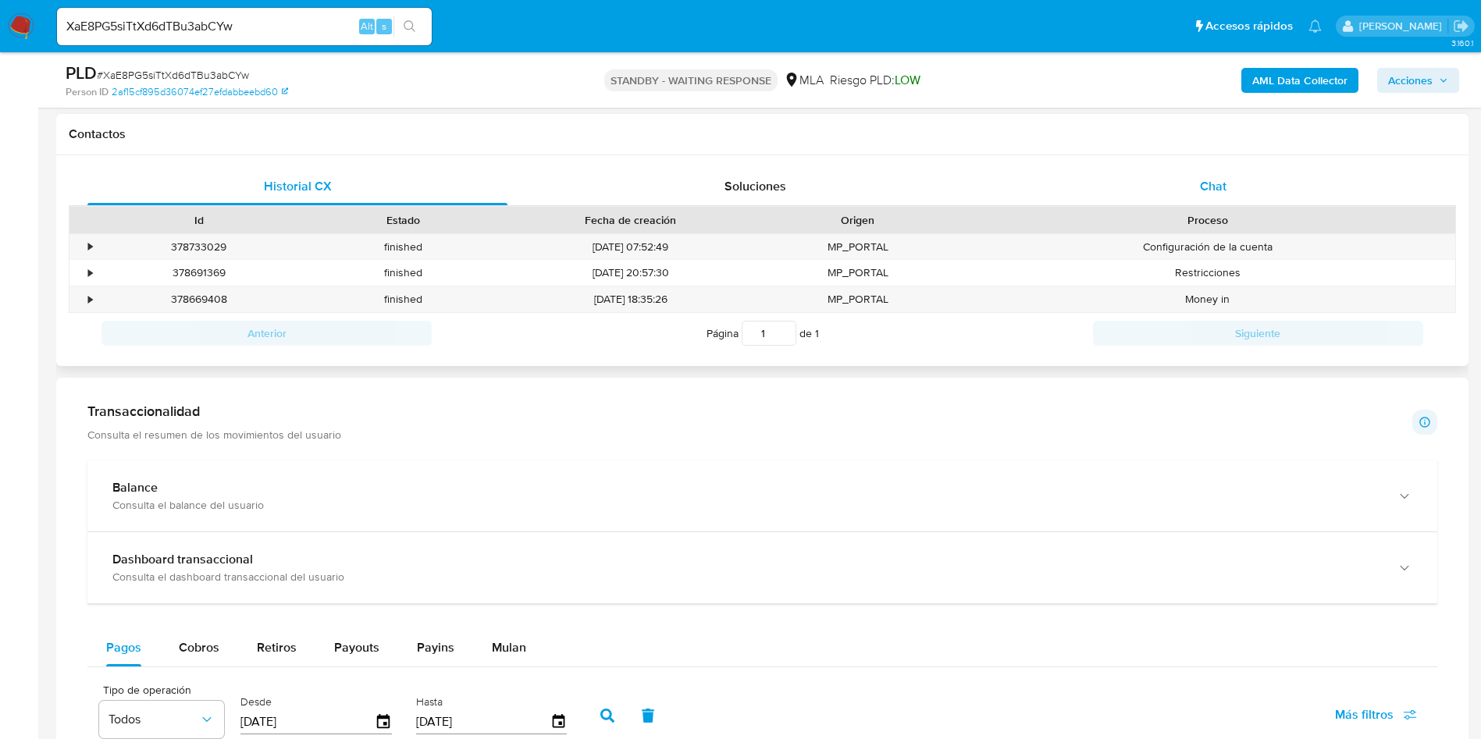
click at [1120, 192] on div "Chat" at bounding box center [1213, 186] width 420 height 37
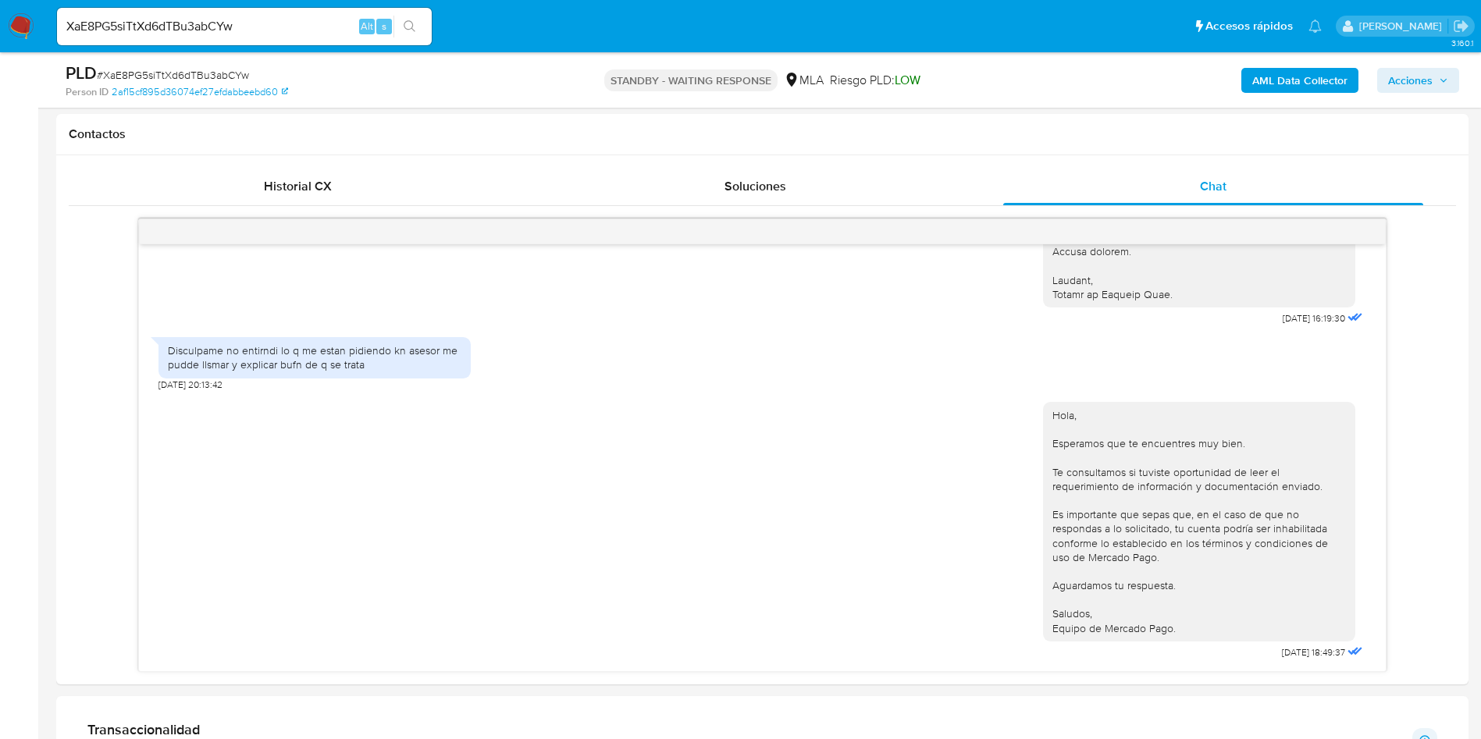
click at [215, 29] on input "XaE8PG5siTtXd6dTBu3abCYw" at bounding box center [244, 26] width 375 height 20
paste input "HqKve8BnohIJOBCuwF61Eir"
type input "XHqKve8BnohIJOBCuwF61Eir"
click at [412, 20] on icon "search-icon" at bounding box center [410, 26] width 12 height 12
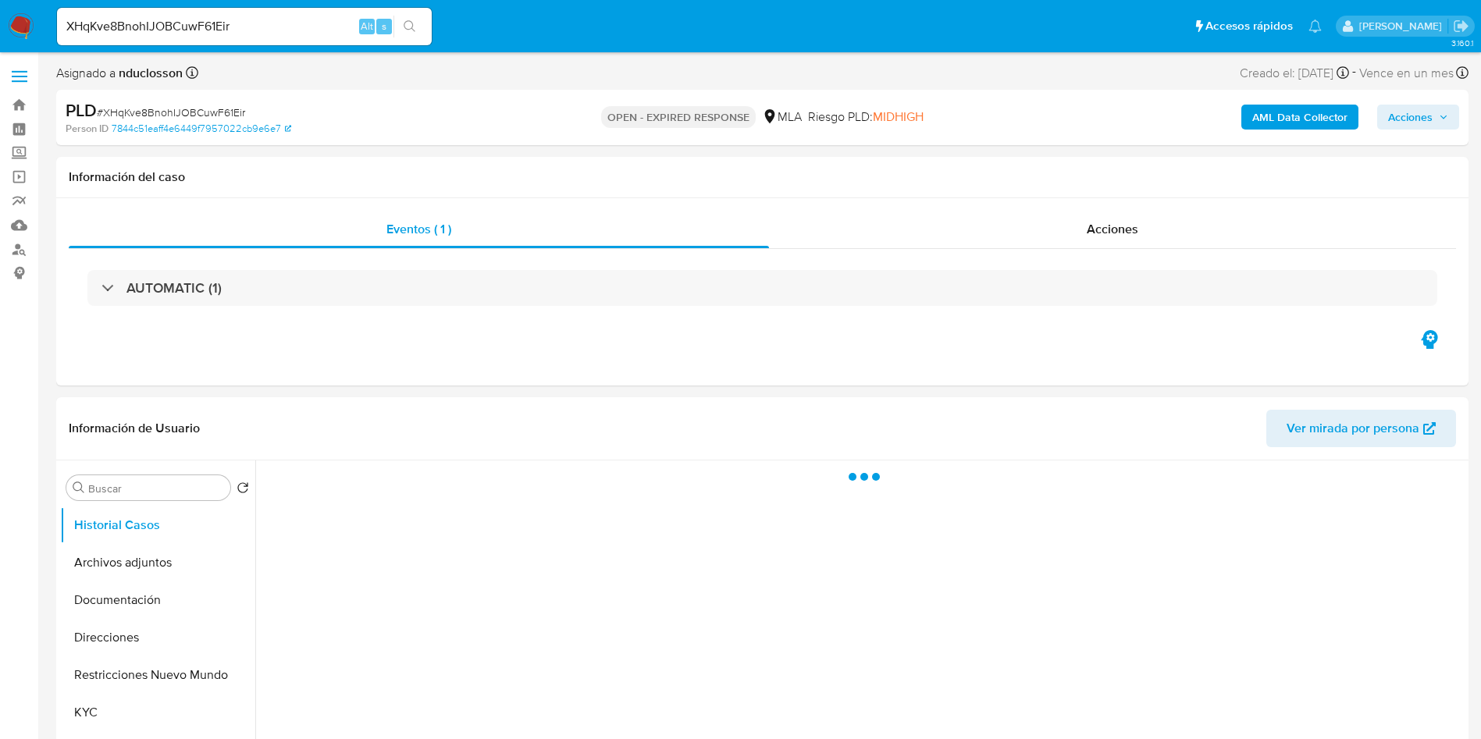
select select "10"
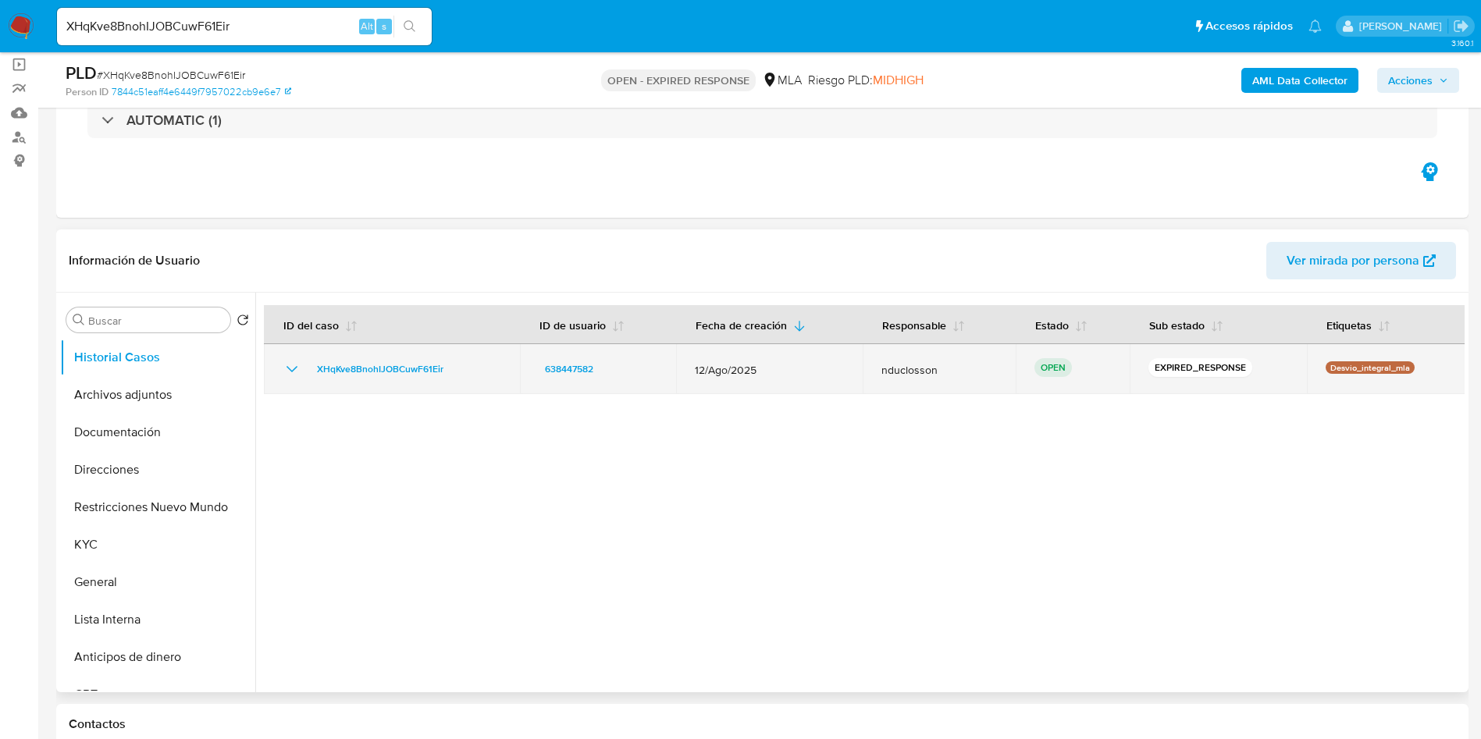
scroll to position [234, 0]
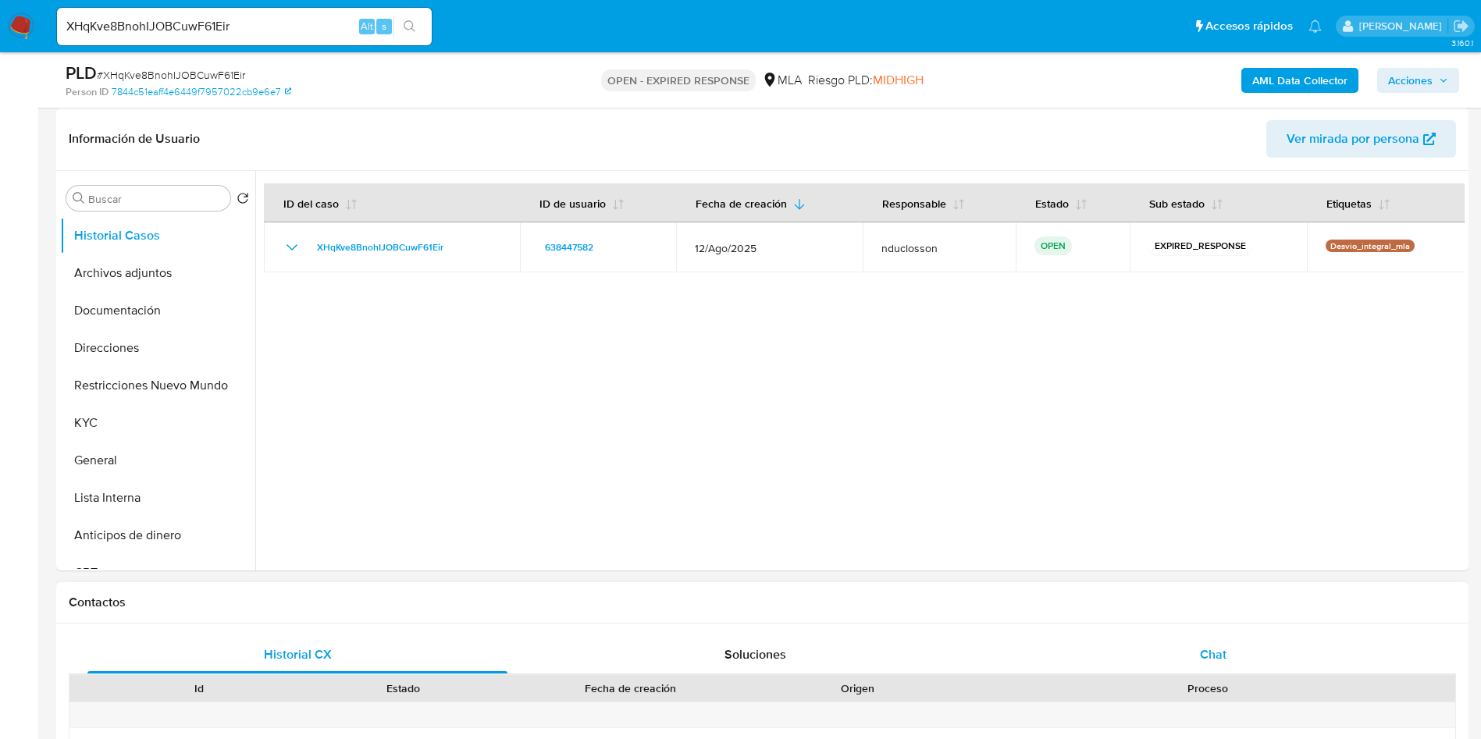
click at [1180, 643] on div "Chat" at bounding box center [1213, 654] width 420 height 37
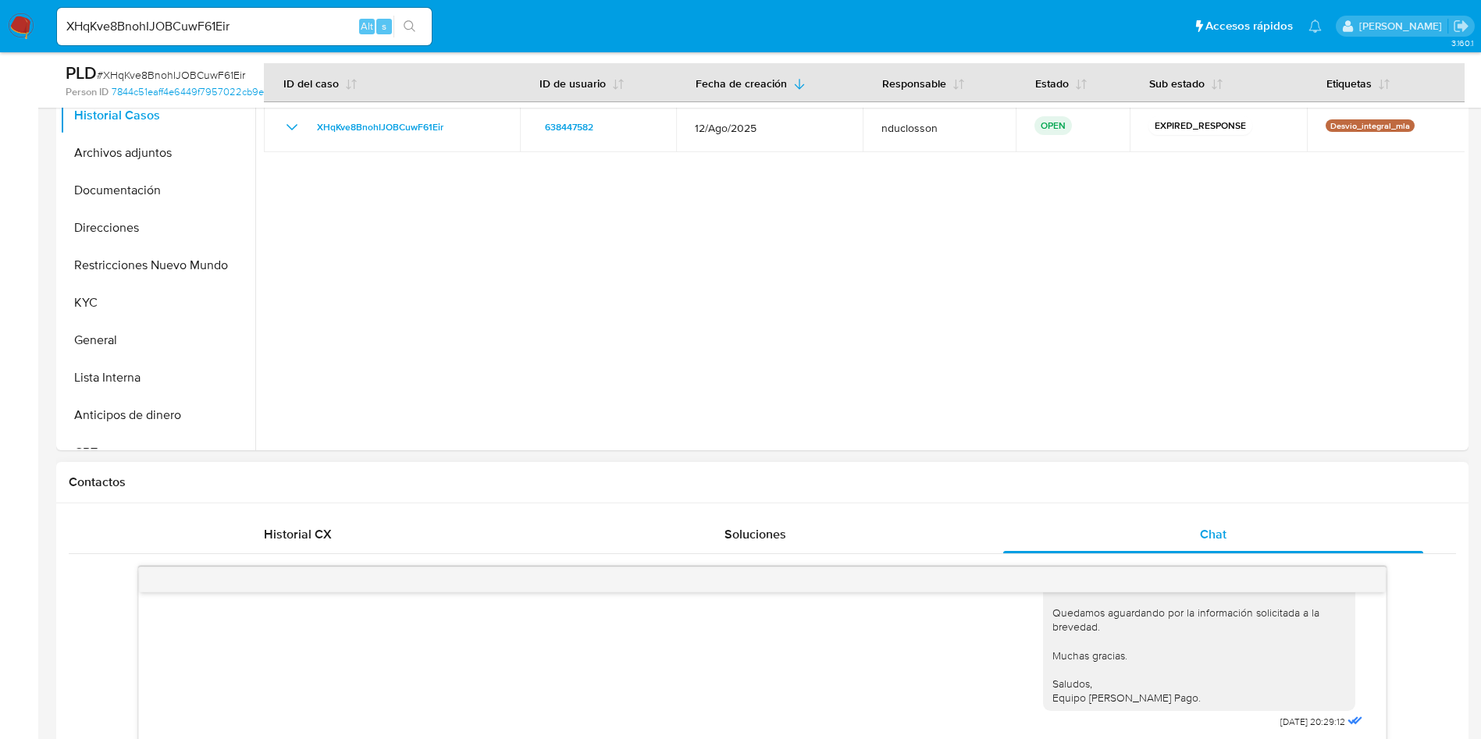
scroll to position [351, 0]
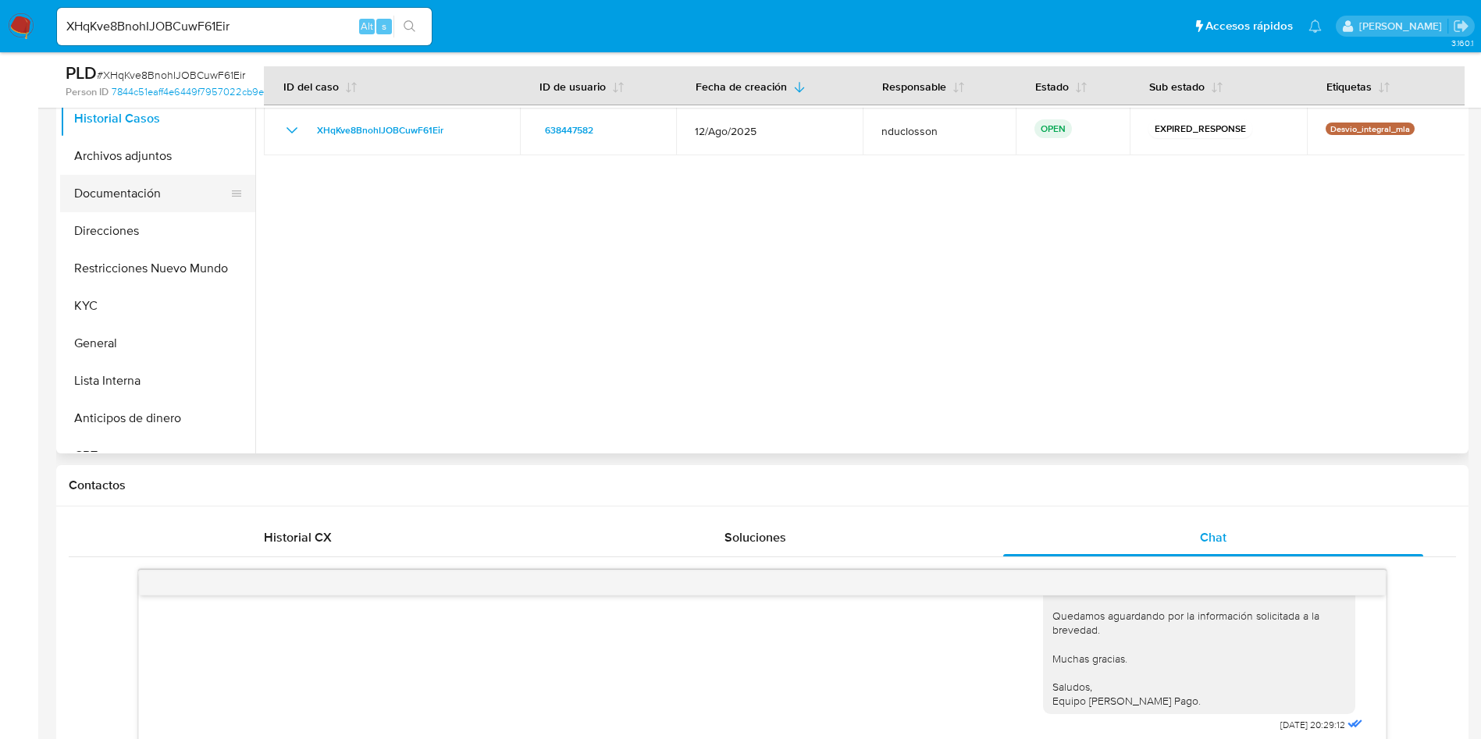
click at [127, 176] on button "Documentación" at bounding box center [151, 193] width 183 height 37
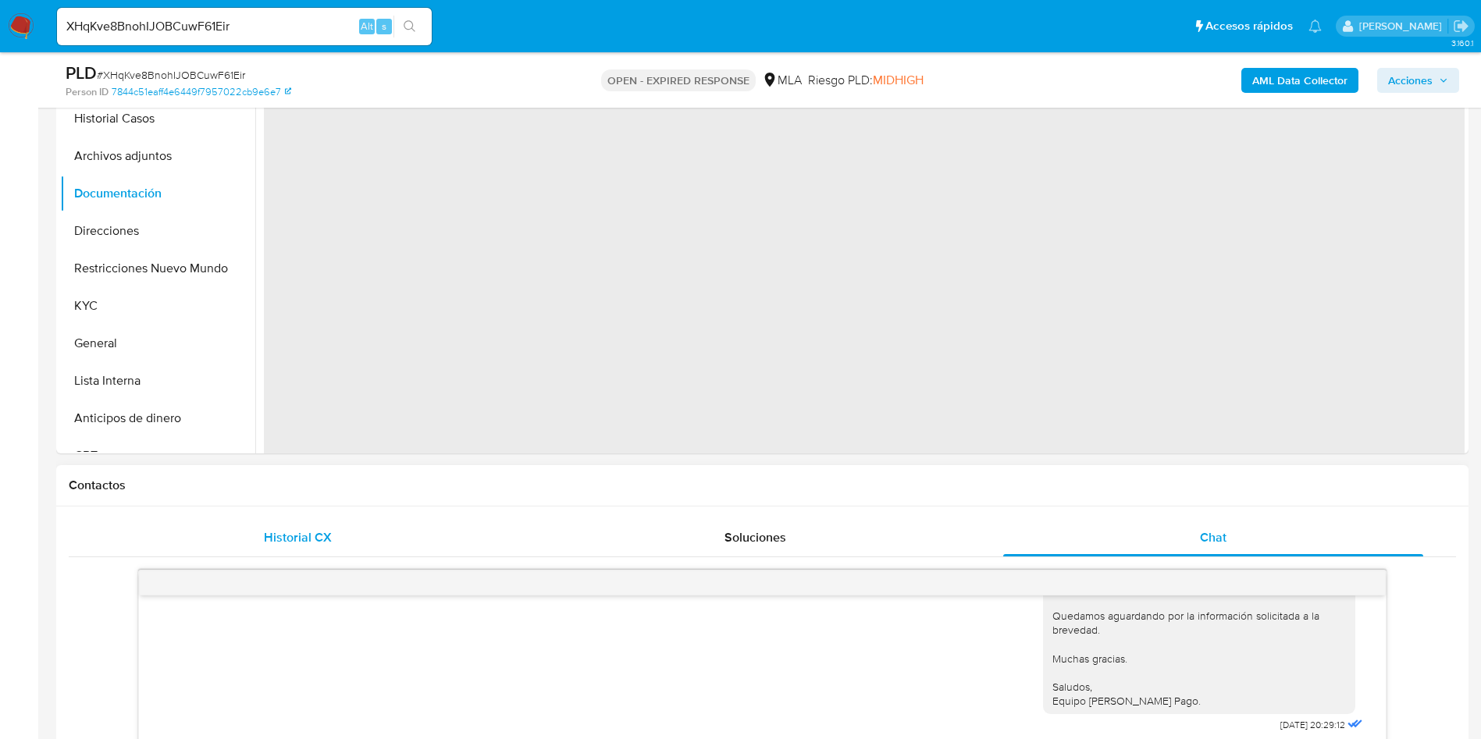
click at [319, 522] on div "Historial CX" at bounding box center [297, 537] width 420 height 37
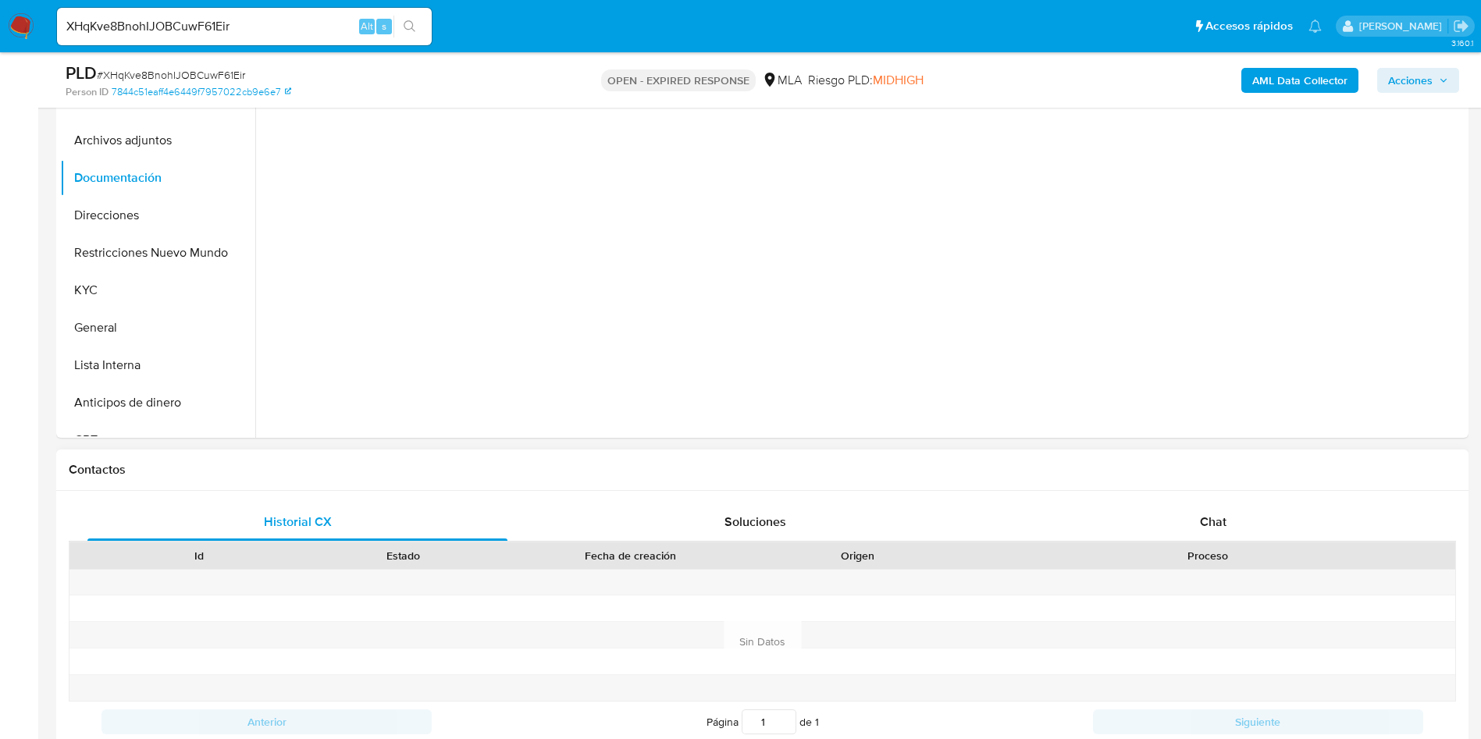
scroll to position [586, 0]
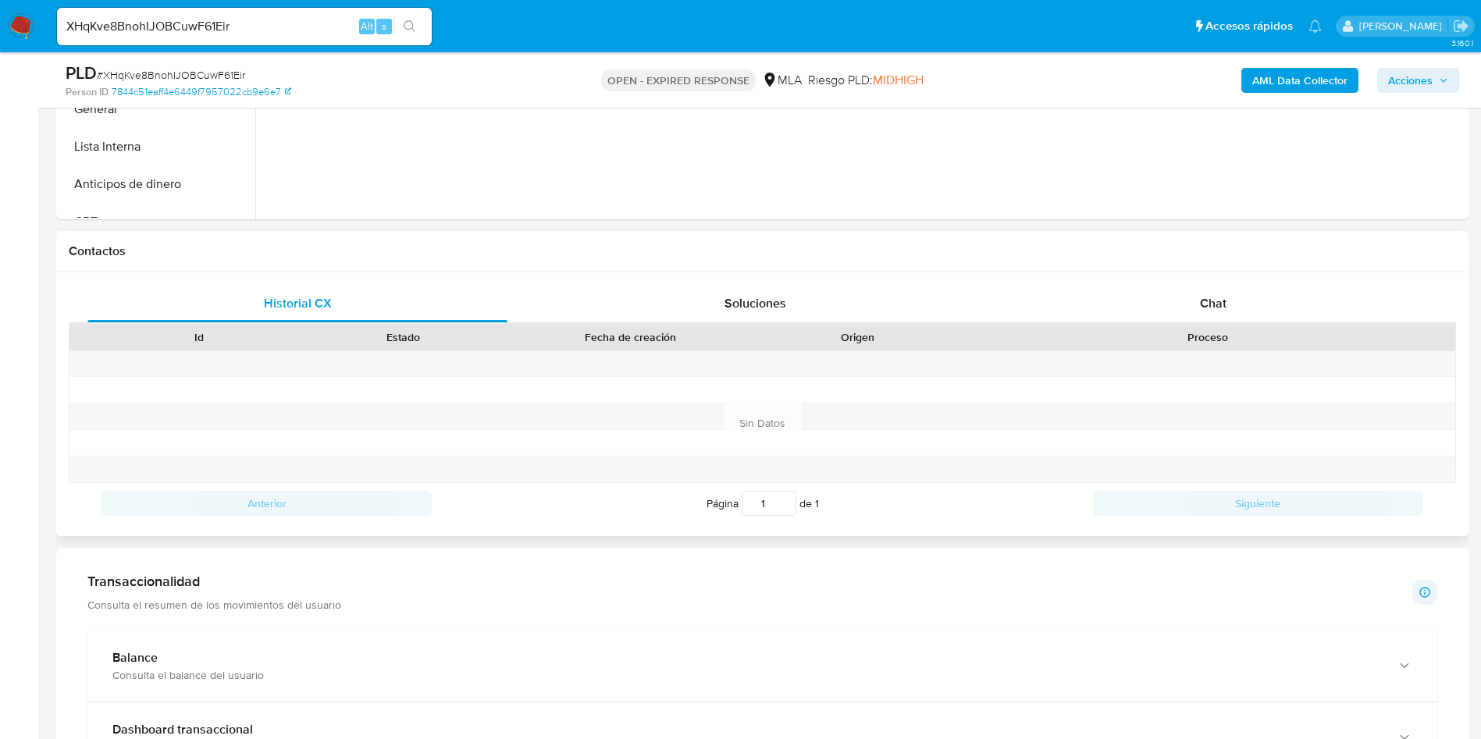
click at [1213, 322] on div "Chat" at bounding box center [1213, 303] width 420 height 37
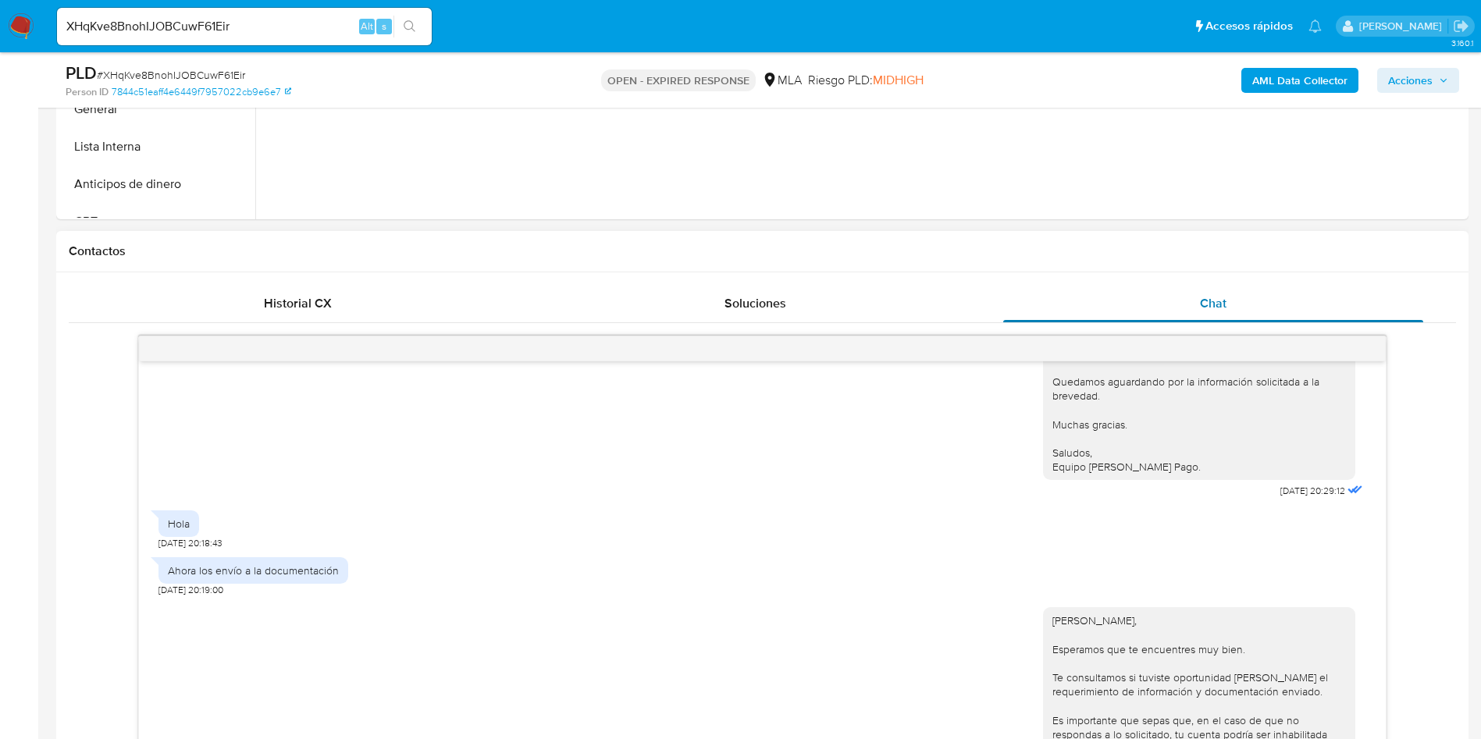
click at [1206, 301] on span "Chat" at bounding box center [1213, 303] width 27 height 18
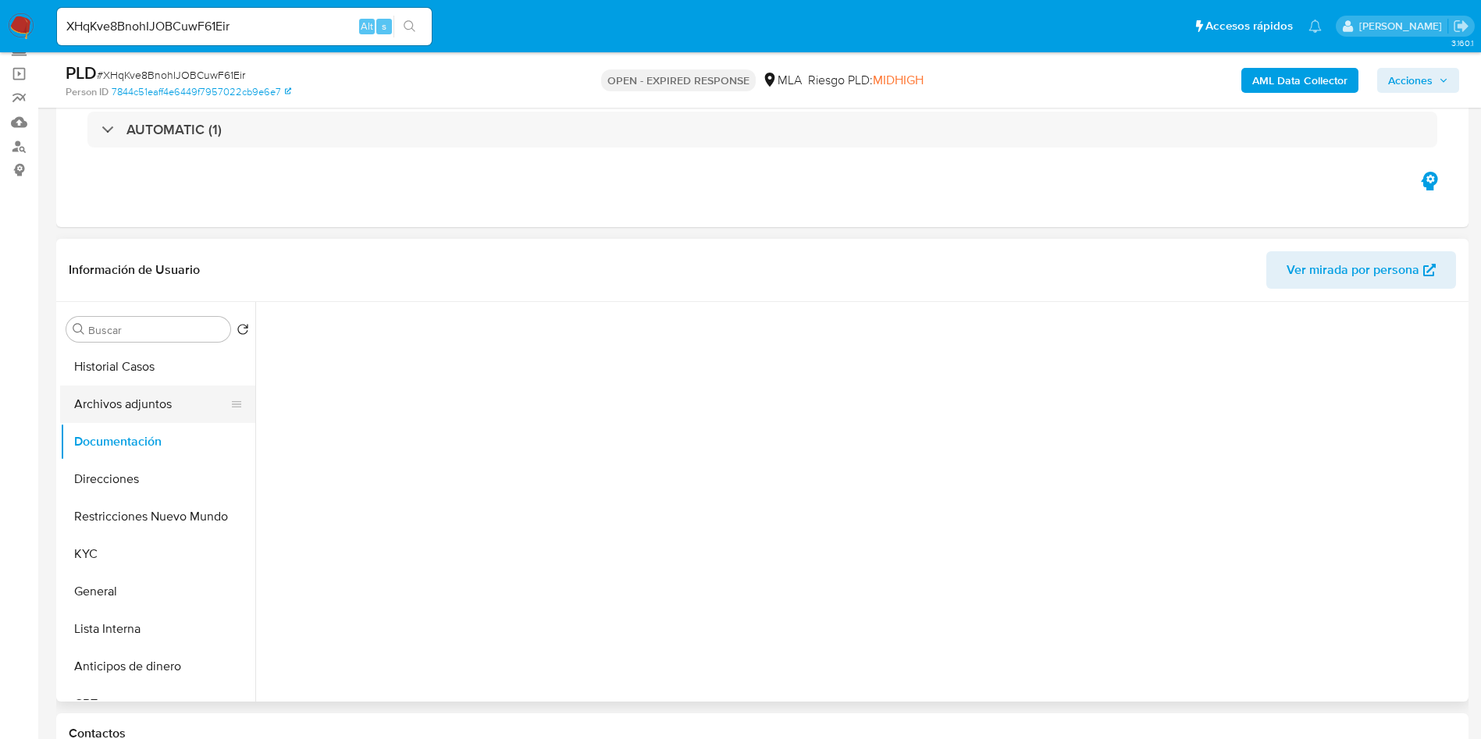
scroll to position [0, 0]
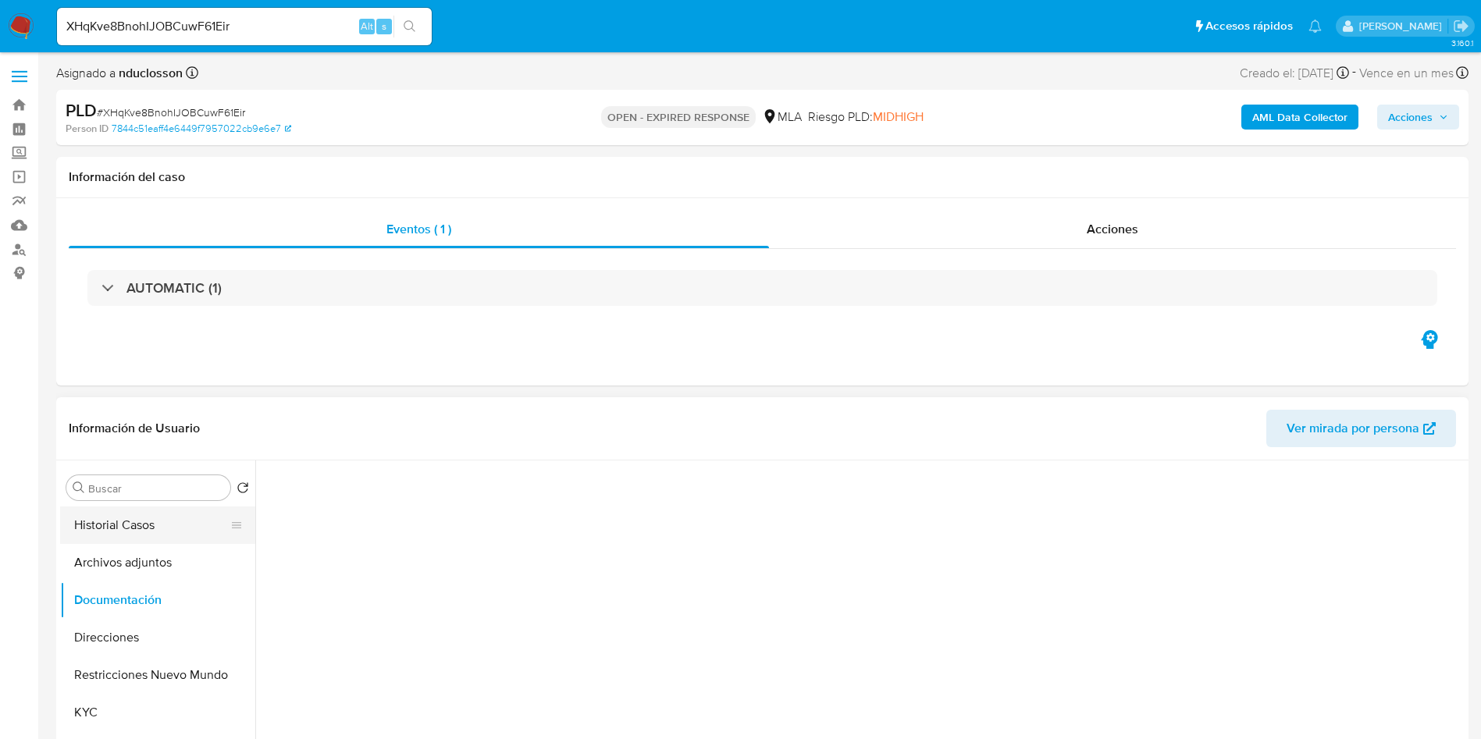
click at [148, 512] on button "Historial Casos" at bounding box center [151, 525] width 183 height 37
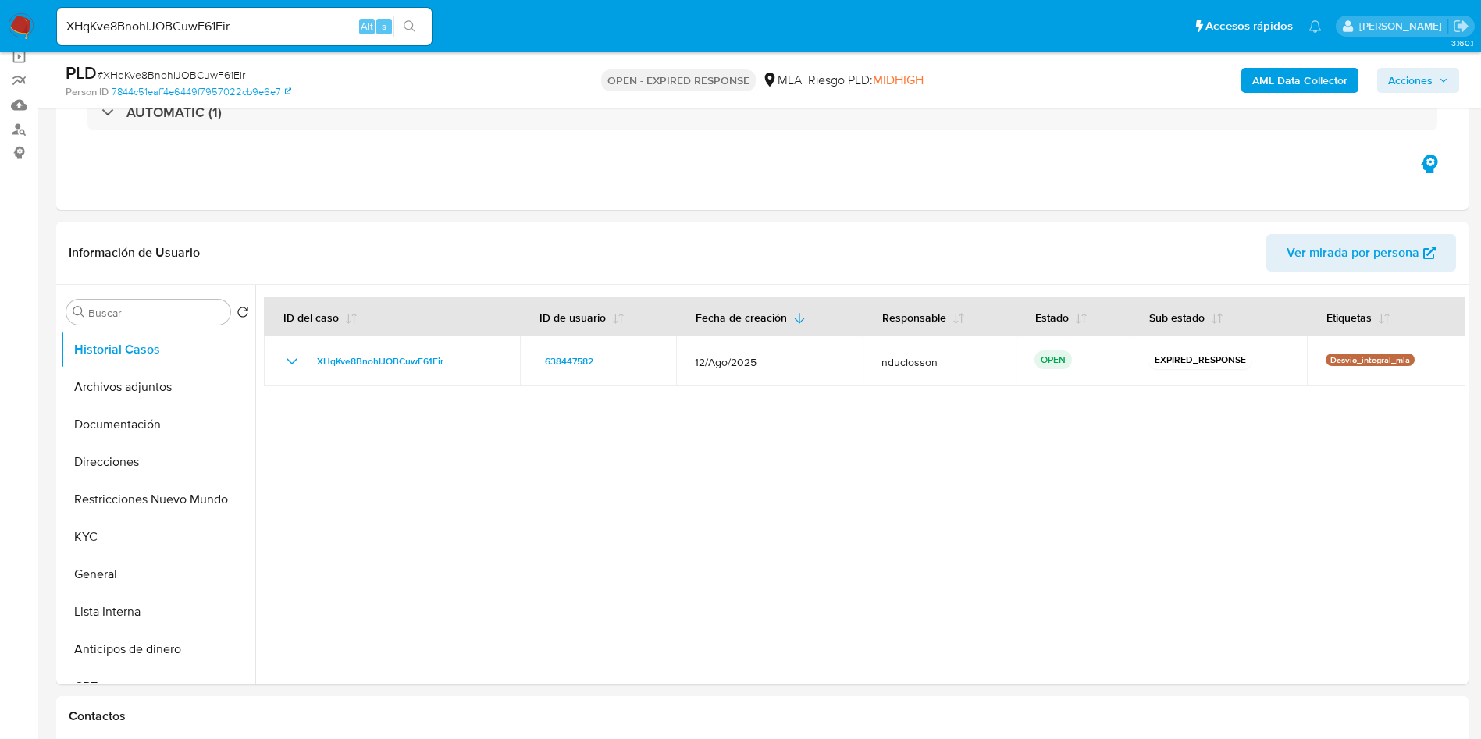
scroll to position [234, 0]
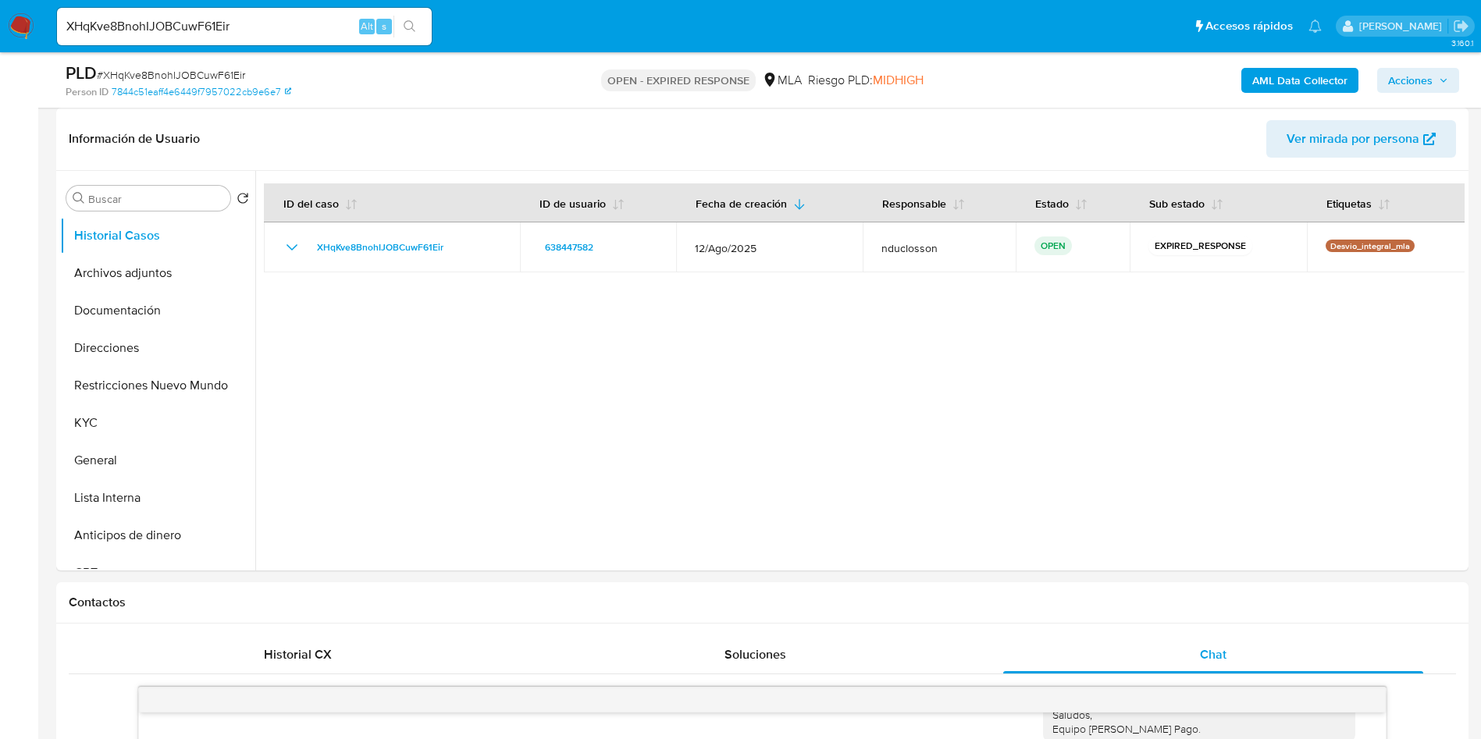
click at [175, 75] on span "# XHqKve8BnohIJOBCuwF61Eir" at bounding box center [171, 75] width 148 height 16
copy span "XHqKve8BnohIJOBCuwF61Eir"
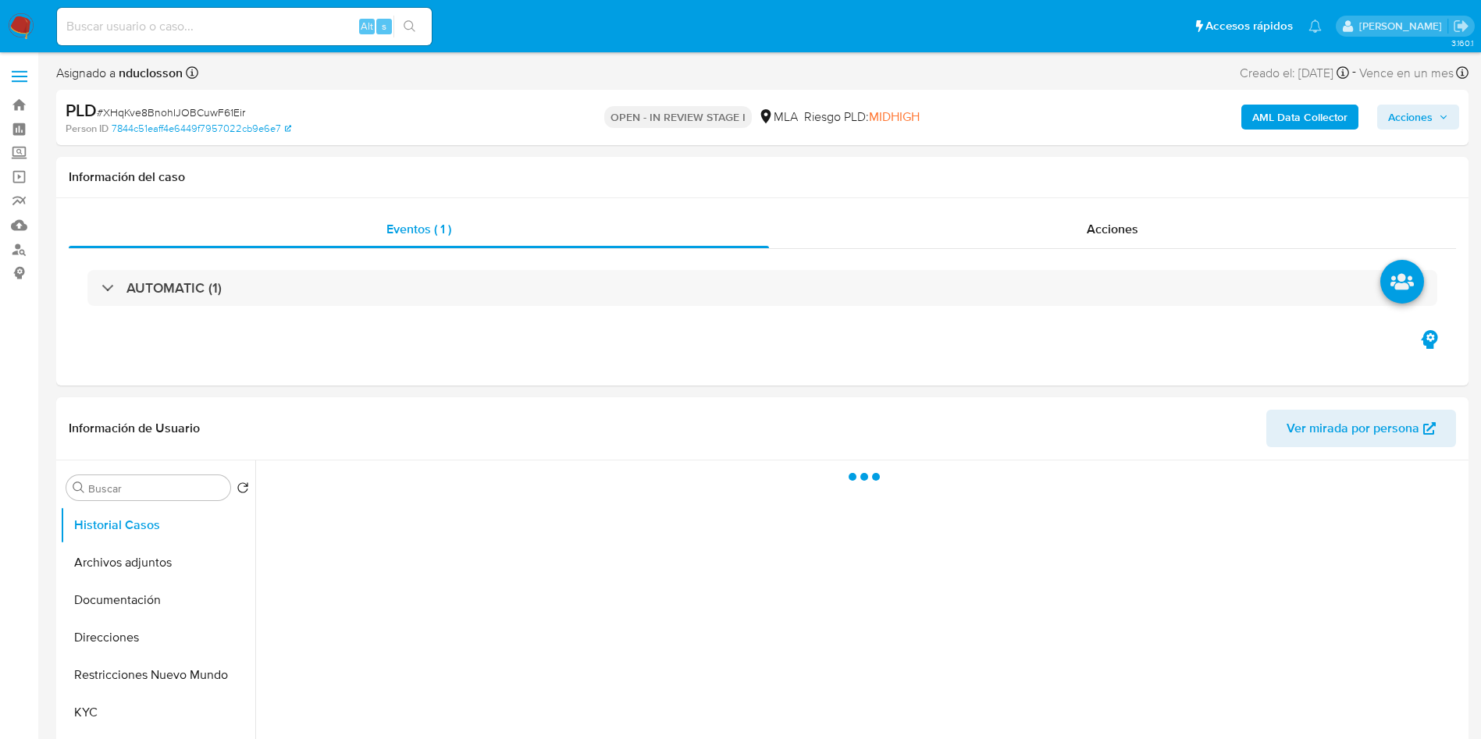
select select "10"
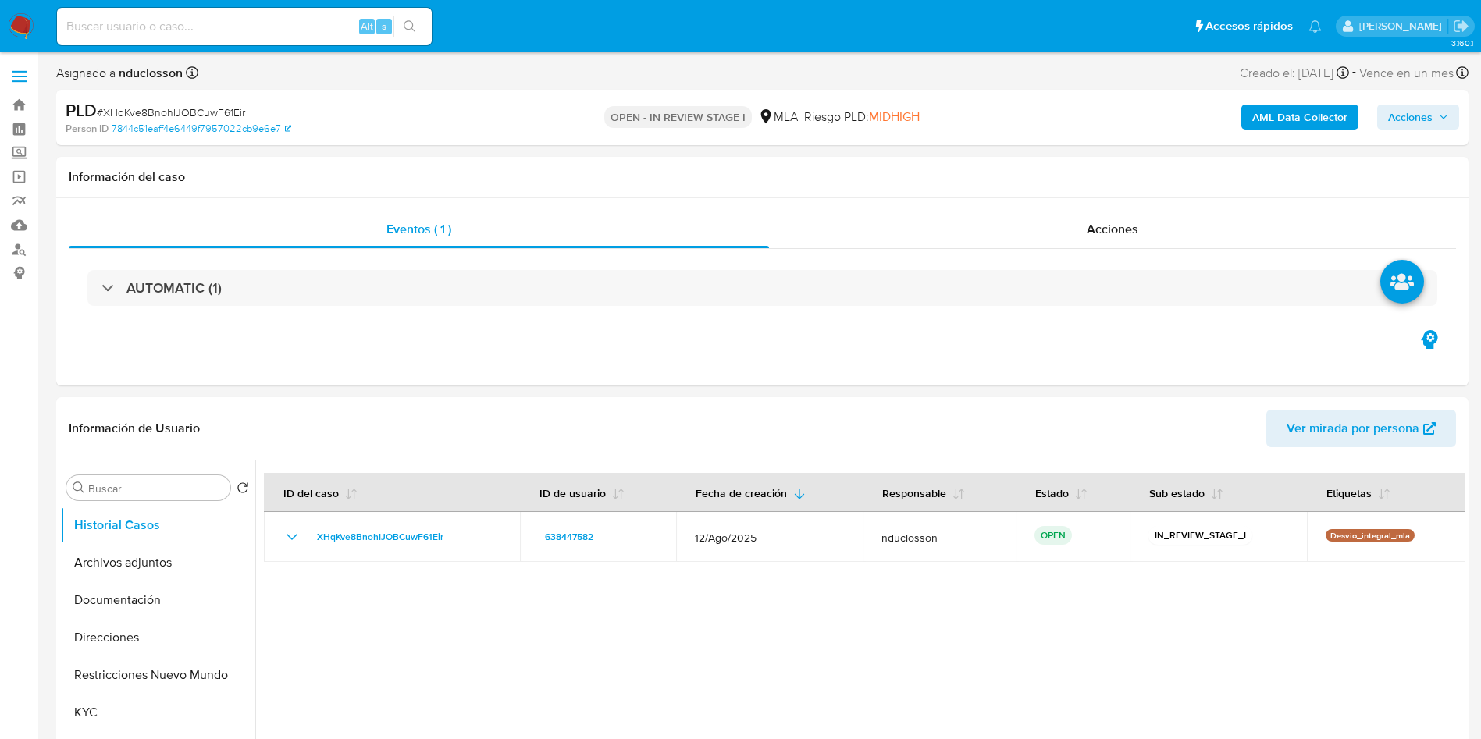
click at [1298, 116] on b "AML Data Collector" at bounding box center [1299, 117] width 95 height 25
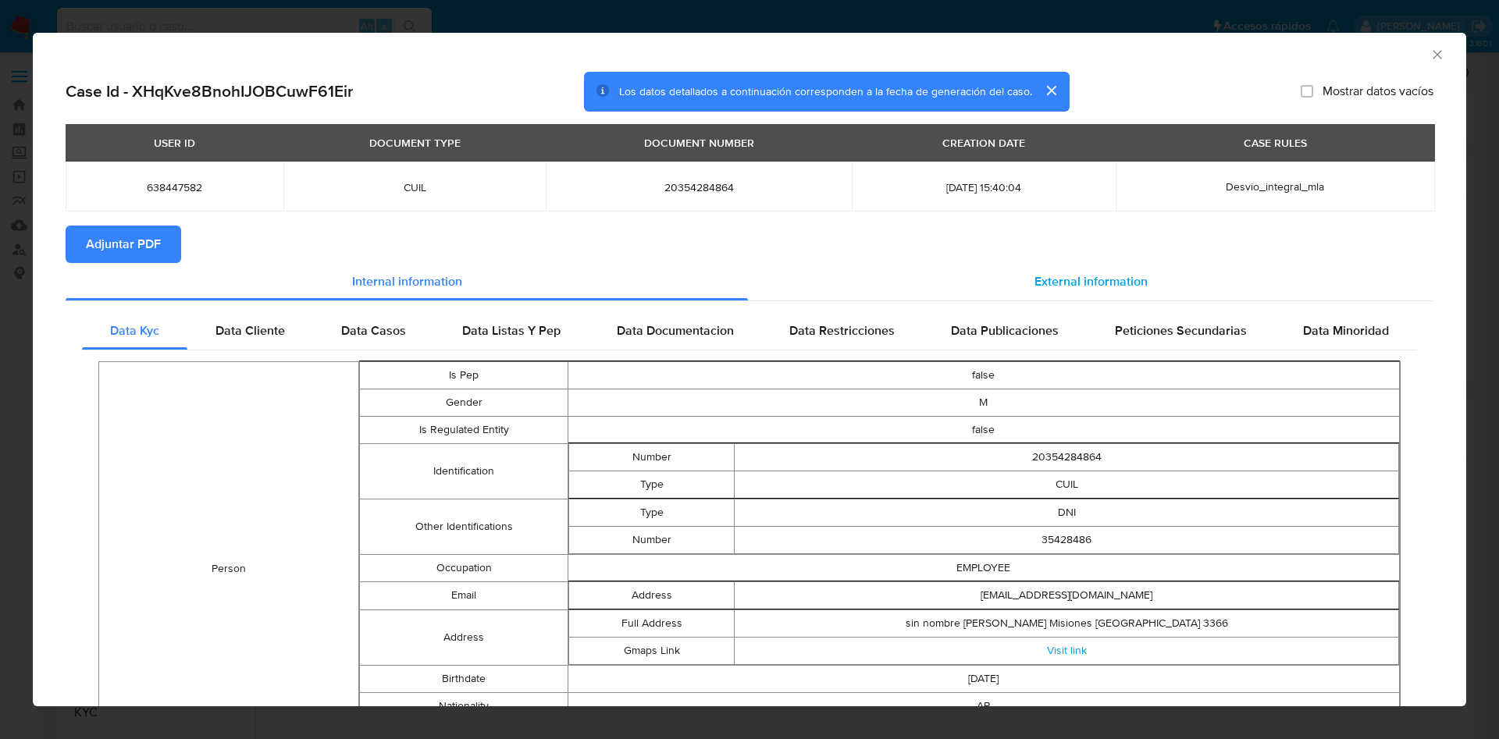
click at [1044, 290] on div "External information" at bounding box center [1091, 281] width 686 height 37
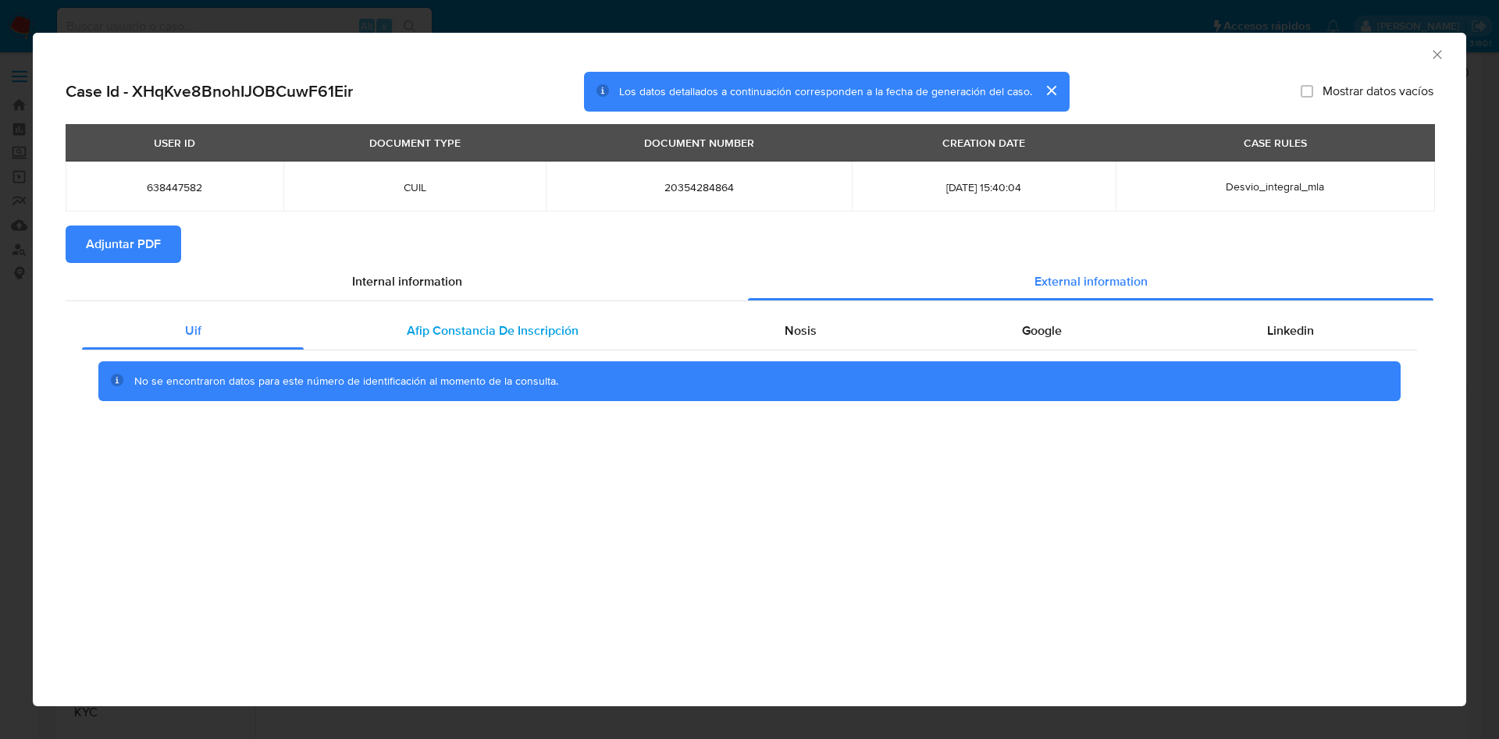
click at [560, 325] on span "Afip Constancia De Inscripción" at bounding box center [493, 331] width 172 height 18
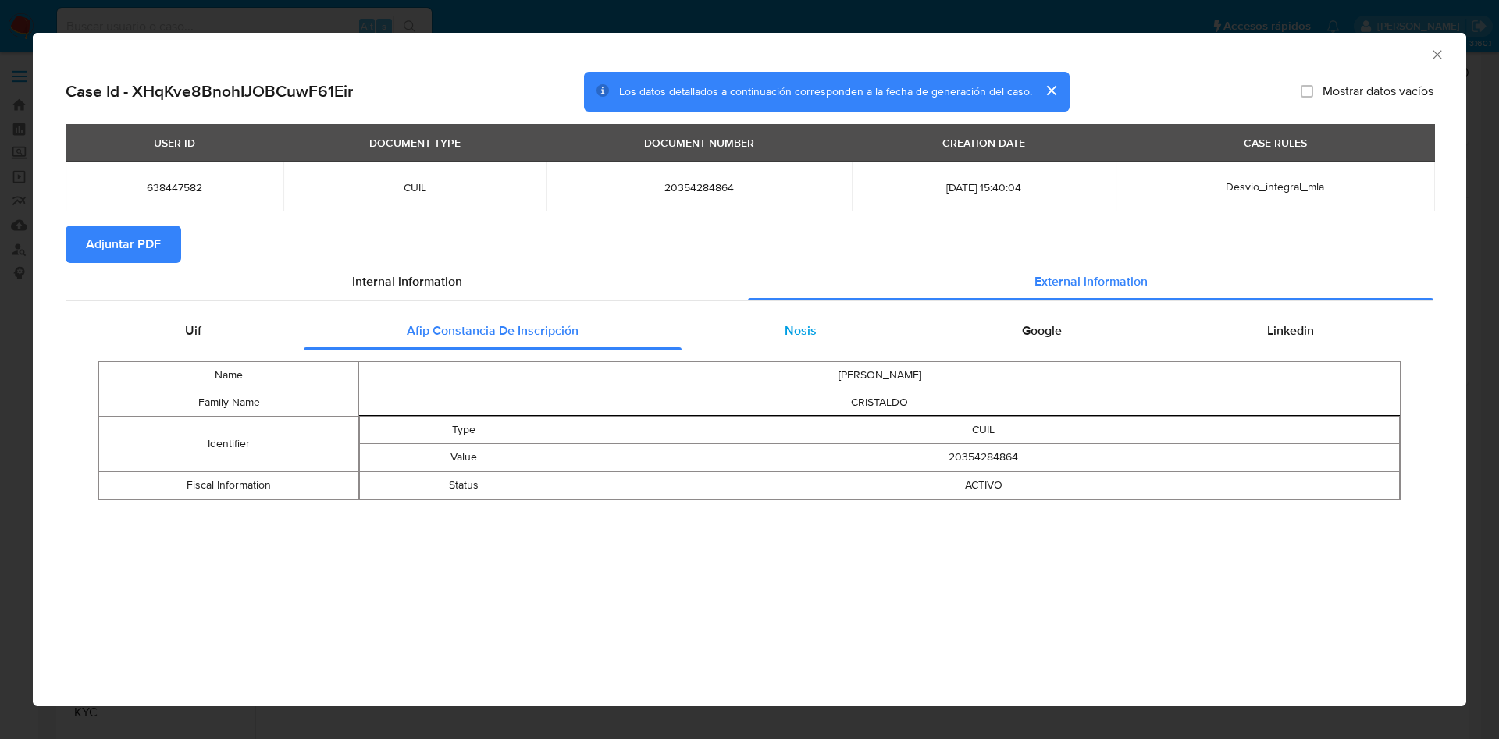
click at [775, 322] on div "Nosis" at bounding box center [800, 330] width 237 height 37
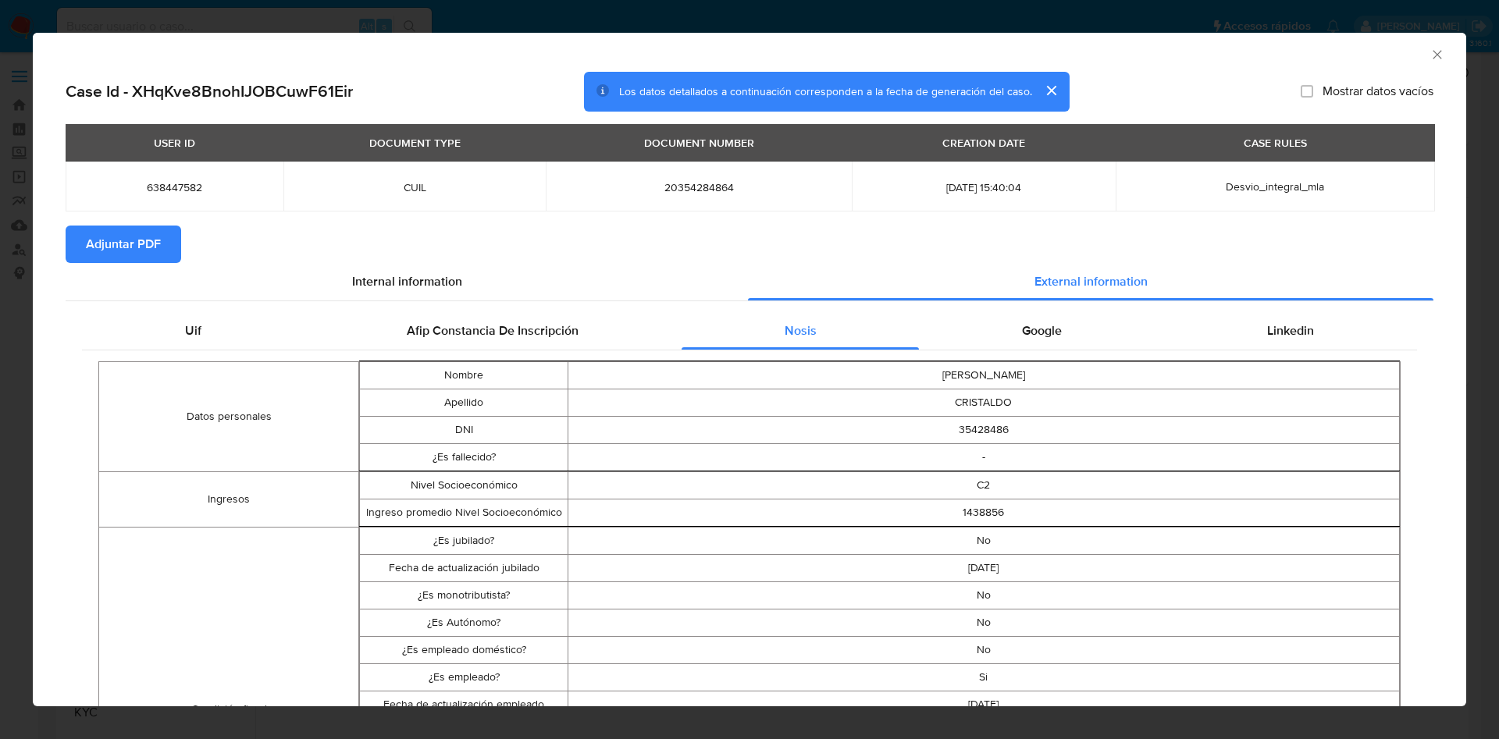
click at [151, 248] on span "Adjuntar PDF" at bounding box center [123, 244] width 75 height 34
click at [1430, 59] on icon "Cerrar ventana" at bounding box center [1438, 55] width 16 height 16
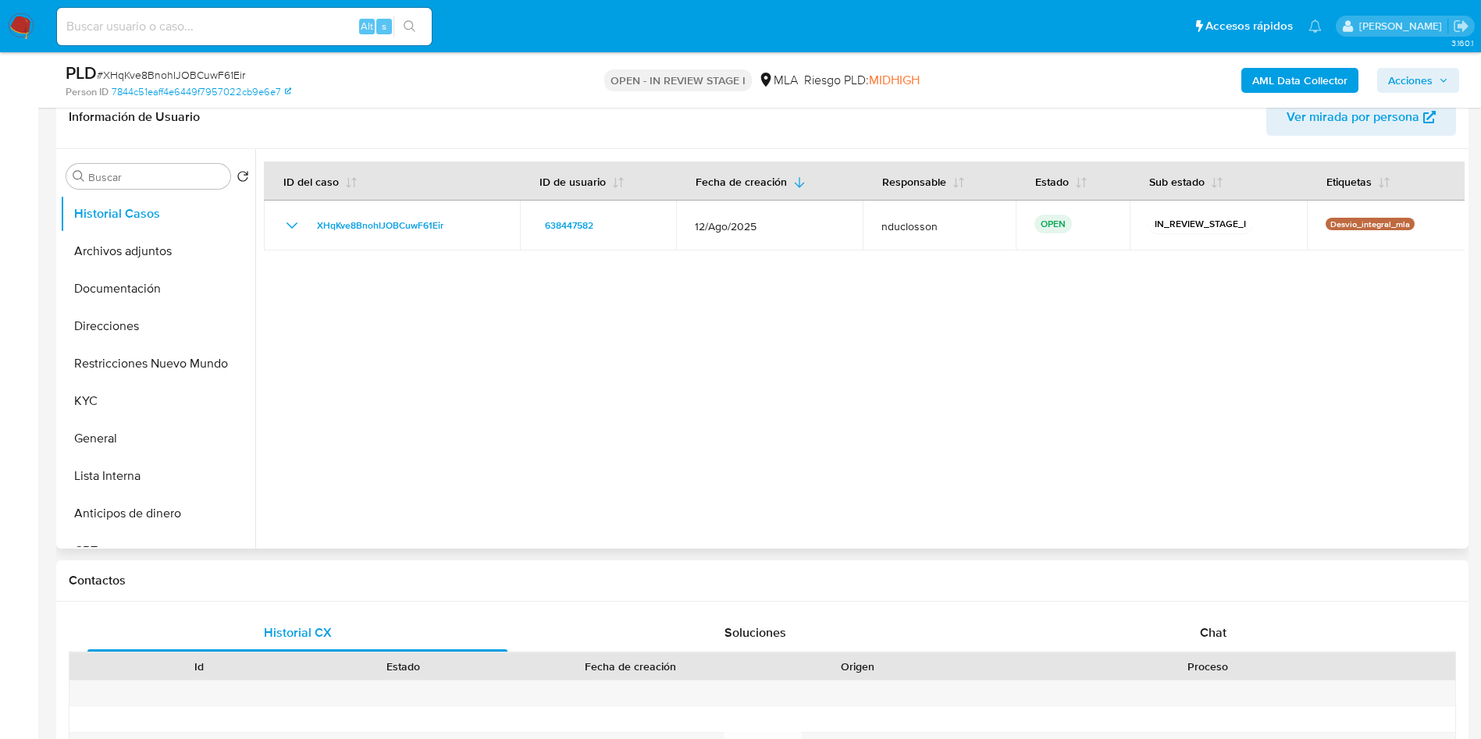
scroll to position [351, 0]
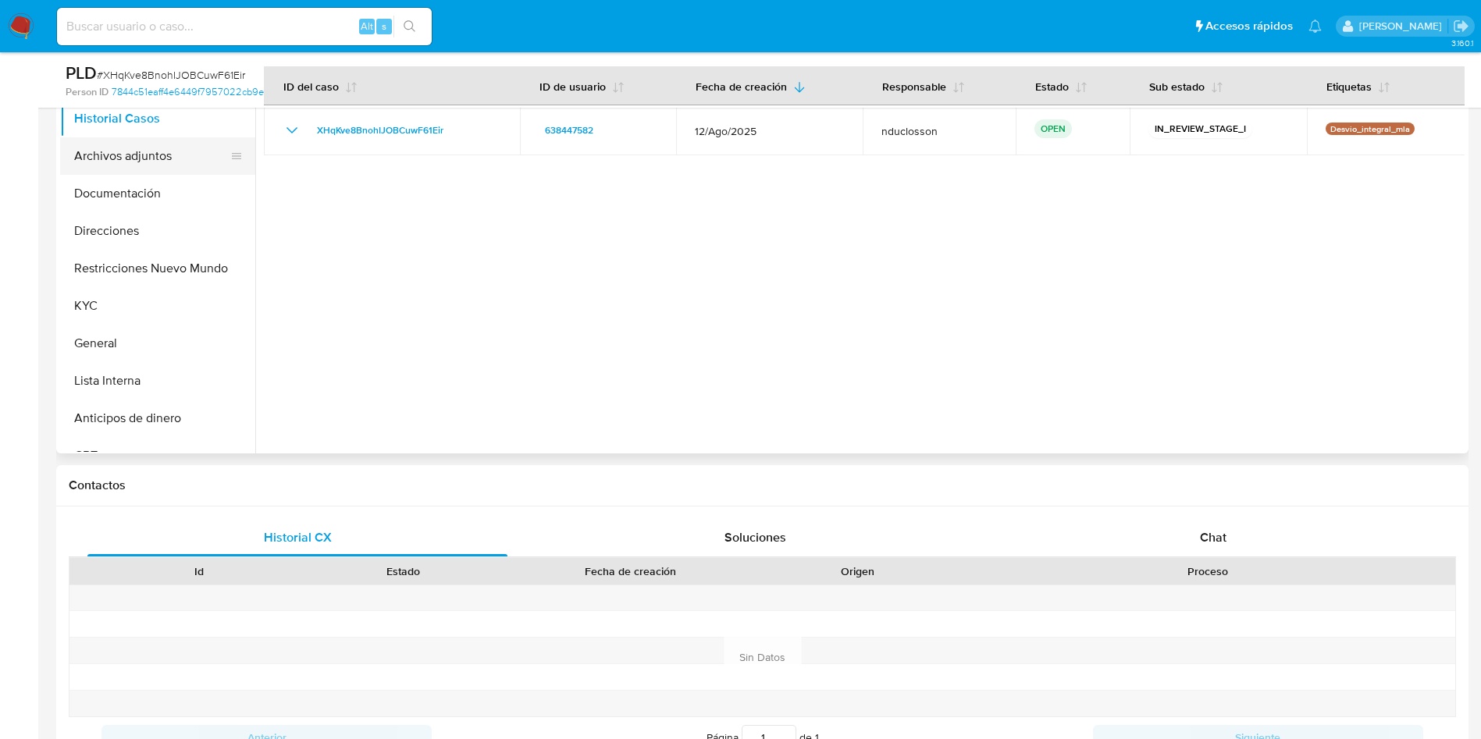
click at [140, 163] on button "Archivos adjuntos" at bounding box center [151, 155] width 183 height 37
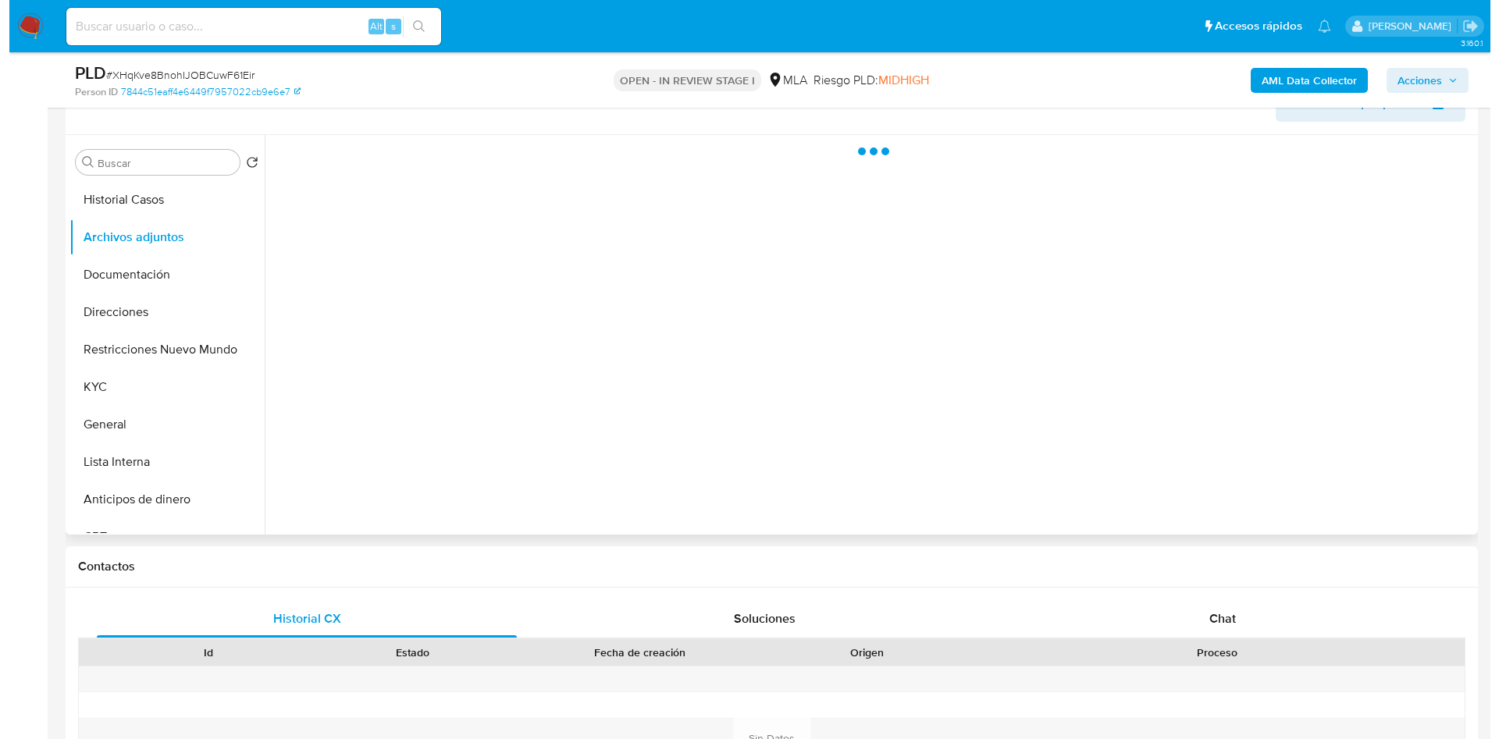
scroll to position [234, 0]
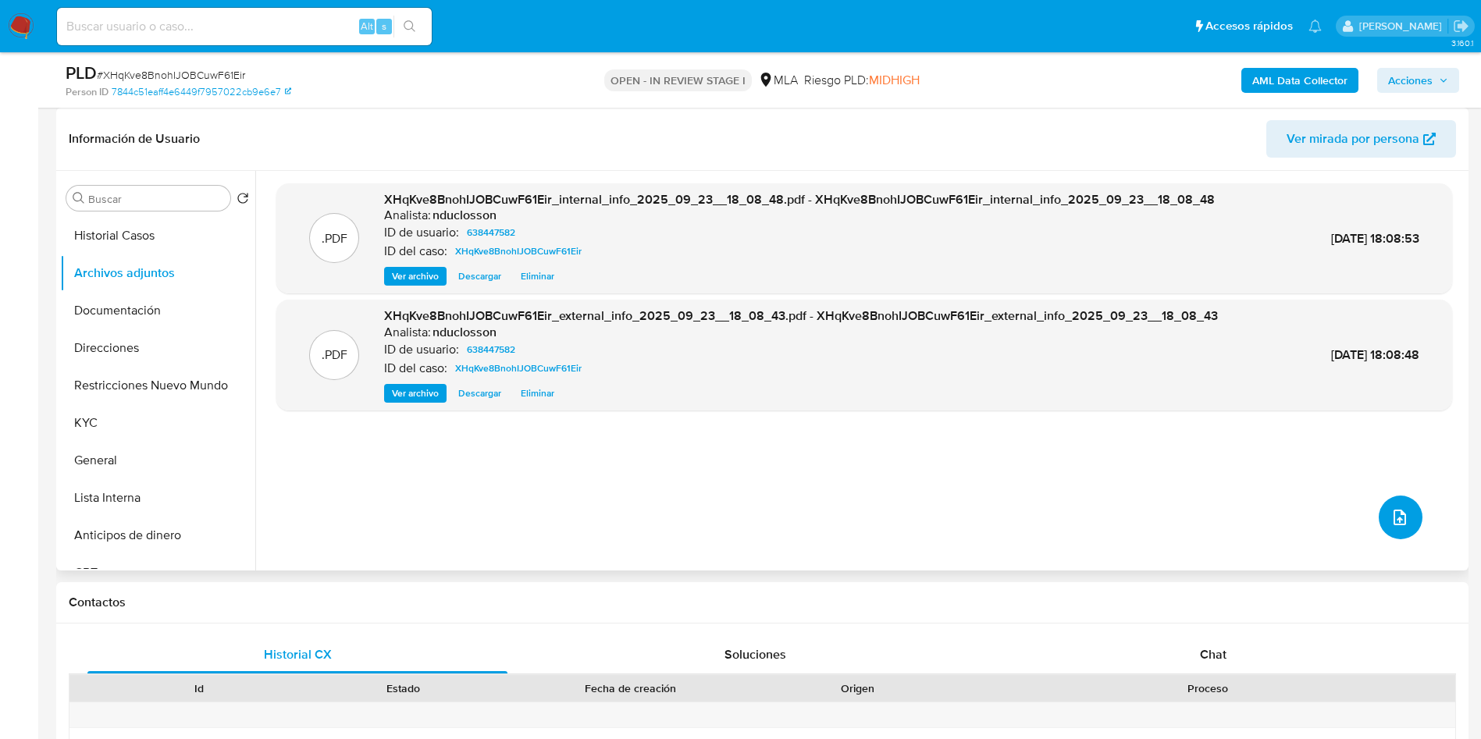
click at [1388, 504] on button "upload-file" at bounding box center [1401, 518] width 44 height 44
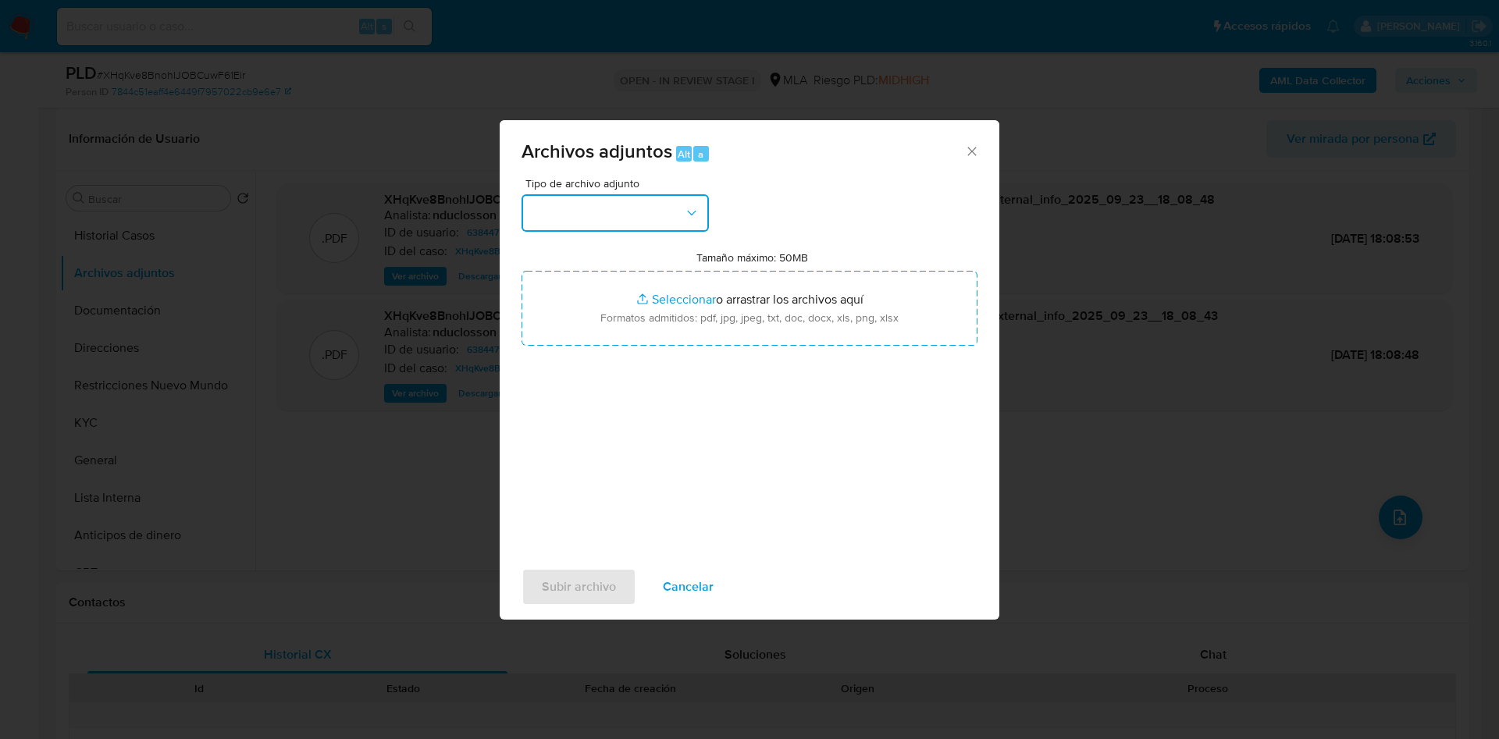
click at [671, 229] on button "button" at bounding box center [615, 212] width 187 height 37
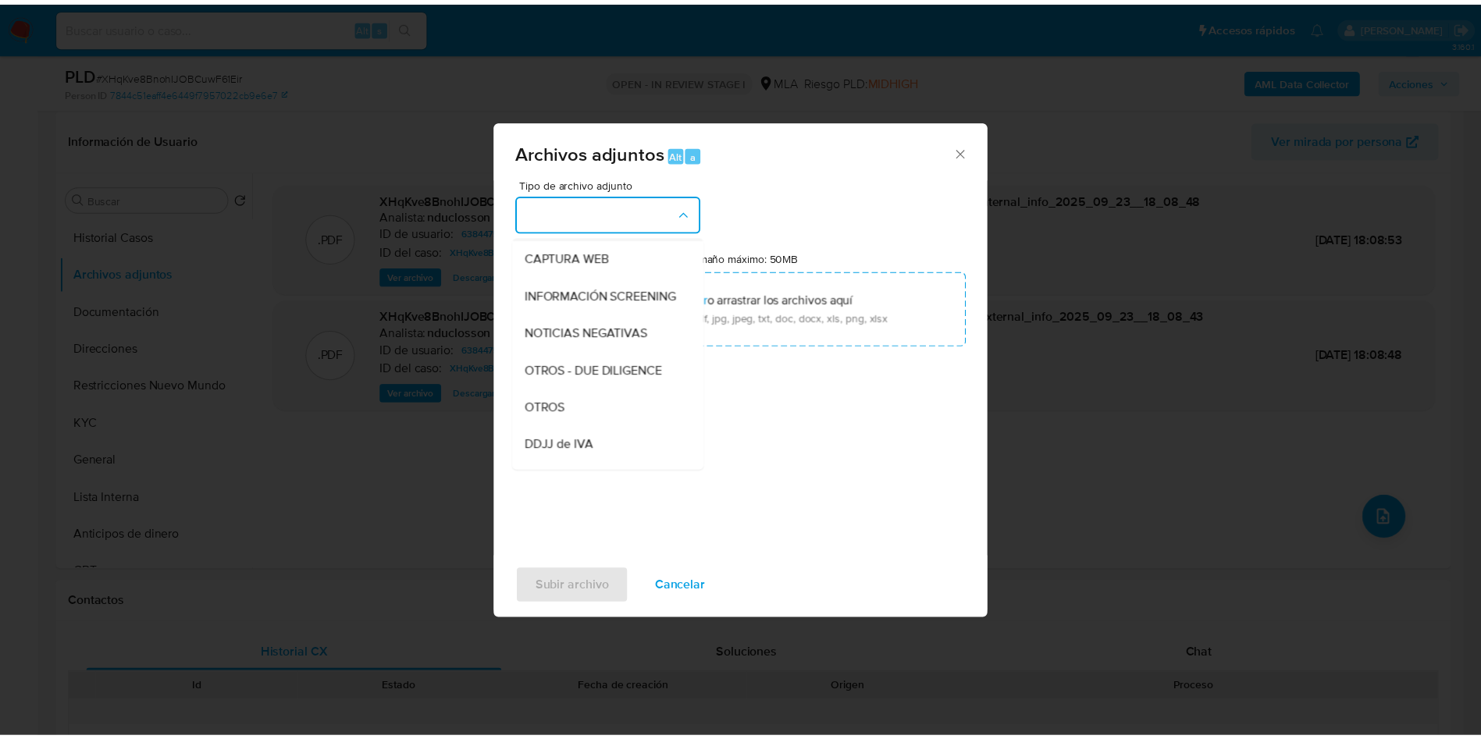
scroll to position [198, 0]
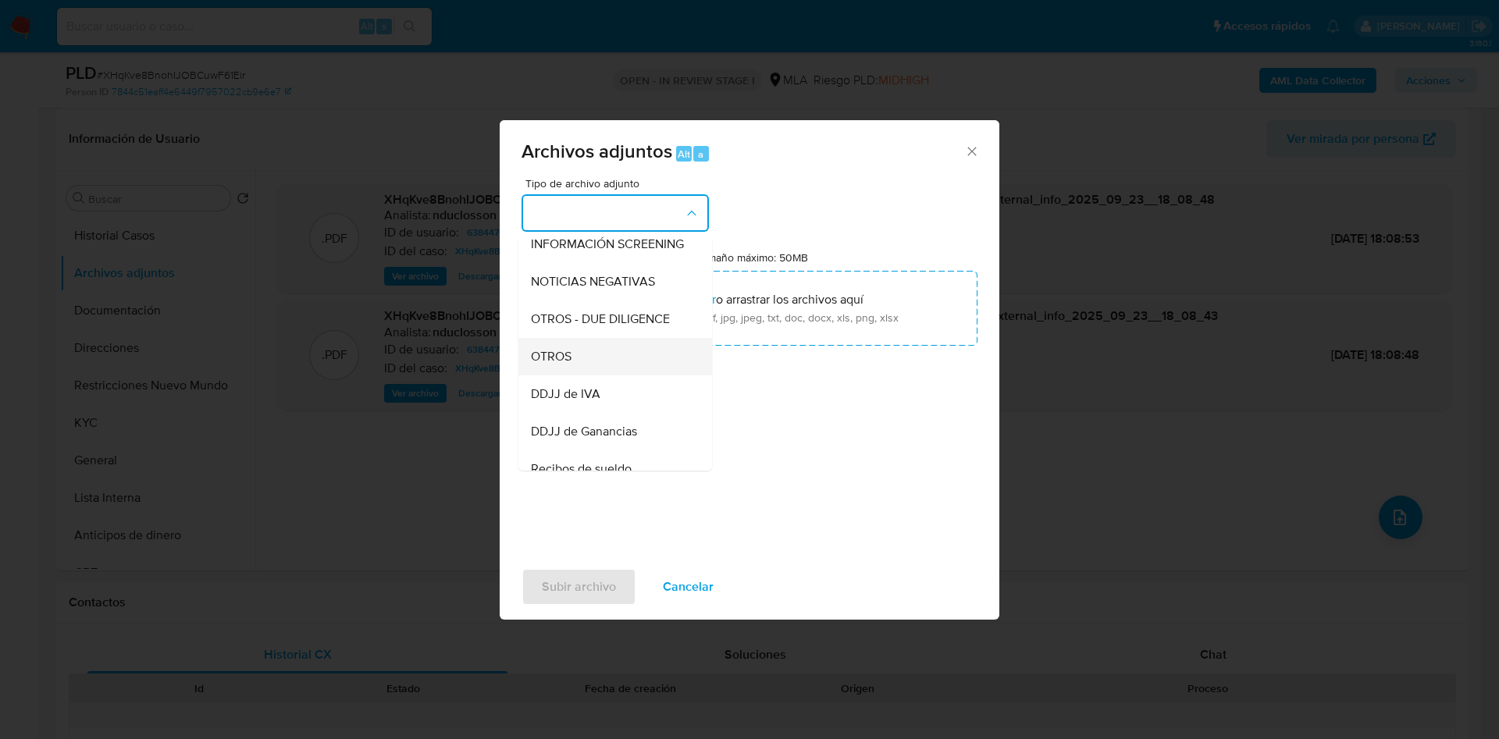
click at [580, 362] on div "OTROS" at bounding box center [610, 356] width 159 height 37
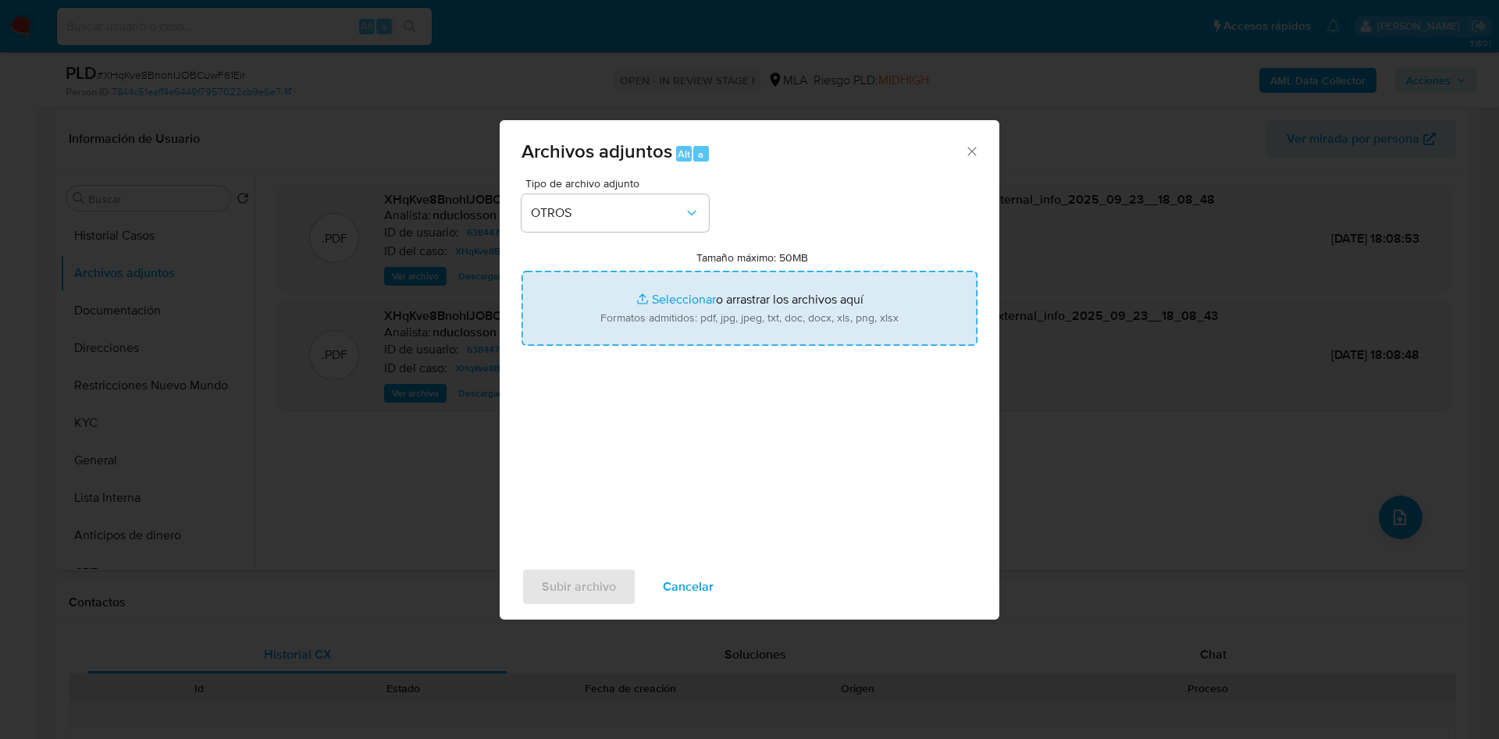
type input "C:\fakepath\638447582 Movimientos.xlsx"
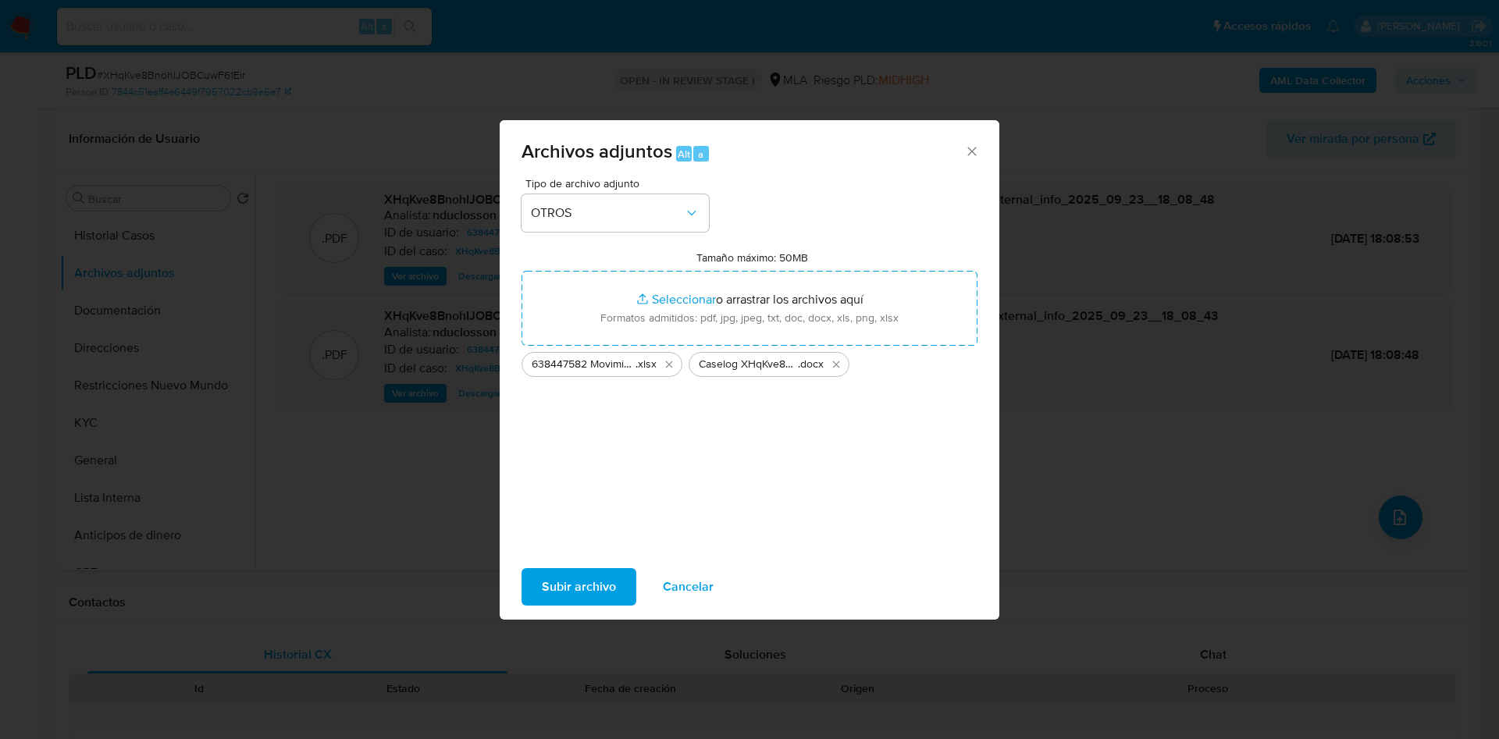
click at [613, 572] on span "Subir archivo" at bounding box center [579, 587] width 74 height 34
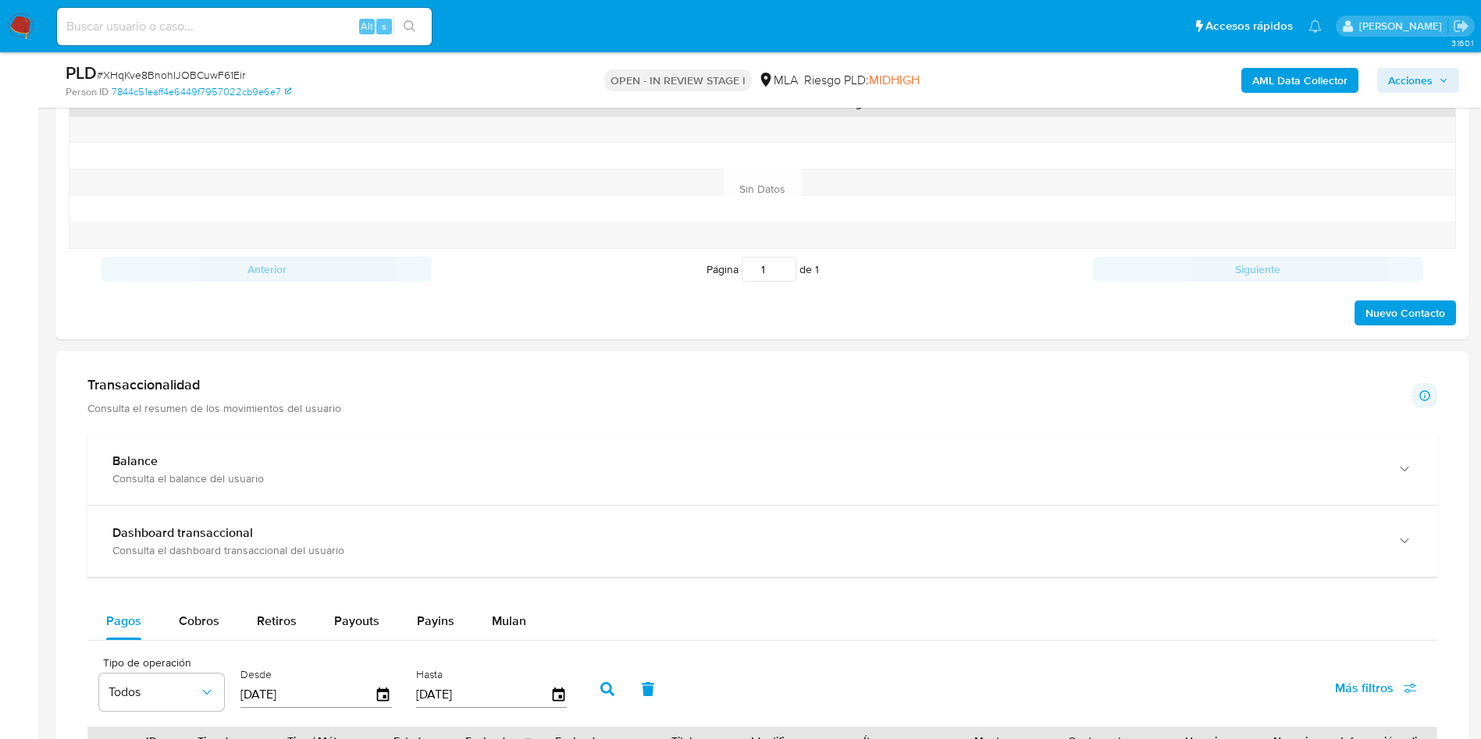
scroll to position [469, 0]
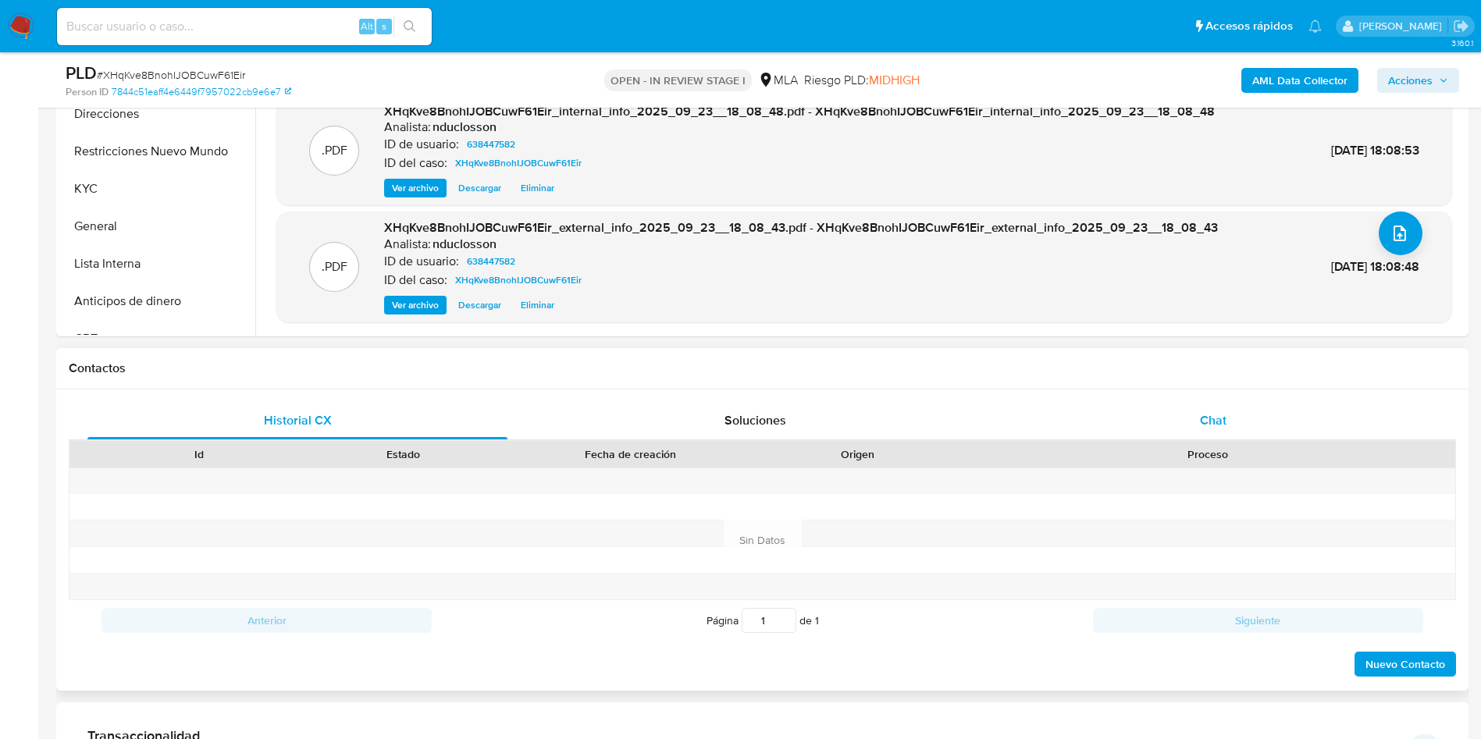
click at [1226, 412] on span "Chat" at bounding box center [1213, 421] width 27 height 18
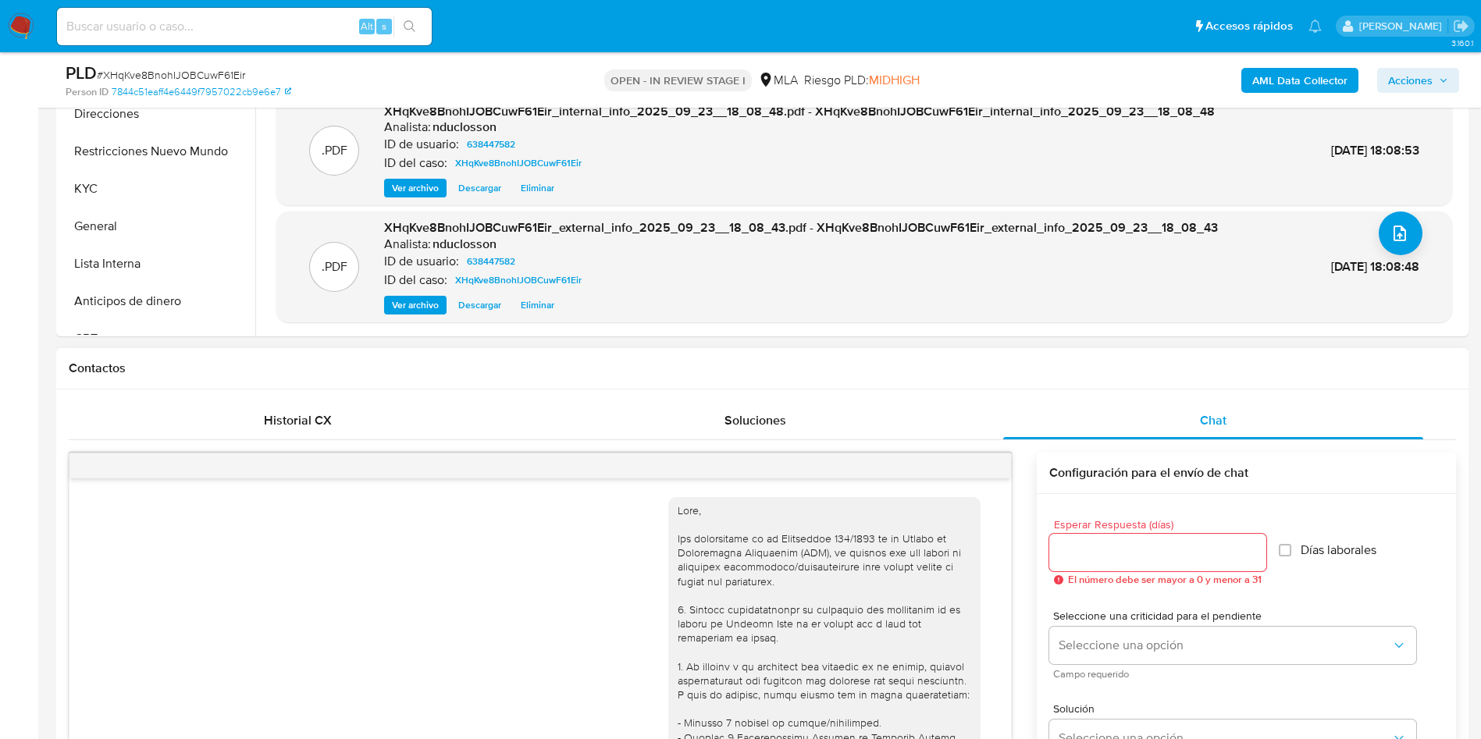
scroll to position [1376, 0]
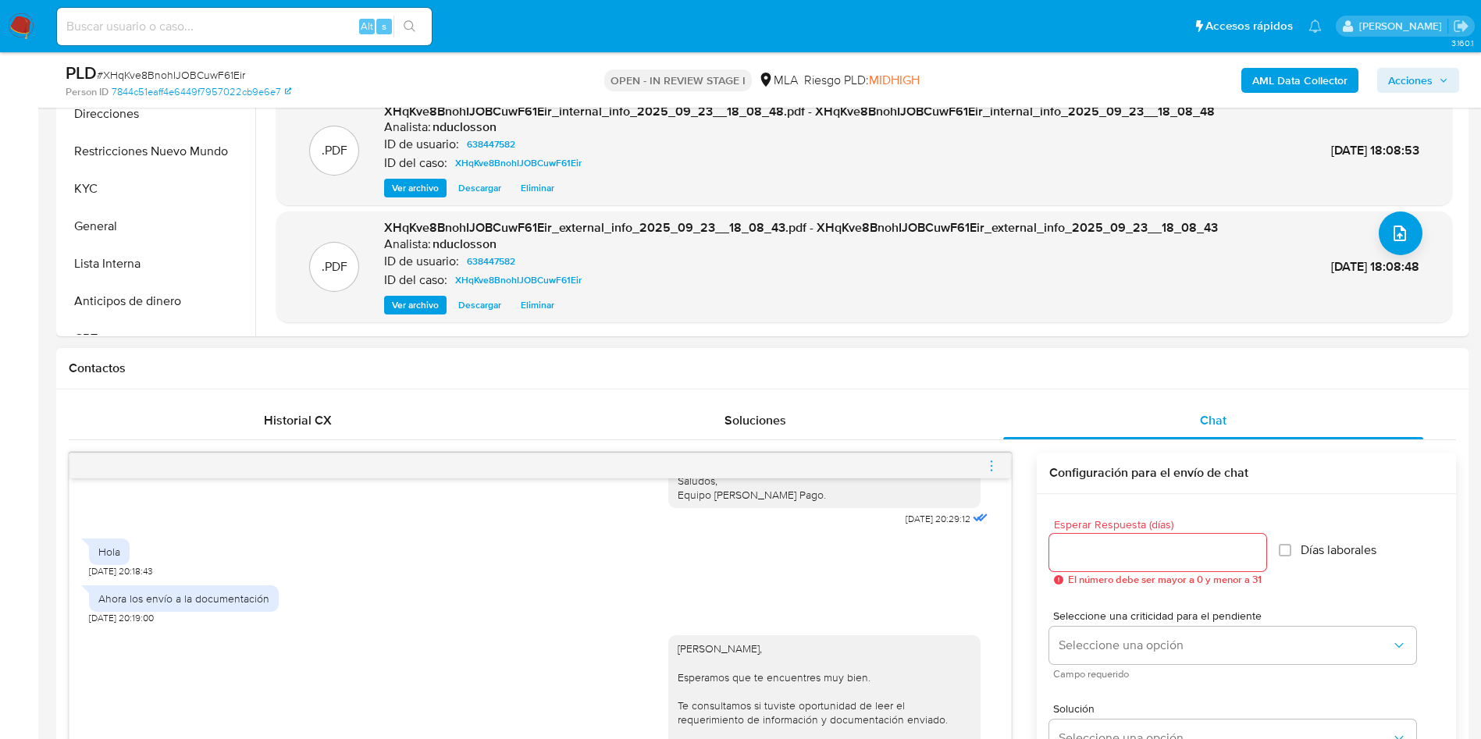
click at [993, 467] on icon "menu-action" at bounding box center [992, 466] width 14 height 14
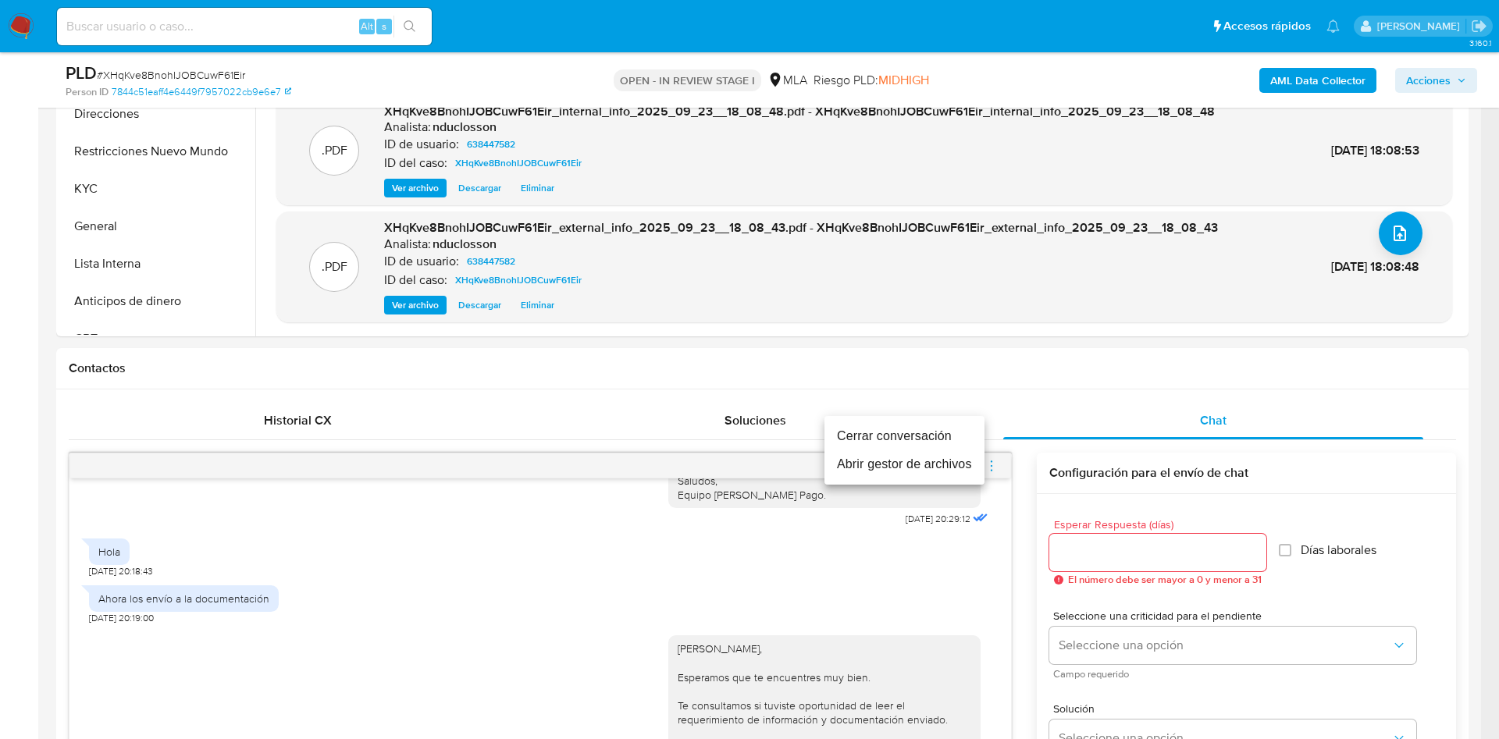
click at [898, 434] on li "Cerrar conversación" at bounding box center [905, 436] width 160 height 28
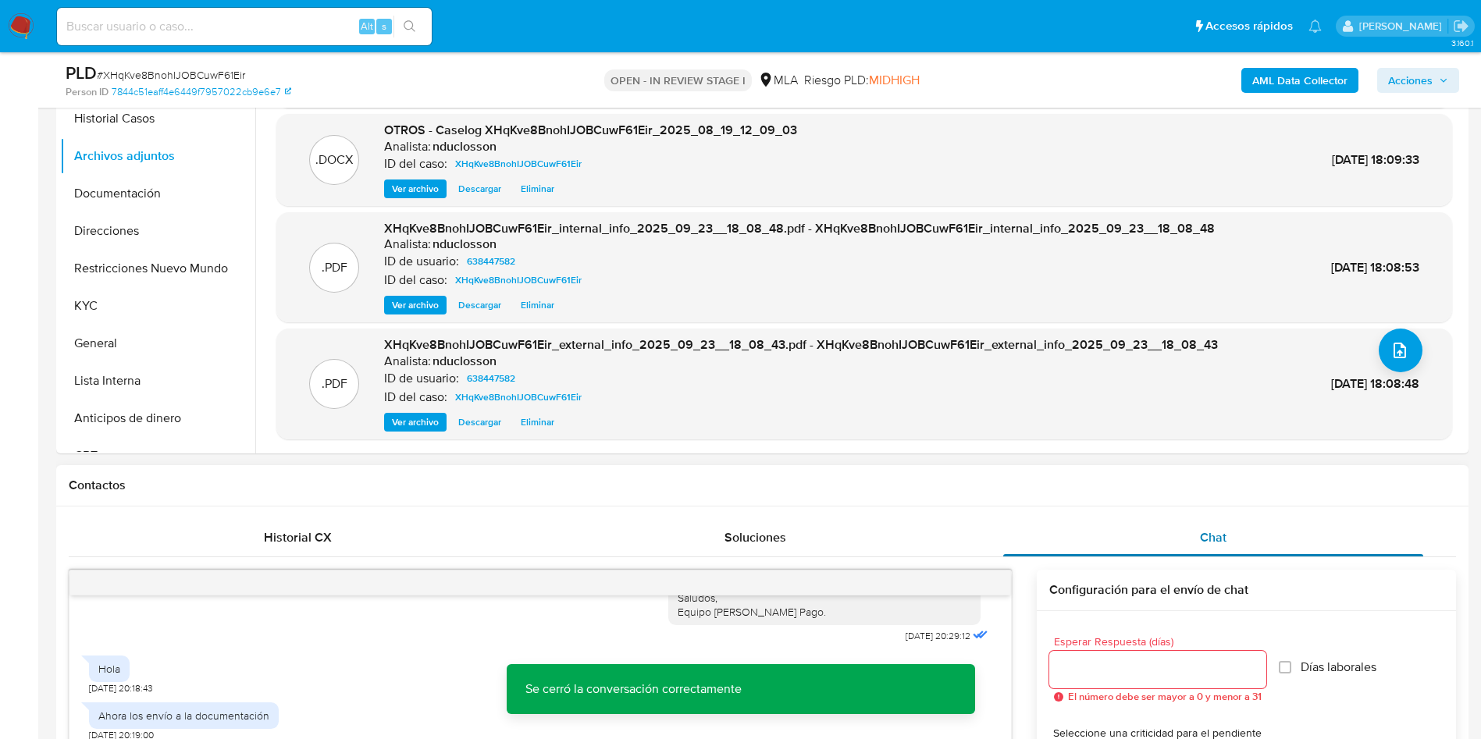
scroll to position [0, 0]
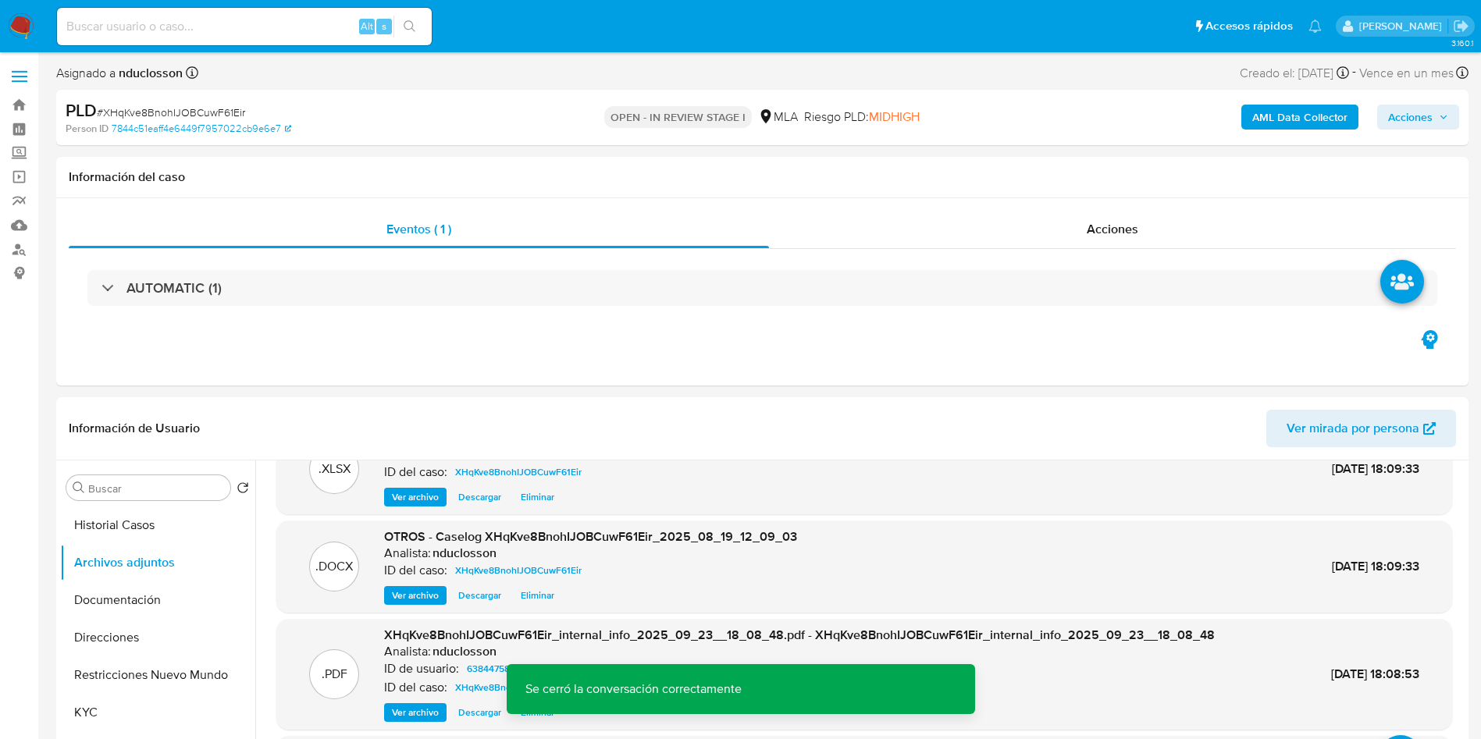
click at [1406, 123] on span "Acciones" at bounding box center [1410, 117] width 45 height 25
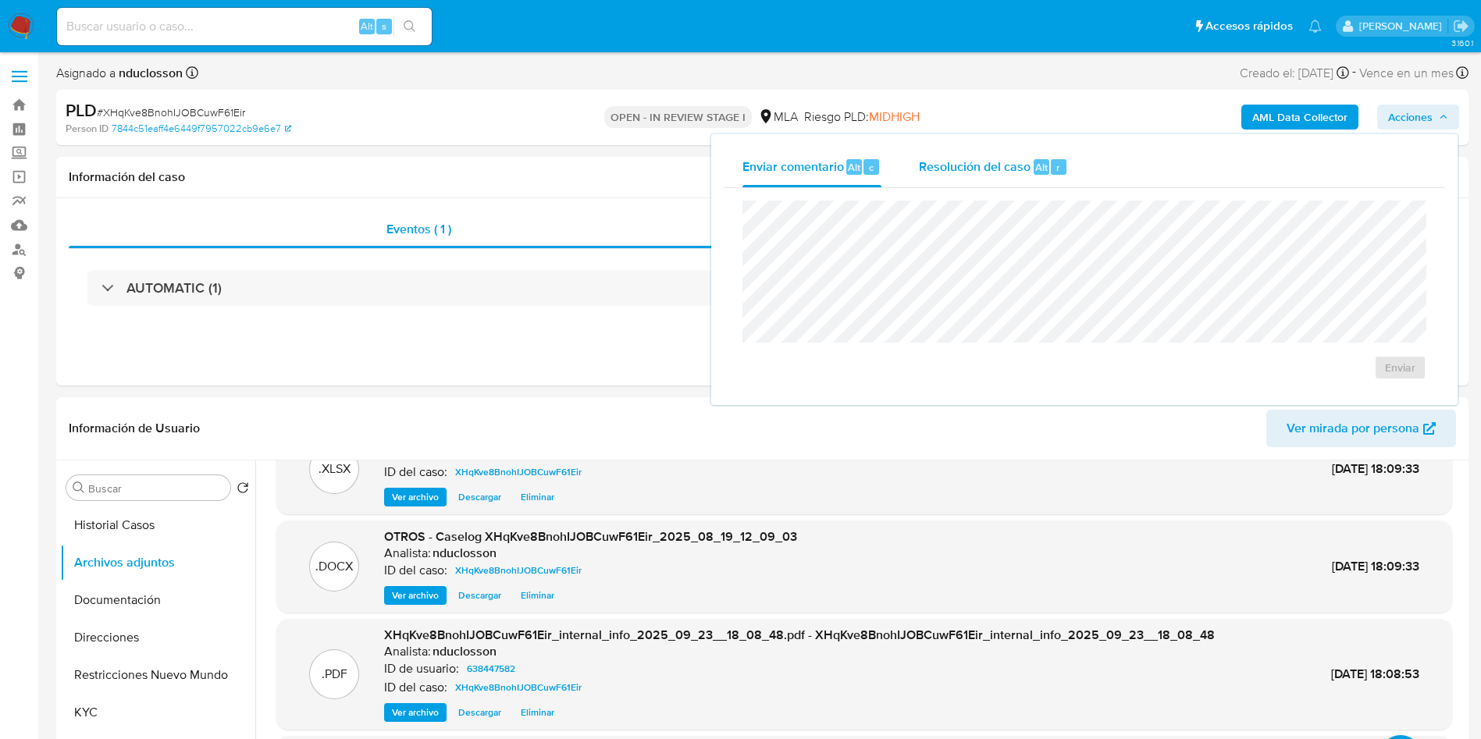
click at [958, 170] on span "Resolución del caso" at bounding box center [975, 167] width 112 height 18
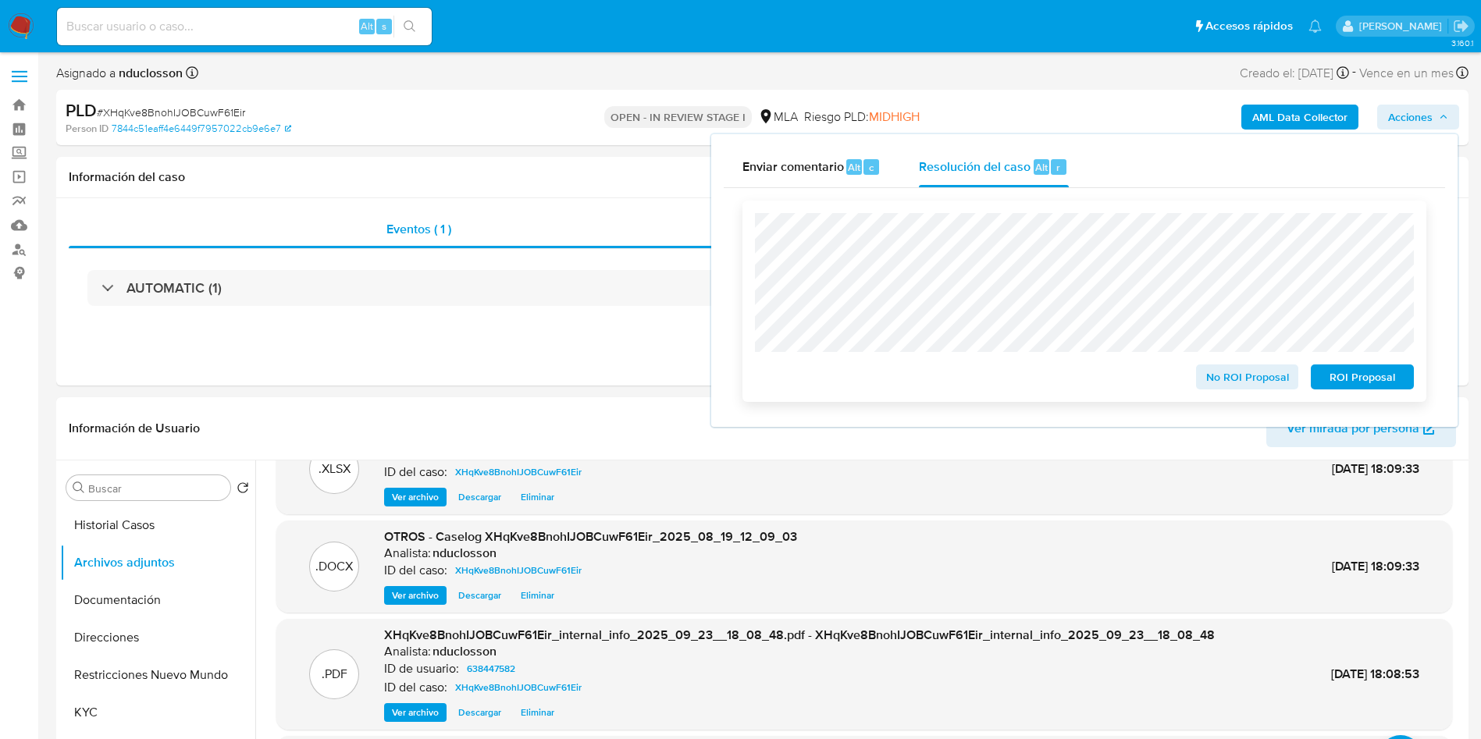
click at [1232, 380] on span "No ROI Proposal" at bounding box center [1247, 377] width 81 height 22
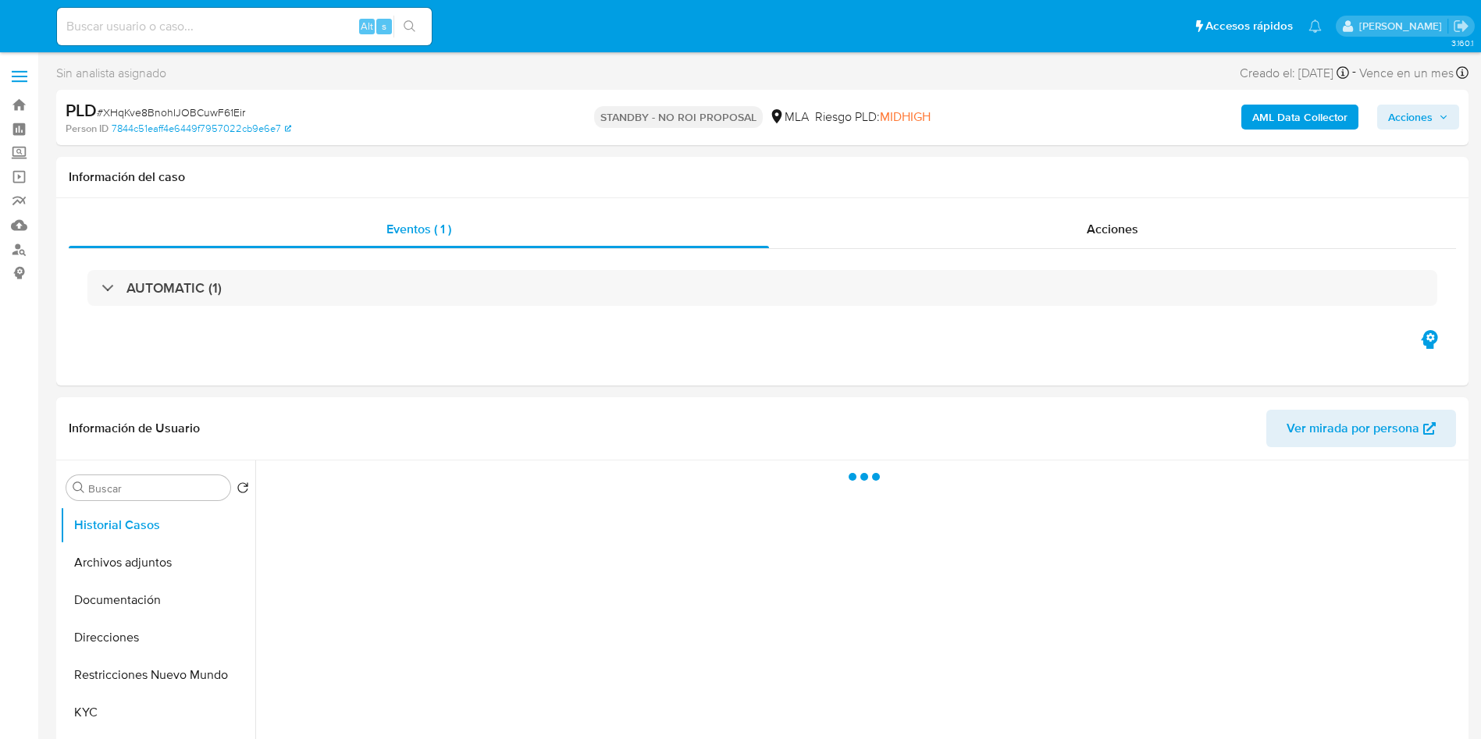
select select "10"
